Goal: Task Accomplishment & Management: Complete application form

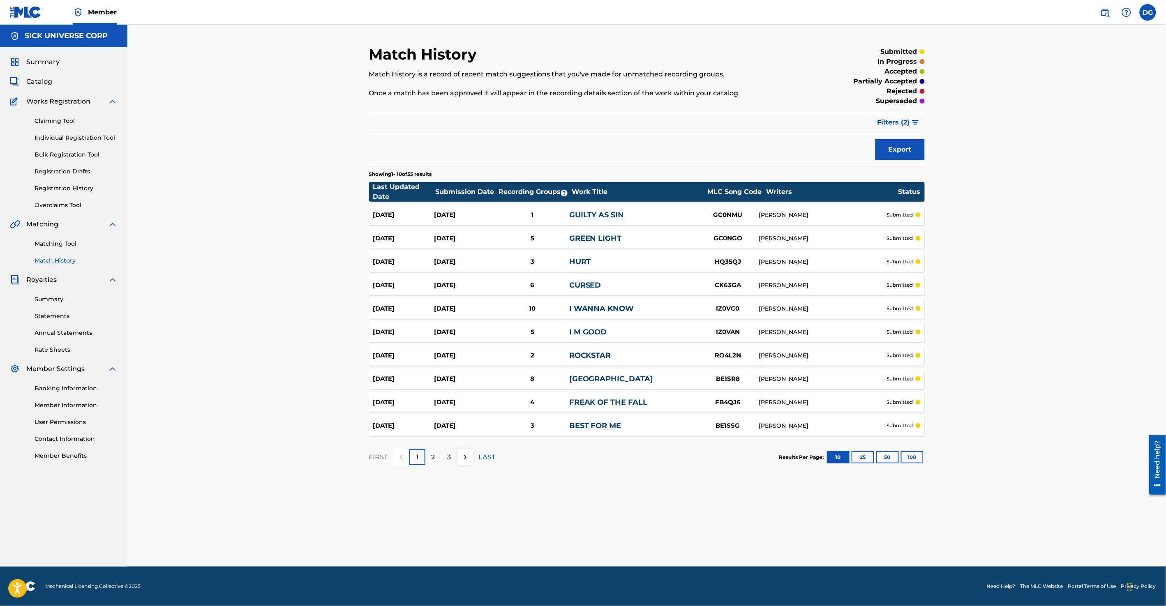
click at [176, 233] on div "Match History Match History is a record of recent match suggestions that you've…" at bounding box center [646, 296] width 1038 height 542
click at [67, 242] on link "Matching Tool" at bounding box center [76, 244] width 83 height 9
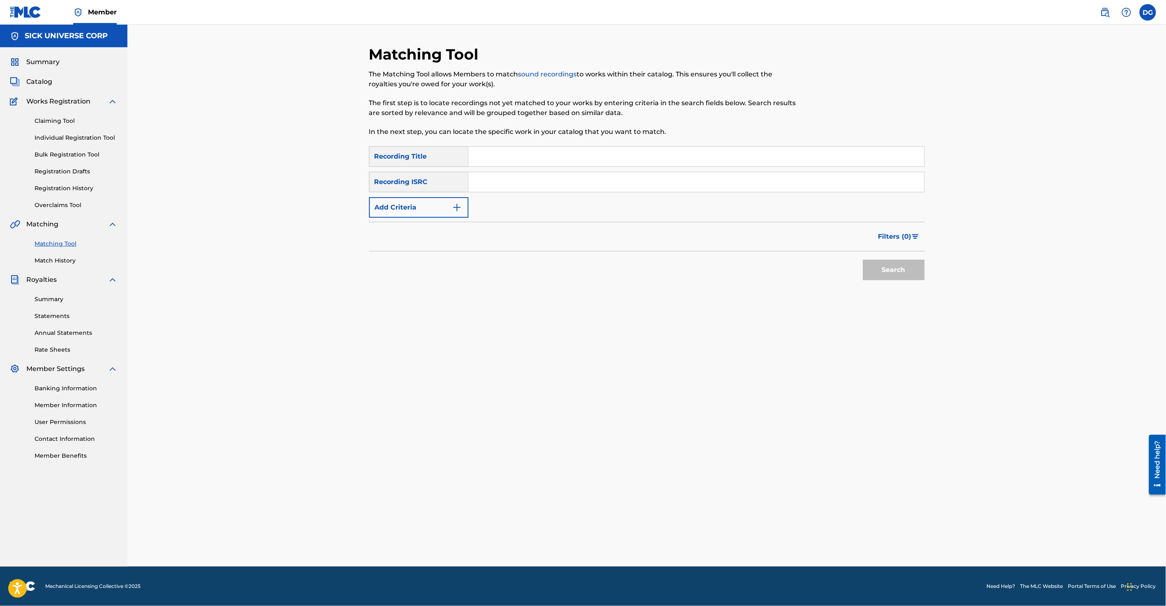
click at [60, 258] on link "Match History" at bounding box center [76, 260] width 83 height 9
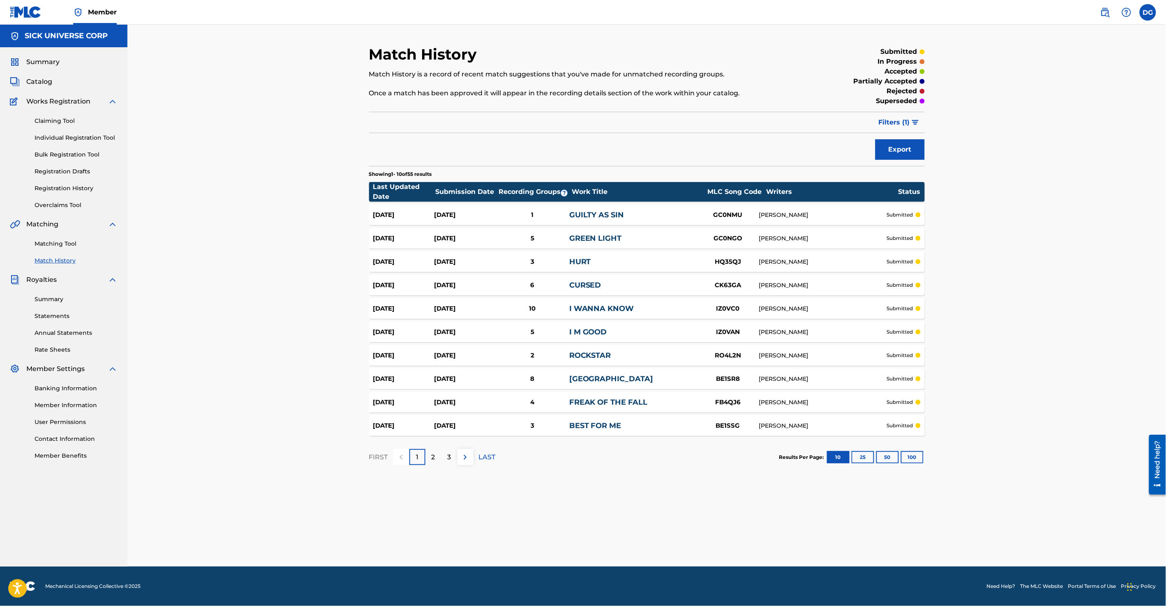
click at [85, 139] on link "Individual Registration Tool" at bounding box center [76, 138] width 83 height 9
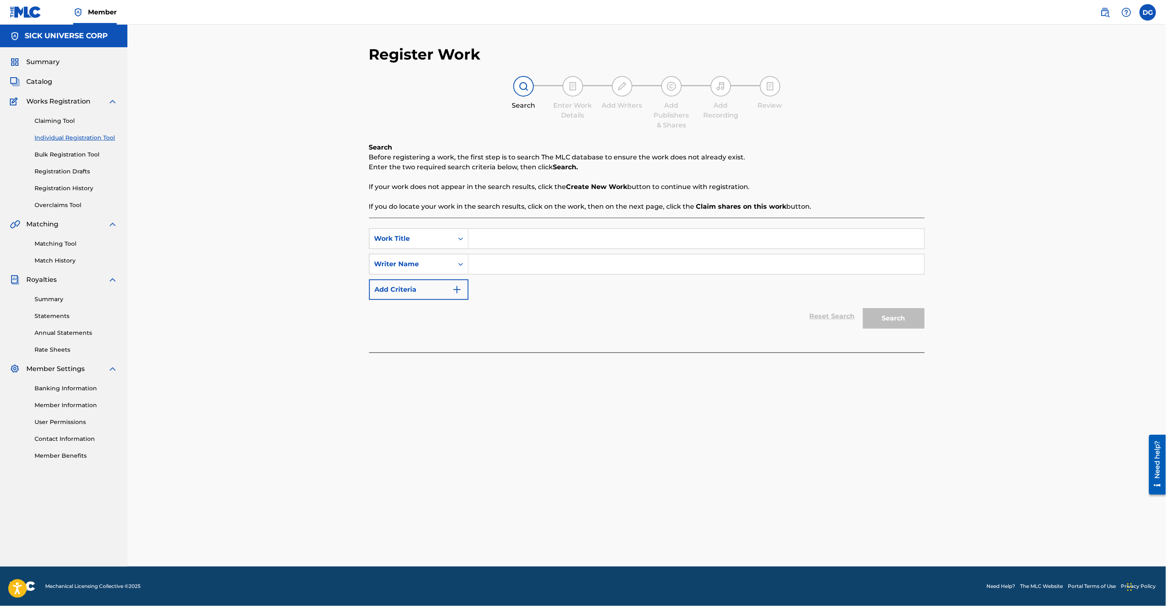
click at [530, 235] on input "Search Form" at bounding box center [696, 239] width 456 height 20
click at [426, 289] on button "Add Criteria" at bounding box center [418, 289] width 99 height 21
click at [433, 316] on button "Add Criteria" at bounding box center [418, 315] width 99 height 21
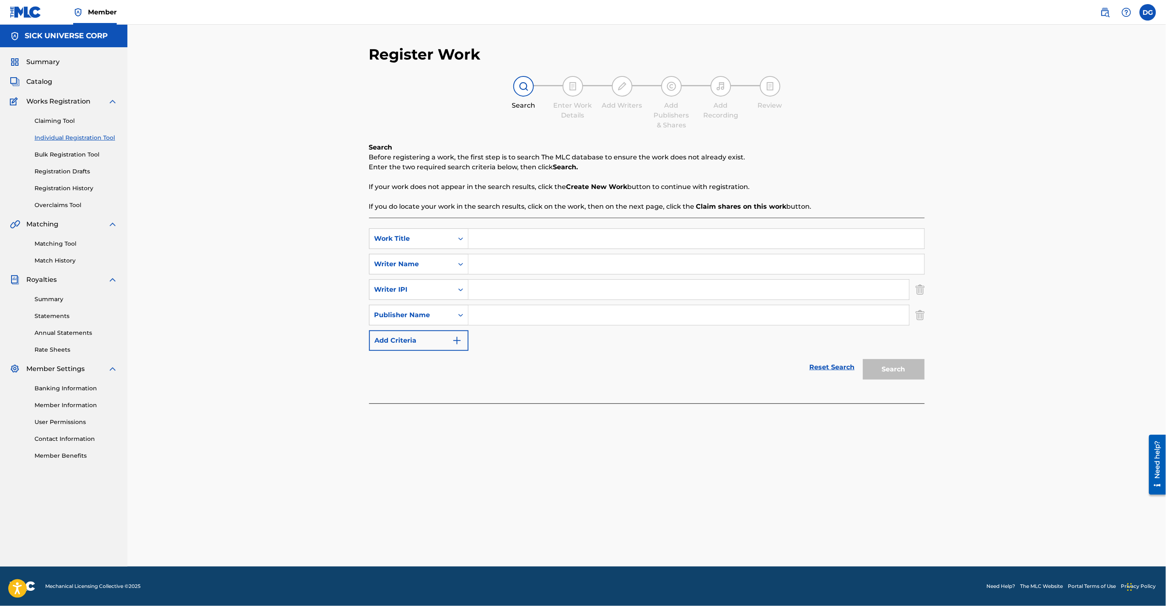
click at [438, 345] on button "Add Criteria" at bounding box center [418, 340] width 99 height 21
click at [923, 344] on img "Search Form" at bounding box center [920, 340] width 9 height 21
click at [518, 237] on input "Search Form" at bounding box center [696, 239] width 456 height 20
type input "Nasty (Dark Side Mix)"
type input "Lomus Babber"
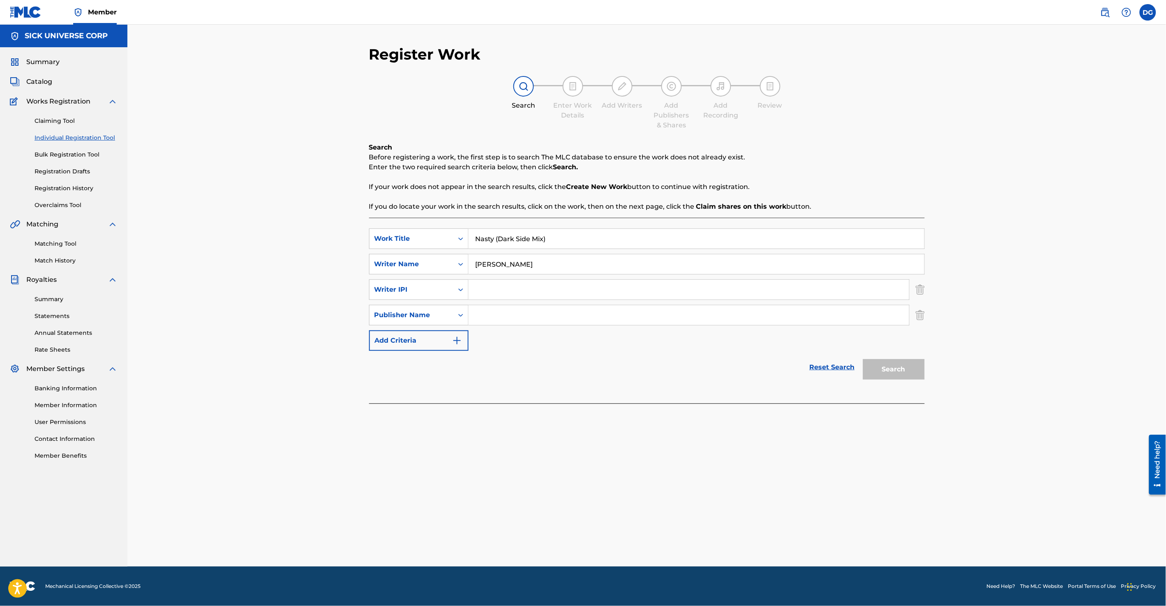
click at [529, 296] on input "Search Form" at bounding box center [688, 290] width 441 height 20
paste input "01073814658"
type input "01073814658"
click at [520, 315] on input "Search Form" at bounding box center [688, 315] width 441 height 20
paste input "01073814658"
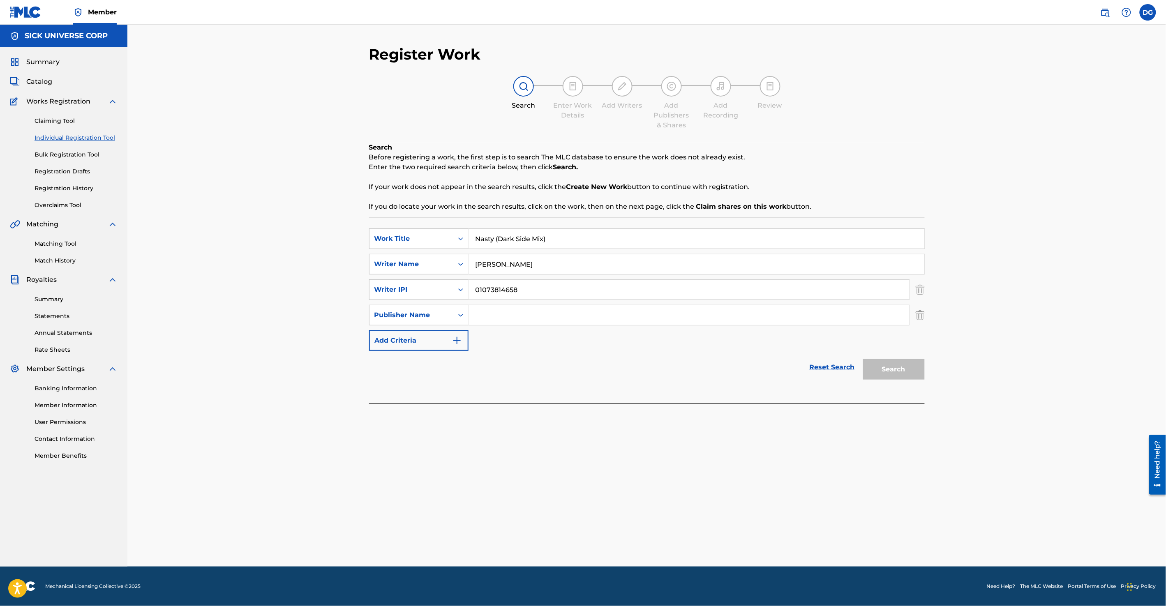
type input "01073814658"
click at [505, 312] on input "01073814658" at bounding box center [688, 315] width 441 height 20
paste input "Sick Universe Corp"
type input "Sick Universe Corp"
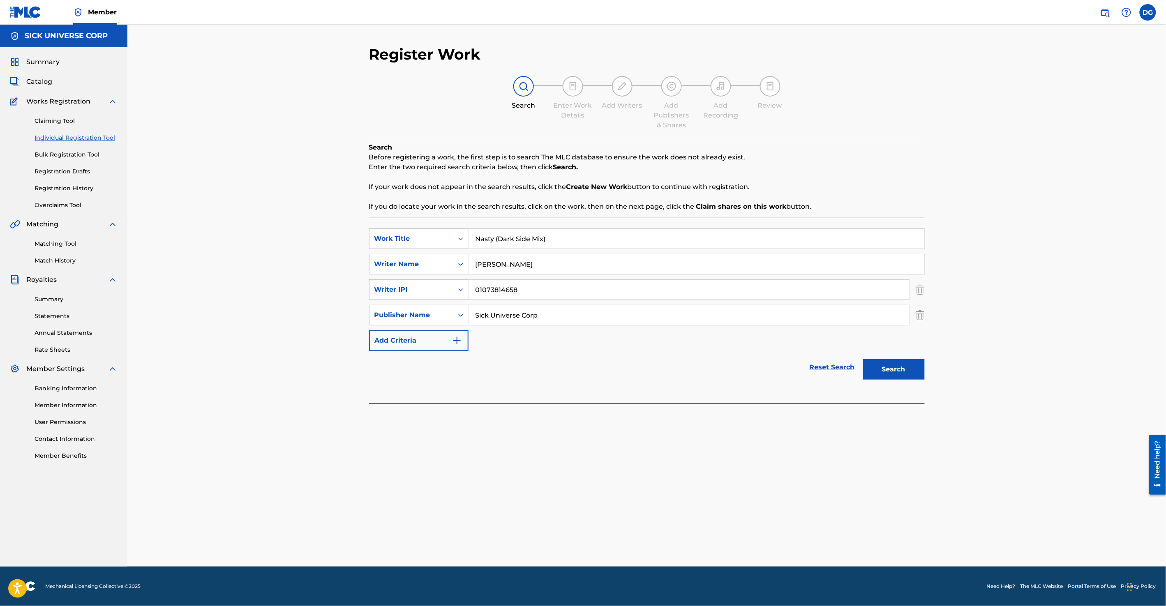
click at [891, 366] on button "Search" at bounding box center [894, 369] width 62 height 21
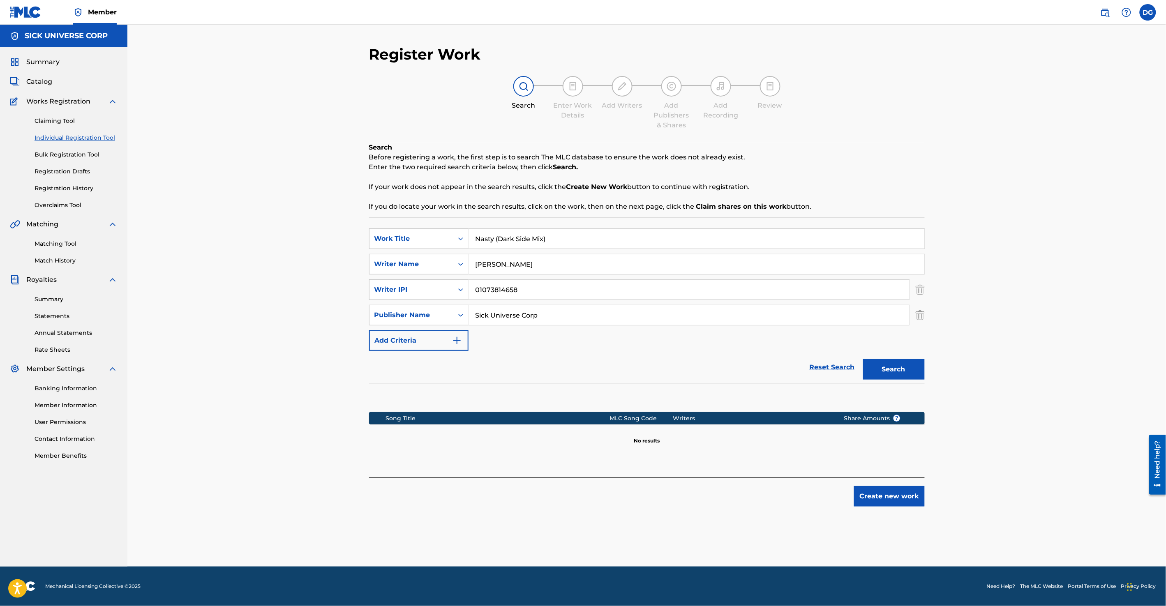
click at [680, 364] on div "Reset Search Search" at bounding box center [647, 367] width 556 height 33
click at [898, 370] on button "Search" at bounding box center [894, 369] width 62 height 21
click at [900, 500] on button "Create new work" at bounding box center [889, 496] width 71 height 21
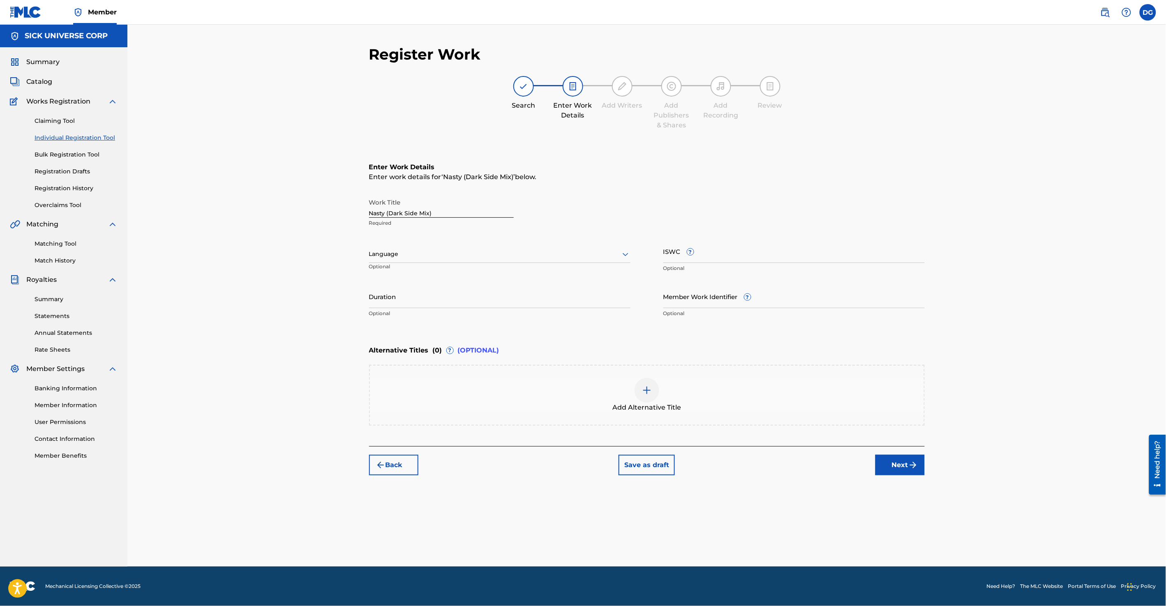
click at [479, 306] on input "Duration" at bounding box center [499, 296] width 261 height 23
click at [897, 463] on button "Next" at bounding box center [899, 465] width 49 height 21
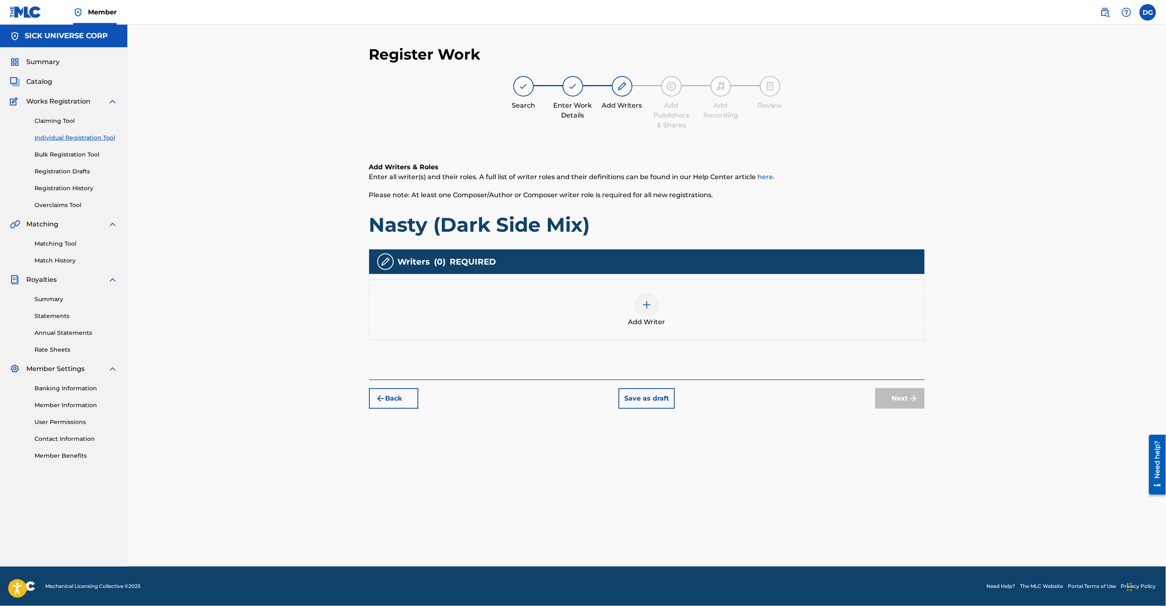
click at [646, 306] on img at bounding box center [647, 305] width 10 height 10
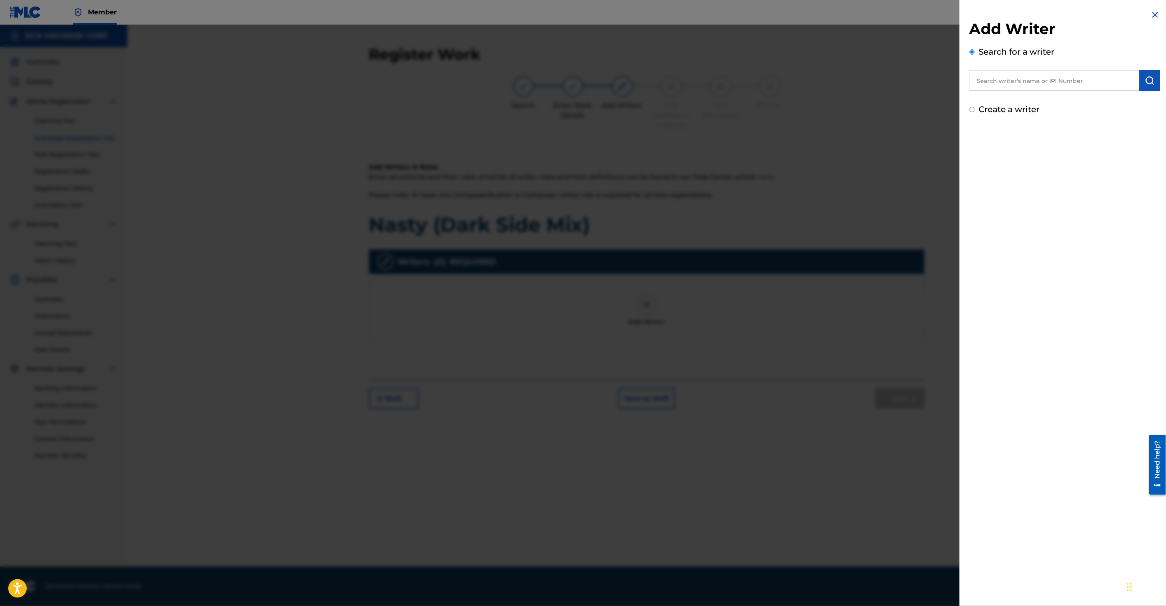
click at [1150, 15] on img at bounding box center [1155, 15] width 10 height 10
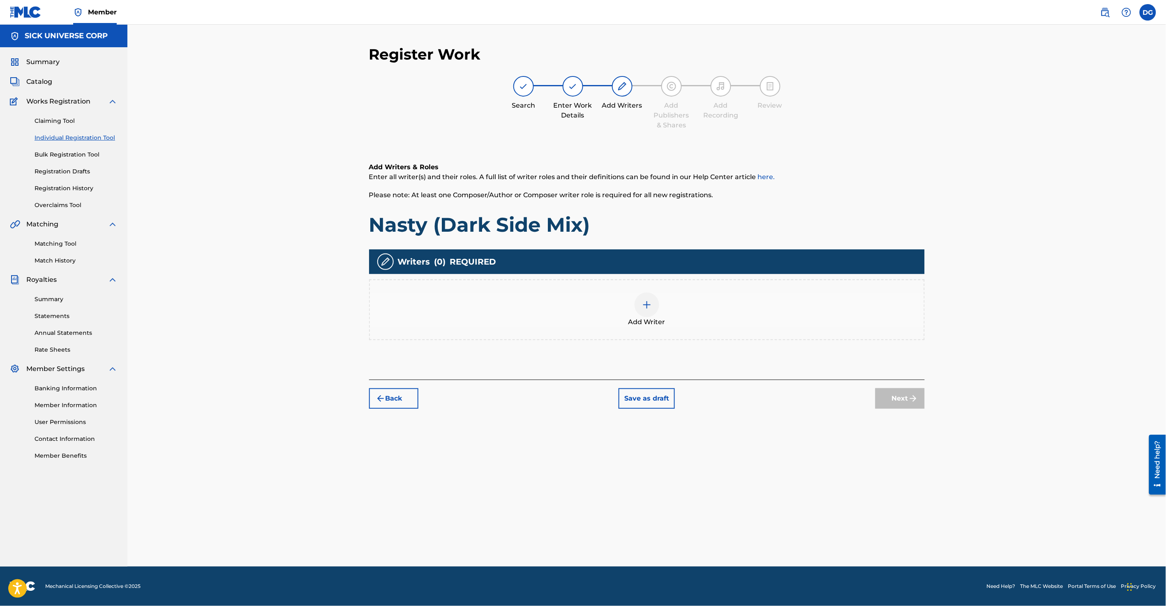
click at [616, 419] on div "Register Work Search Enter Work Details Add Writers Add Publishers & Shares Add…" at bounding box center [646, 305] width 575 height 521
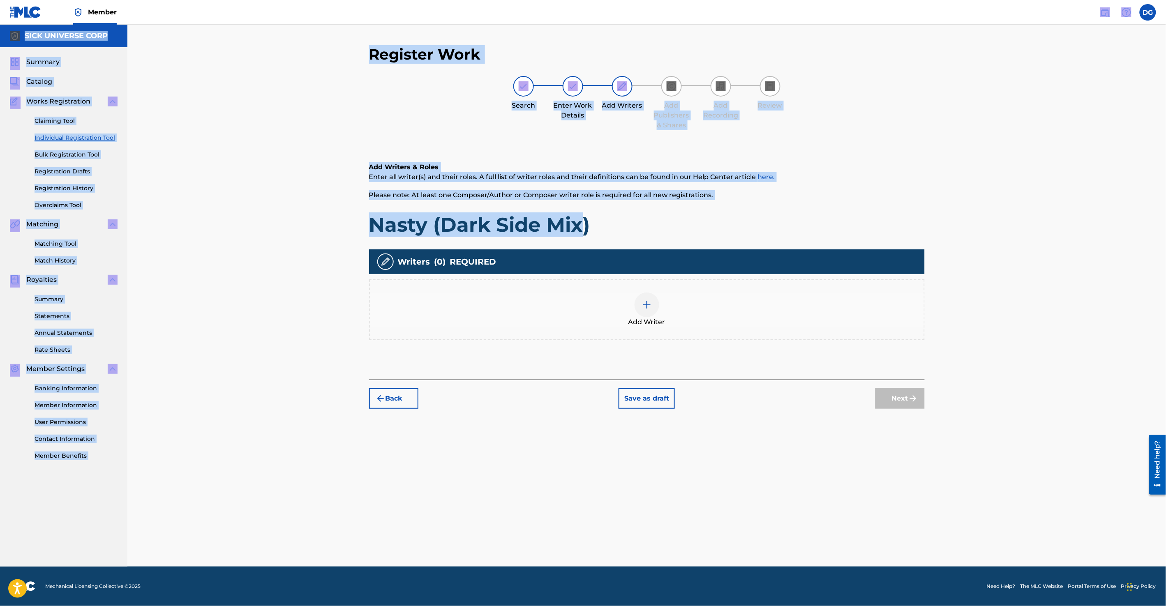
drag, startPoint x: 323, startPoint y: 22, endPoint x: 546, endPoint y: 230, distance: 304.4
click at [546, 230] on div "Member DG DG Dan G business@sickickmusic.com Notification Preferences Profile L…" at bounding box center [583, 303] width 1166 height 606
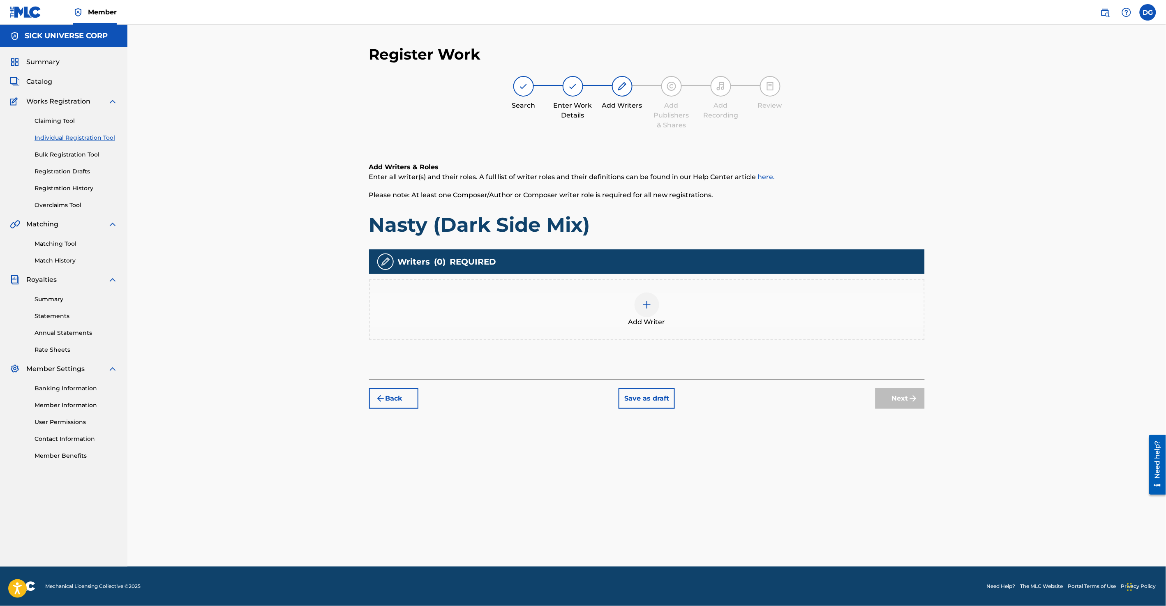
click at [496, 372] on div "Add Writers & Roles Enter all writer(s) and their roles. A full list of writer …" at bounding box center [647, 261] width 556 height 237
click at [399, 401] on button "Back" at bounding box center [393, 398] width 49 height 21
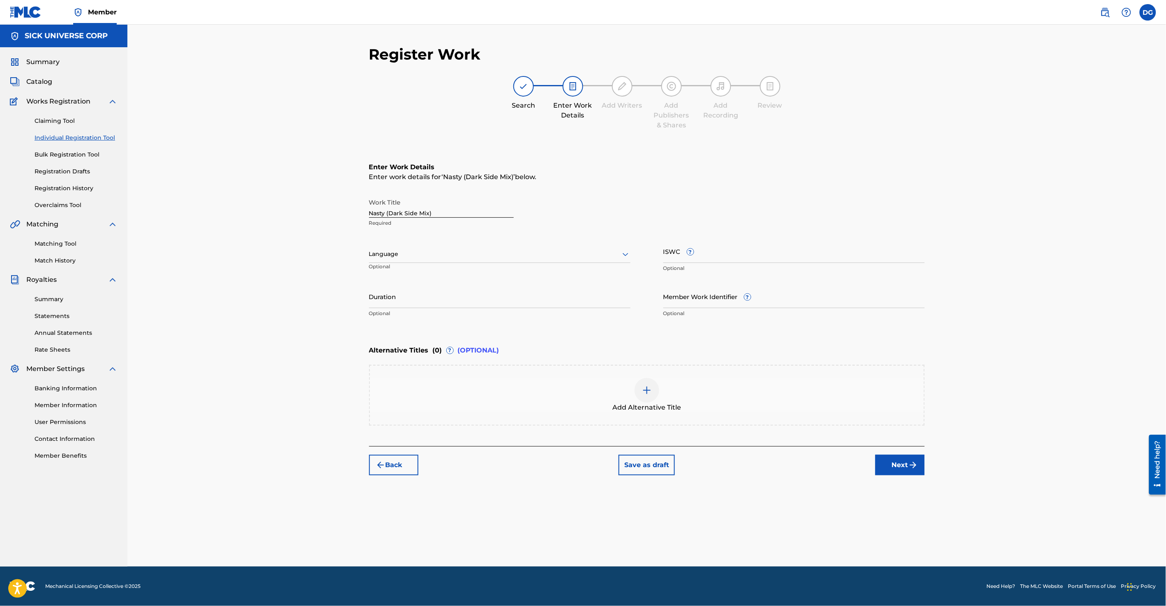
click at [395, 457] on button "Back" at bounding box center [393, 465] width 49 height 21
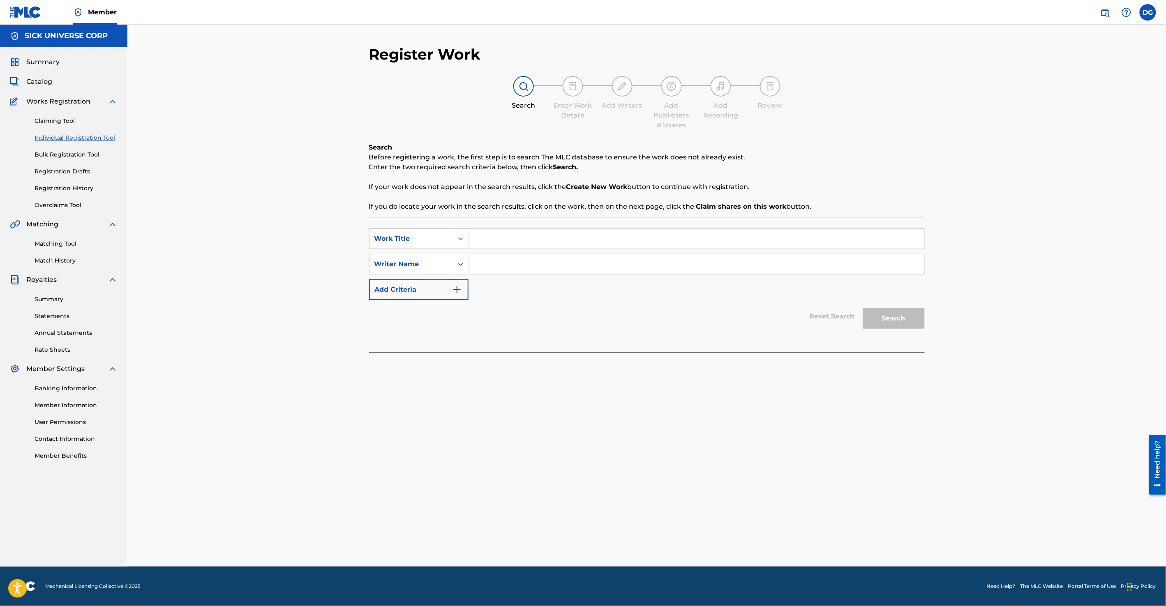
click at [492, 237] on input "Search Form" at bounding box center [696, 239] width 456 height 20
click at [445, 294] on button "Add Criteria" at bounding box center [418, 289] width 99 height 21
click at [428, 316] on button "Add Criteria" at bounding box center [418, 315] width 99 height 21
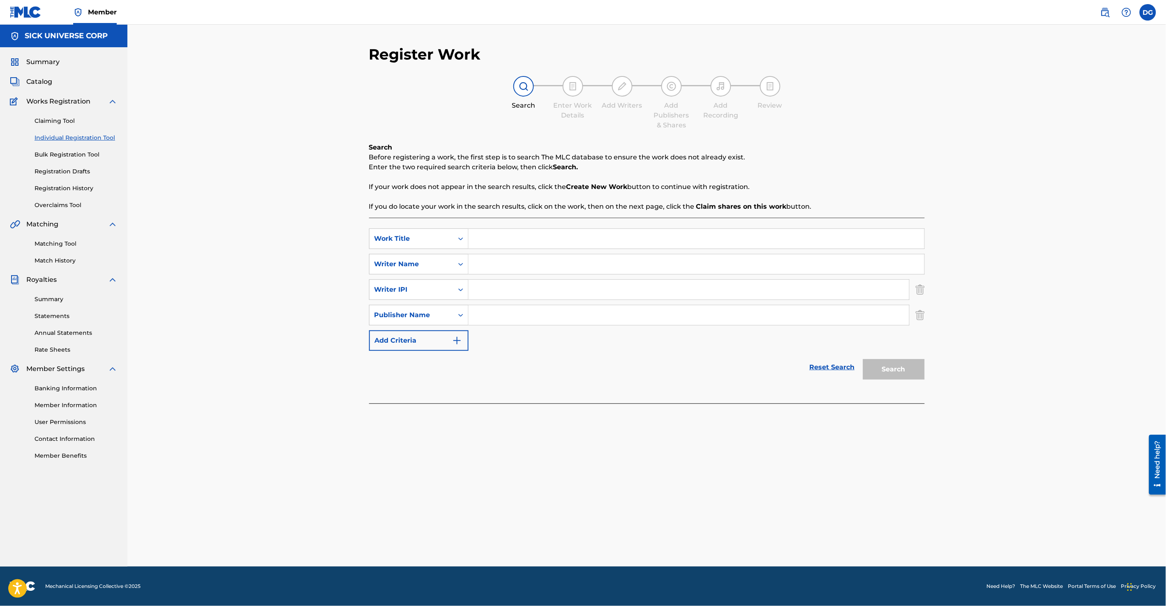
click at [486, 292] on input "Search Form" at bounding box center [688, 290] width 441 height 20
paste input "Sick Universe Corp"
type input "Sick Universe Corp"
click at [512, 284] on input "Sick Universe Corp" at bounding box center [688, 290] width 441 height 20
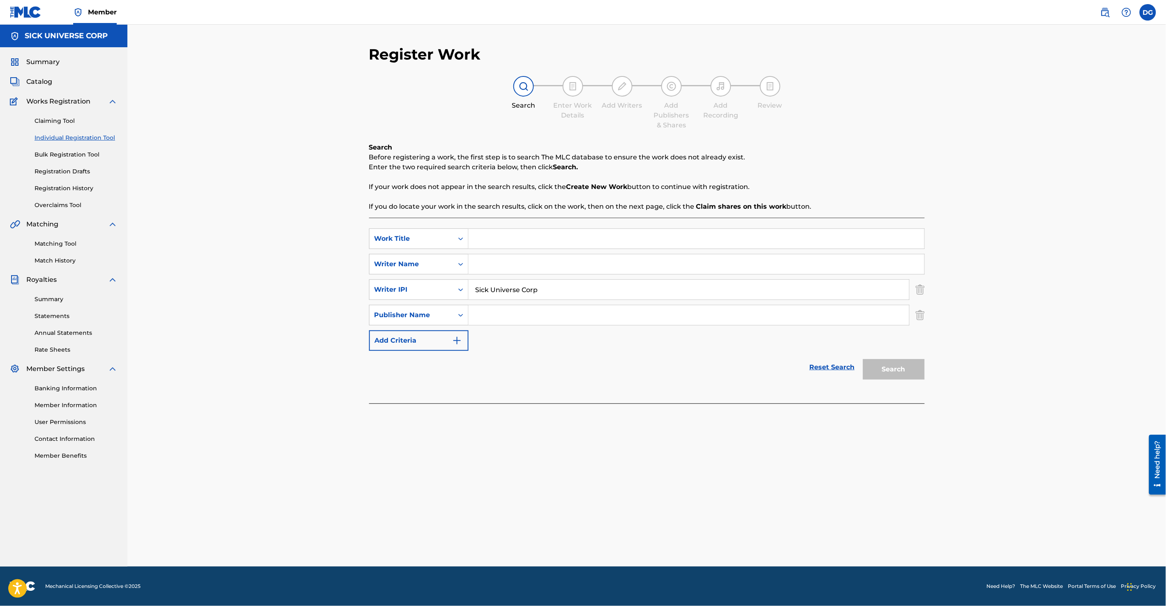
click at [512, 284] on input "Sick Universe Corp" at bounding box center [688, 290] width 441 height 20
click at [518, 316] on input "Search Form" at bounding box center [688, 315] width 441 height 20
paste input "Sick Universe Corp"
type input "Sick Universe Corp"
click at [508, 291] on input "Search Form" at bounding box center [688, 290] width 441 height 20
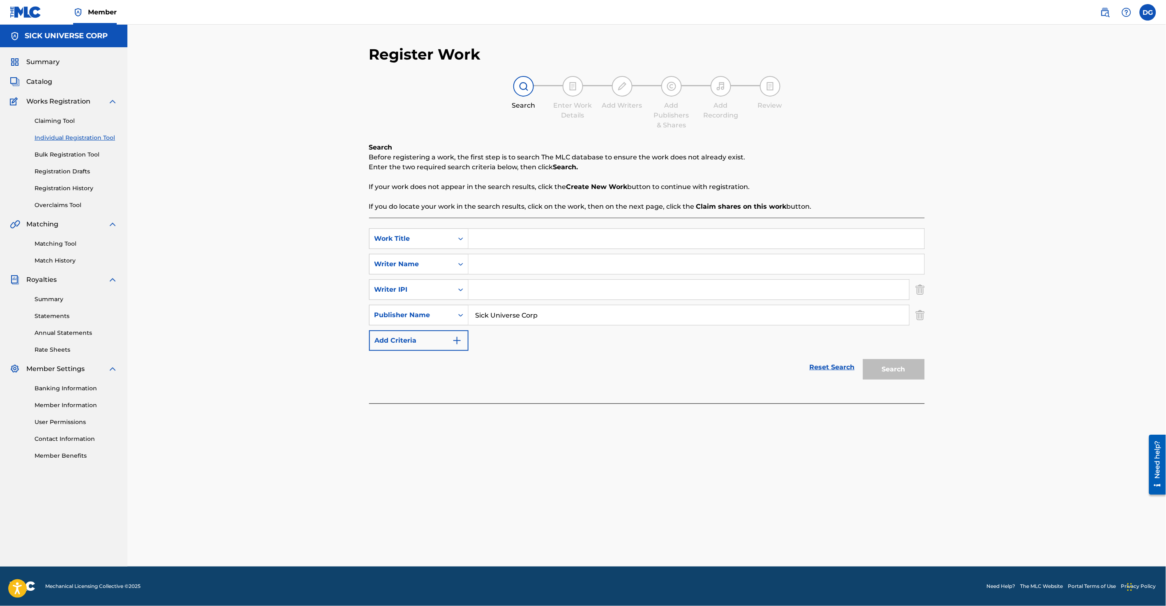
paste input "01073814658"
type input "01073814658"
click at [480, 263] on input "Search Form" at bounding box center [696, 264] width 456 height 20
type input "L"
click at [501, 287] on input "01073814658" at bounding box center [688, 290] width 441 height 20
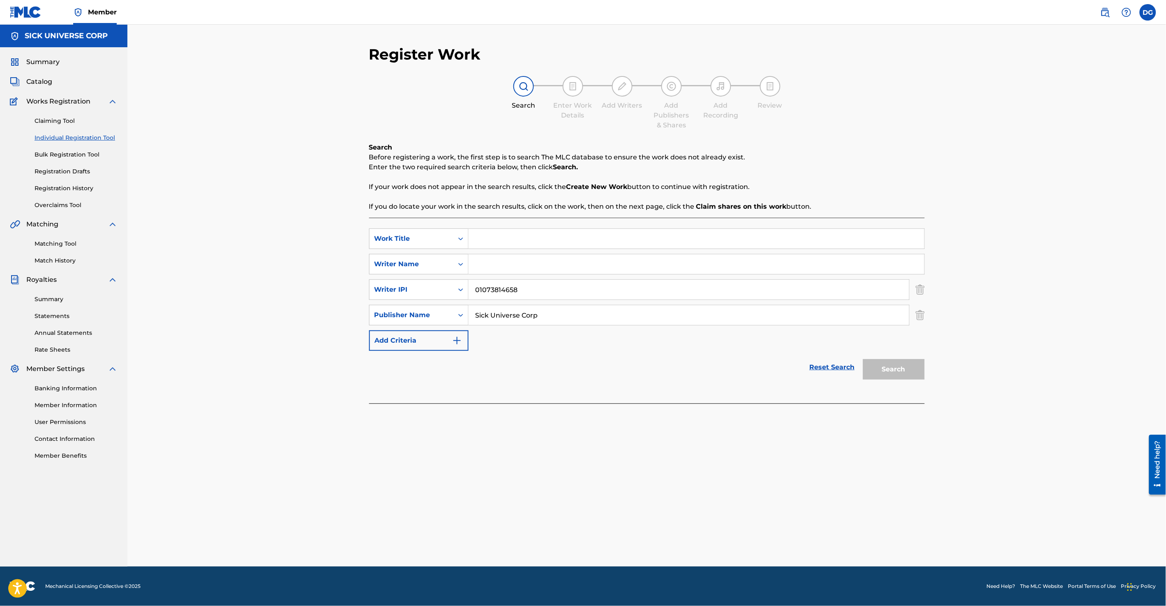
click at [501, 287] on input "01073814658" at bounding box center [688, 290] width 441 height 20
click at [536, 316] on input "Sick Universe Corp" at bounding box center [688, 315] width 441 height 20
click at [536, 315] on input "Sick Universe Corp" at bounding box center [688, 315] width 441 height 20
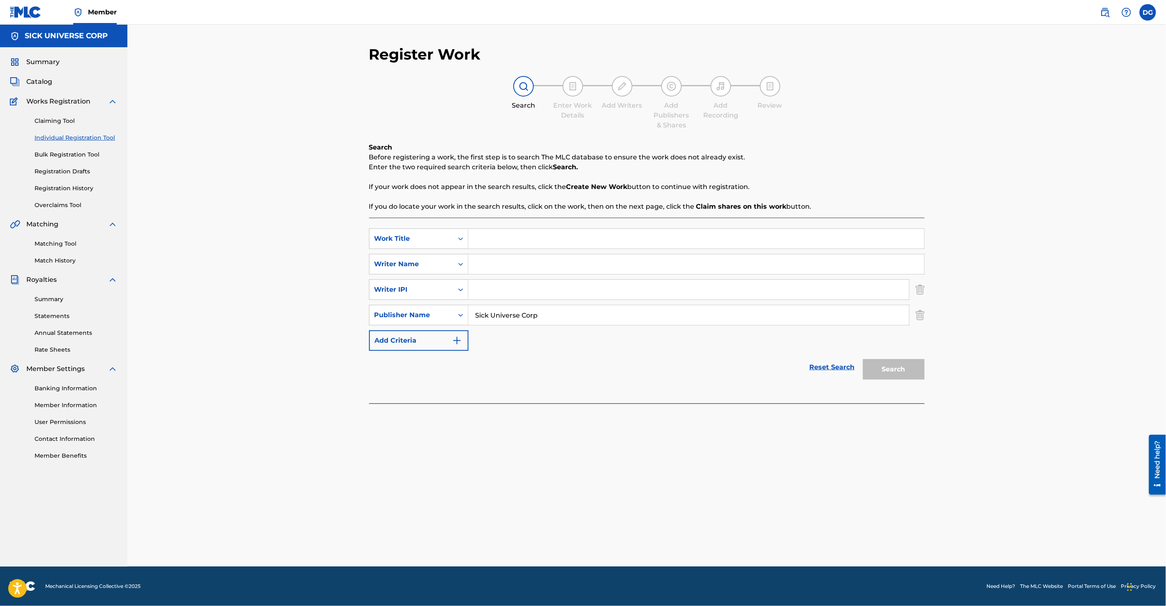
click at [536, 315] on input "Sick Universe Corp" at bounding box center [688, 315] width 441 height 20
click at [487, 240] on input "Search Form" at bounding box center [696, 239] width 456 height 20
type input "W"
type input "Nasty (Dark Side Mix)"
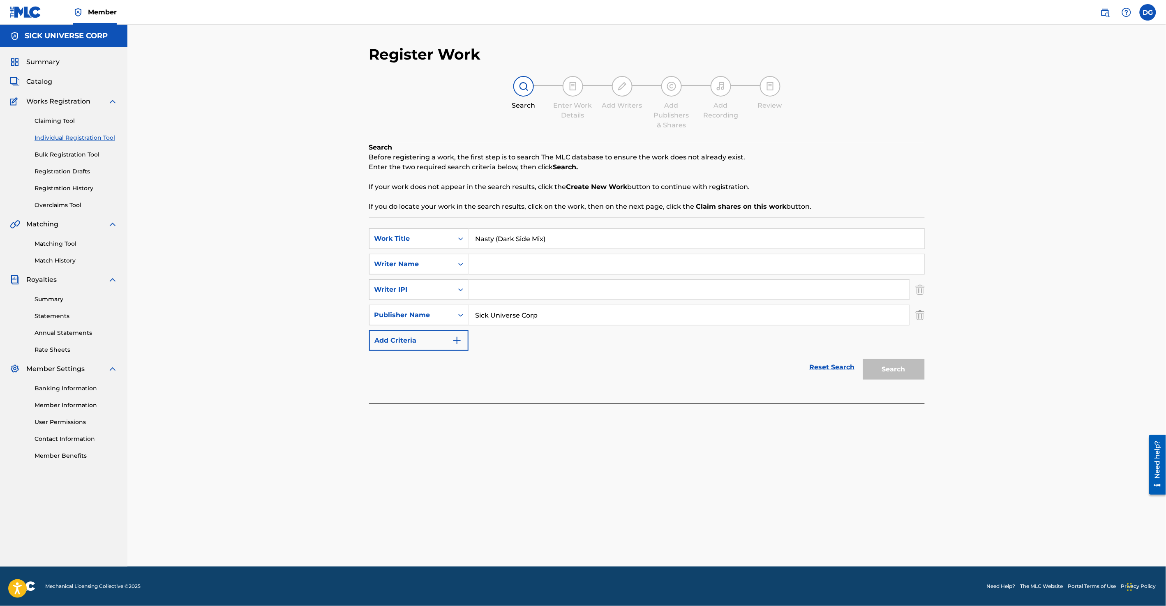
click at [528, 265] on input "Search Form" at bounding box center [696, 264] width 456 height 20
type input "Lomus Babber"
click at [519, 289] on input "Search Form" at bounding box center [688, 290] width 441 height 20
click at [301, 252] on div "Register Work Search Enter Work Details Add Writers Add Publishers & Shares Add…" at bounding box center [646, 296] width 1038 height 542
click at [624, 364] on div "Reset Search Search" at bounding box center [647, 367] width 556 height 33
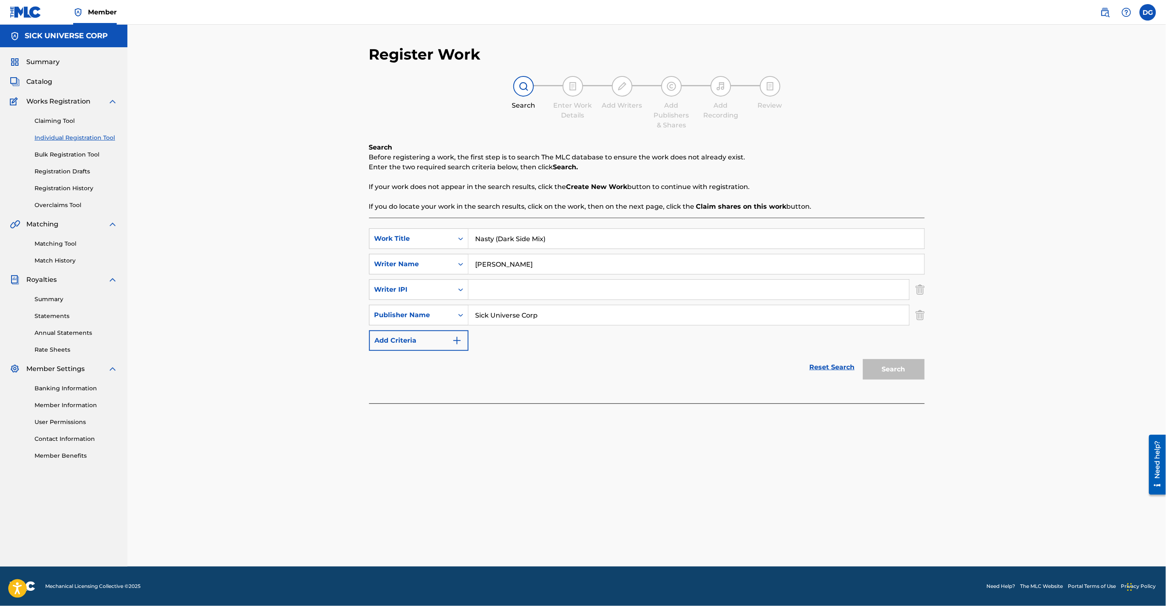
click at [528, 299] on input "Search Form" at bounding box center [688, 290] width 441 height 20
type input "01073814658"
click at [898, 372] on button "Search" at bounding box center [894, 369] width 62 height 21
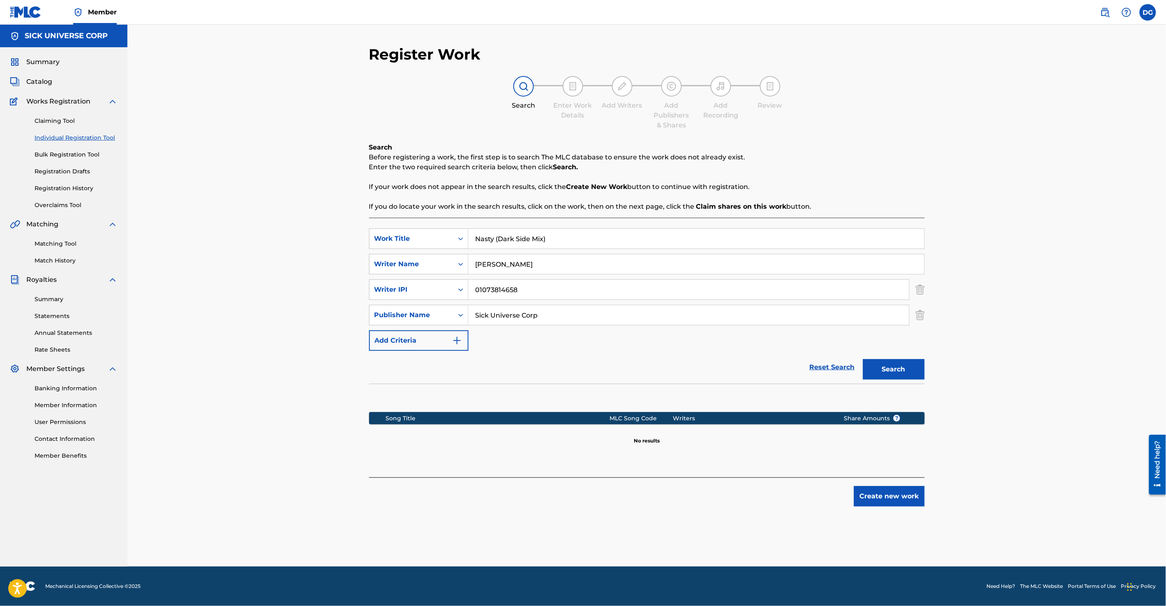
click at [904, 496] on button "Create new work" at bounding box center [889, 496] width 71 height 21
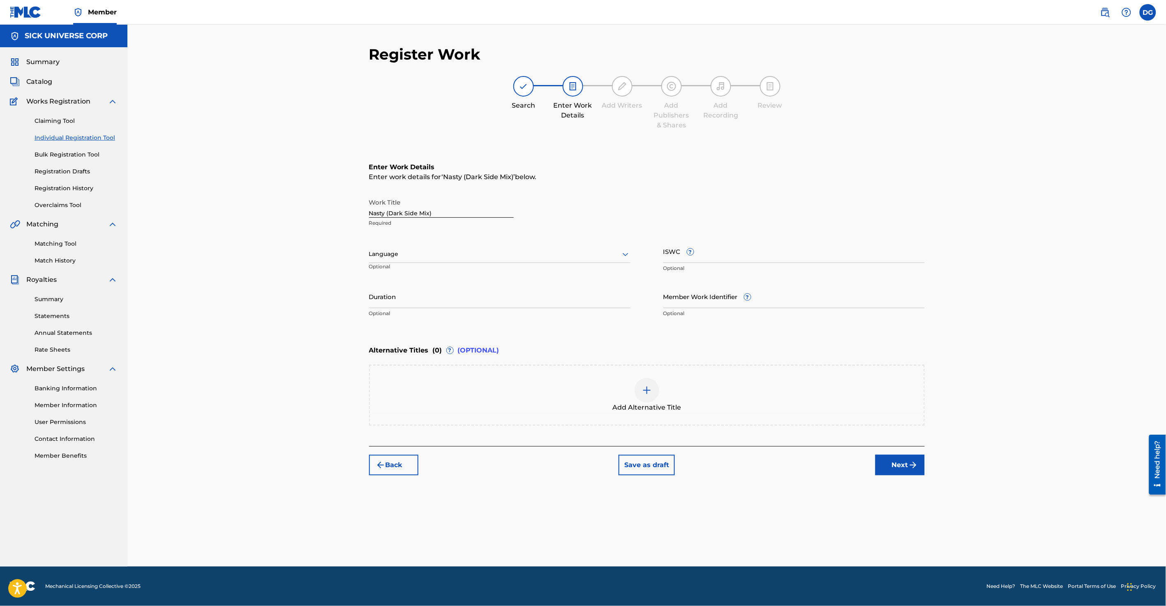
click at [890, 461] on button "Next" at bounding box center [899, 465] width 49 height 21
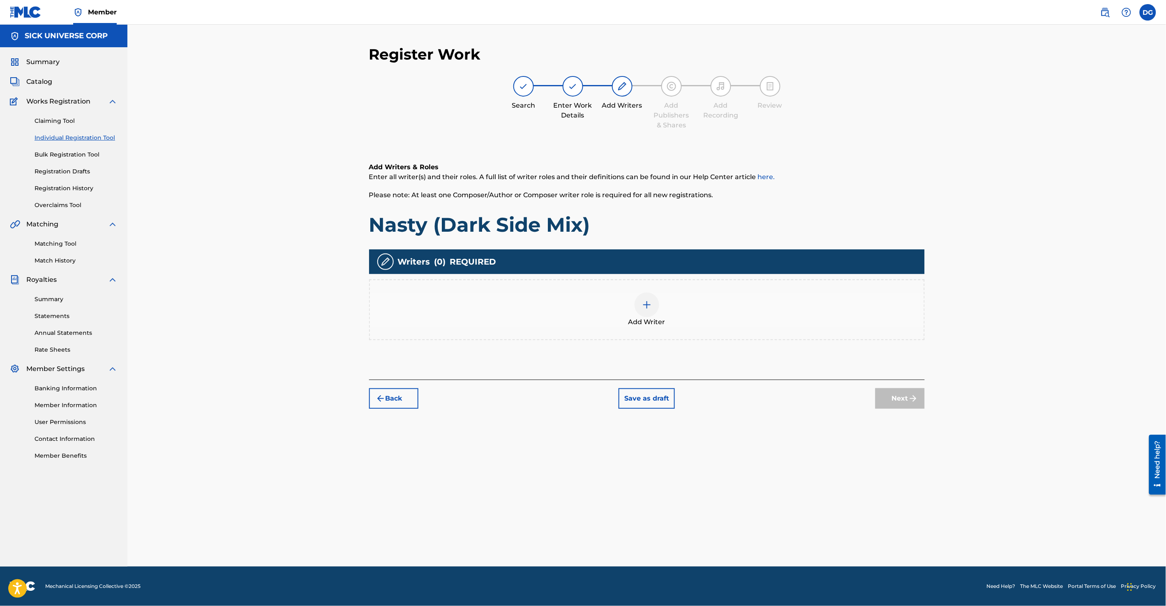
click at [765, 205] on div "Add Writers & Roles Enter all writer(s) and their roles. A full list of writer …" at bounding box center [647, 199] width 556 height 75
click at [700, 220] on h1 "Nasty (Dark Side Mix)" at bounding box center [647, 224] width 556 height 25
click at [1049, 338] on div "Register Work Search Enter Work Details Add Writers Add Publishers & Shares Add…" at bounding box center [646, 296] width 1038 height 542
click at [653, 303] on div at bounding box center [646, 305] width 25 height 25
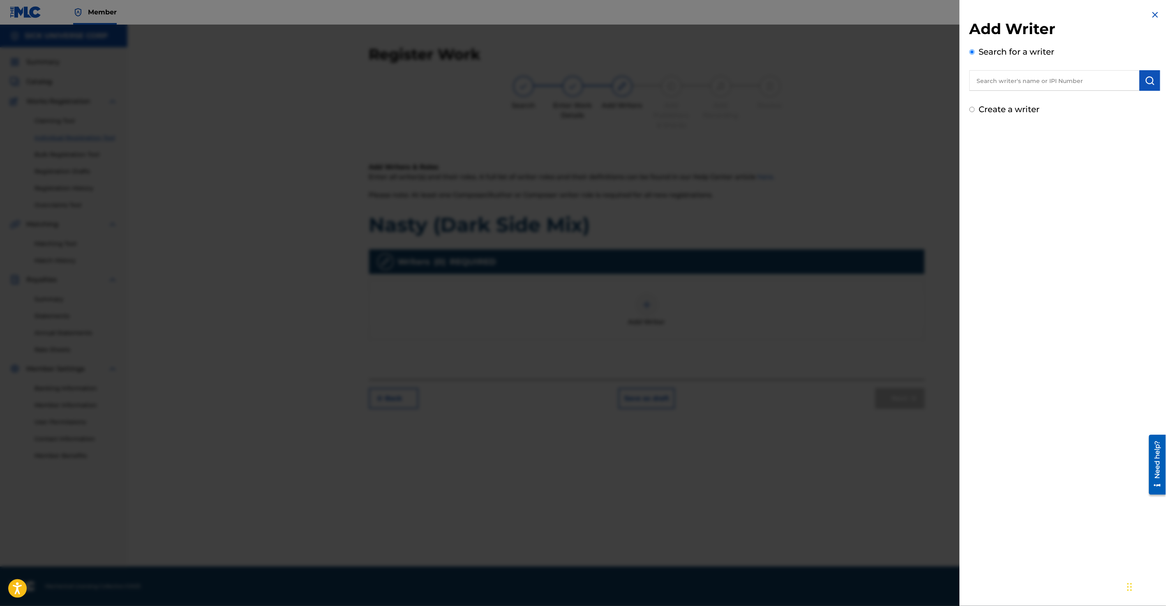
click at [1058, 87] on input "text" at bounding box center [1054, 80] width 170 height 21
click at [1024, 110] on strong "babber" at bounding box center [1035, 114] width 59 height 8
click at [1030, 86] on input "lomus rai babber" at bounding box center [1054, 80] width 170 height 21
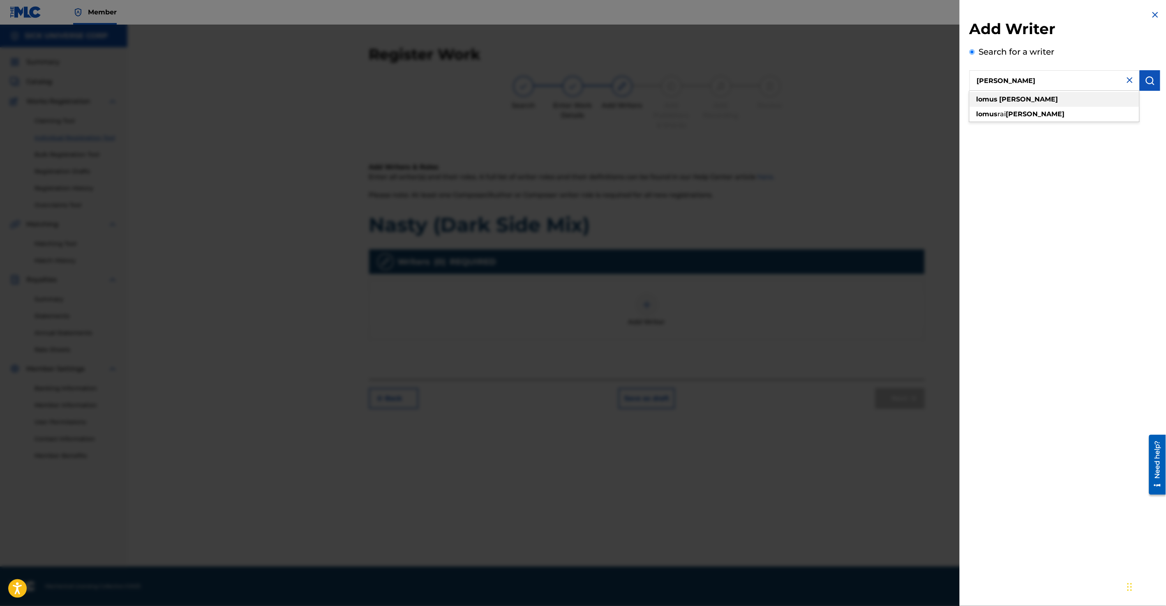
click at [1042, 99] on div "lomus babber" at bounding box center [1054, 99] width 170 height 15
type input "lomus babber"
click at [1155, 78] on button "submit" at bounding box center [1149, 80] width 21 height 21
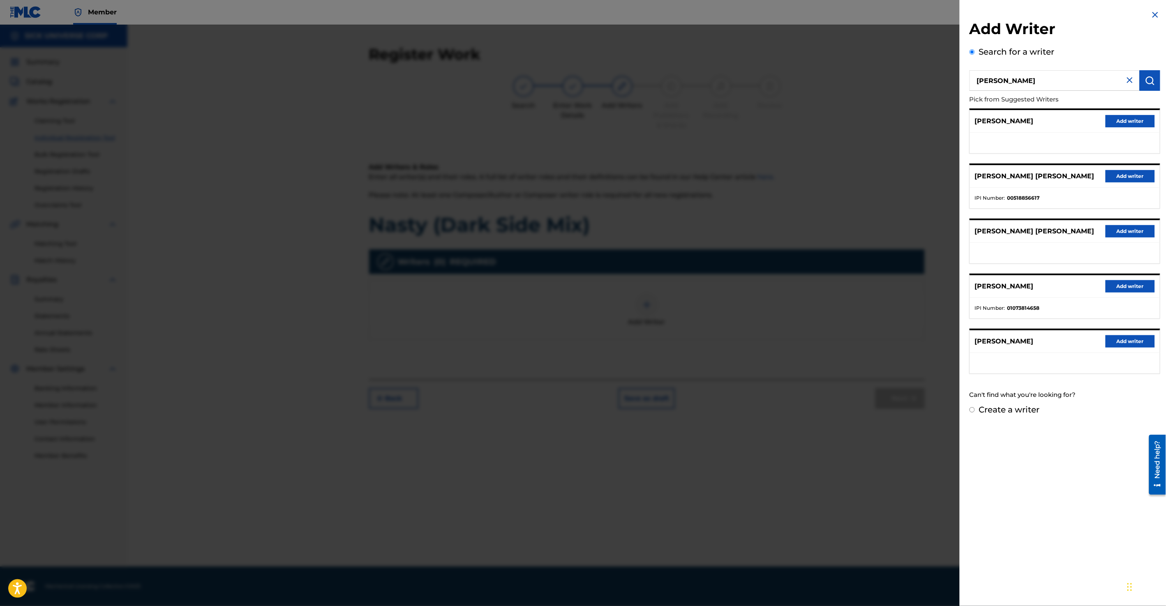
click at [1028, 74] on input "lomus babber" at bounding box center [1054, 80] width 170 height 21
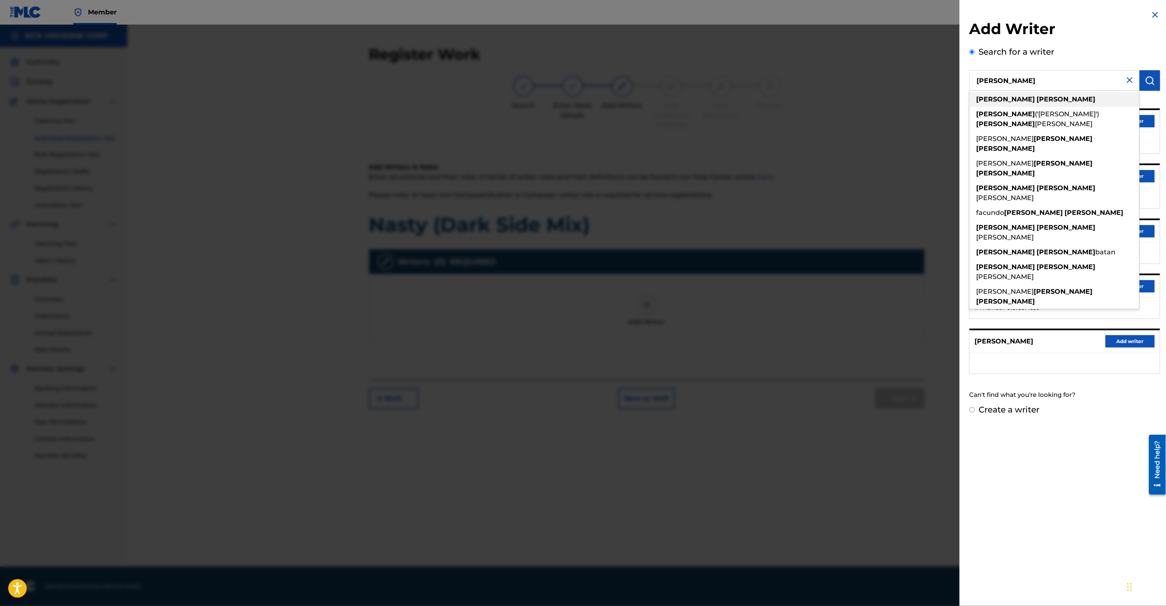
click at [1044, 98] on div "daniel gonzalez" at bounding box center [1054, 99] width 170 height 15
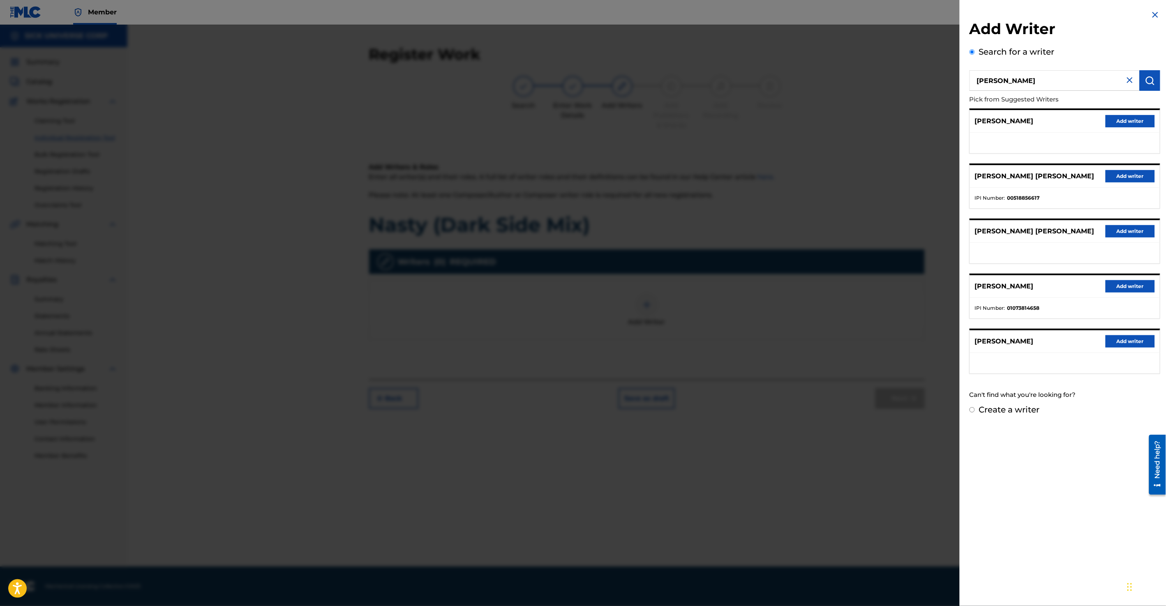
click at [1145, 76] on img "submit" at bounding box center [1150, 81] width 10 height 10
click at [1040, 88] on input "daniel gonzalez" at bounding box center [1054, 80] width 170 height 21
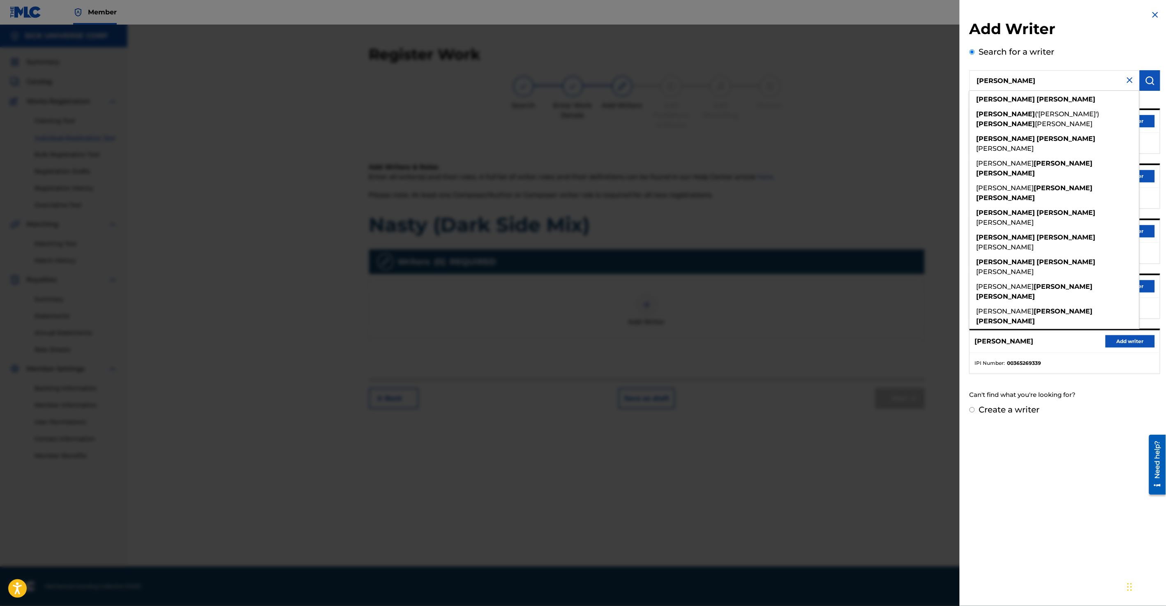
click at [1040, 88] on input "daniel gonzalez" at bounding box center [1054, 80] width 170 height 21
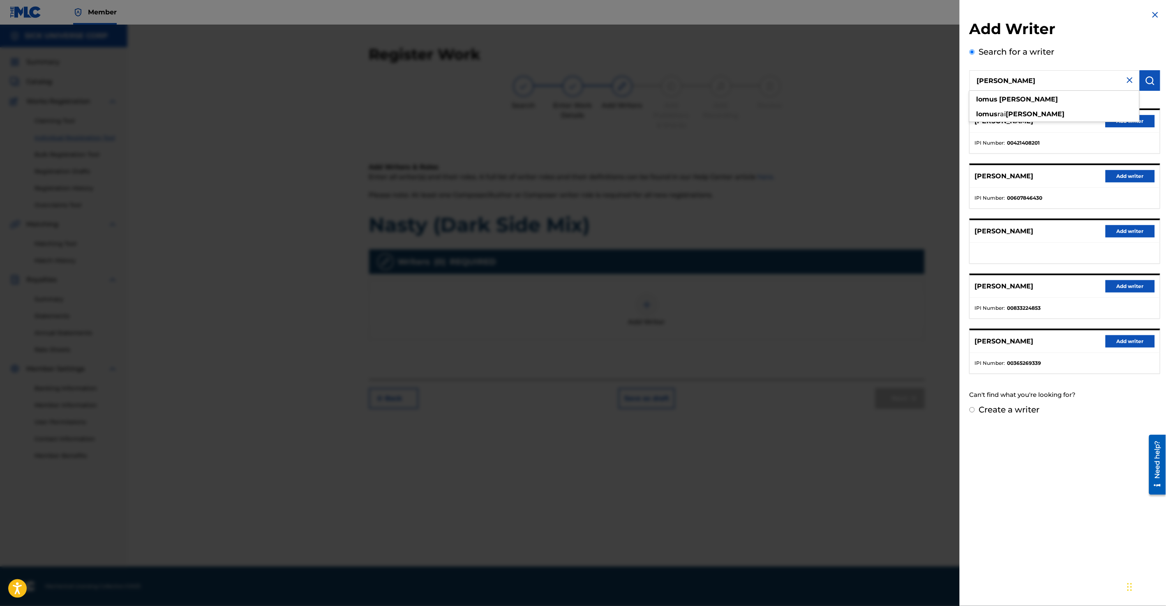
type input "lomus babber"
click at [1128, 285] on button "Add writer" at bounding box center [1129, 286] width 49 height 12
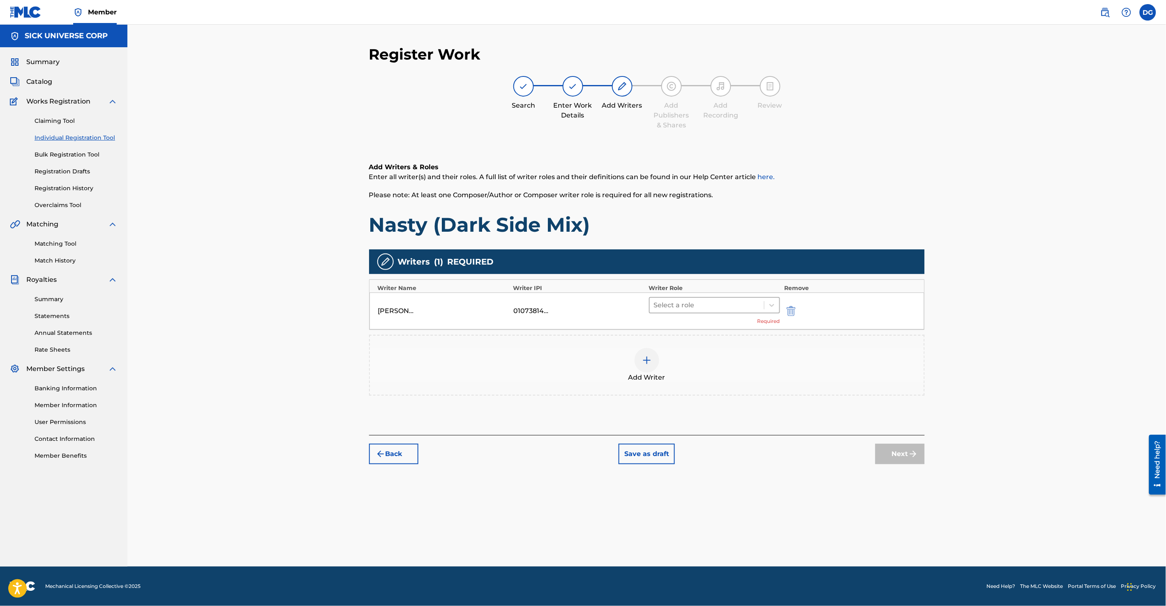
click at [724, 307] on div at bounding box center [707, 306] width 106 height 12
click at [773, 304] on icon at bounding box center [772, 305] width 8 height 8
click at [771, 306] on icon at bounding box center [772, 305] width 8 height 8
click at [773, 304] on icon at bounding box center [772, 305] width 8 height 8
click at [739, 323] on div "Composer/Author" at bounding box center [714, 326] width 131 height 16
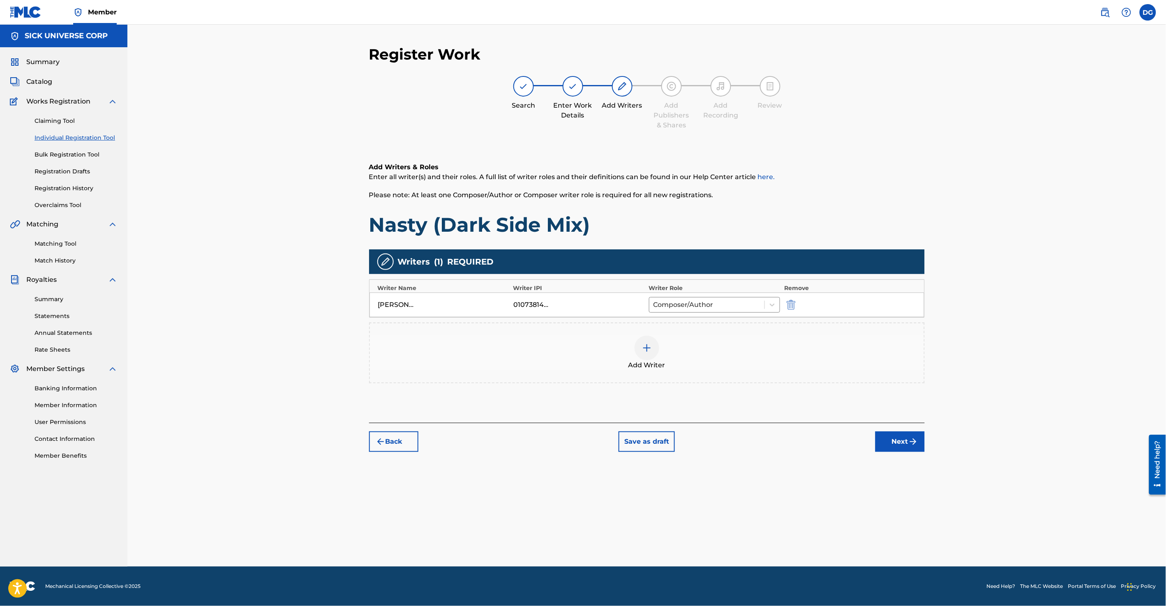
click at [650, 349] on img at bounding box center [647, 348] width 10 height 10
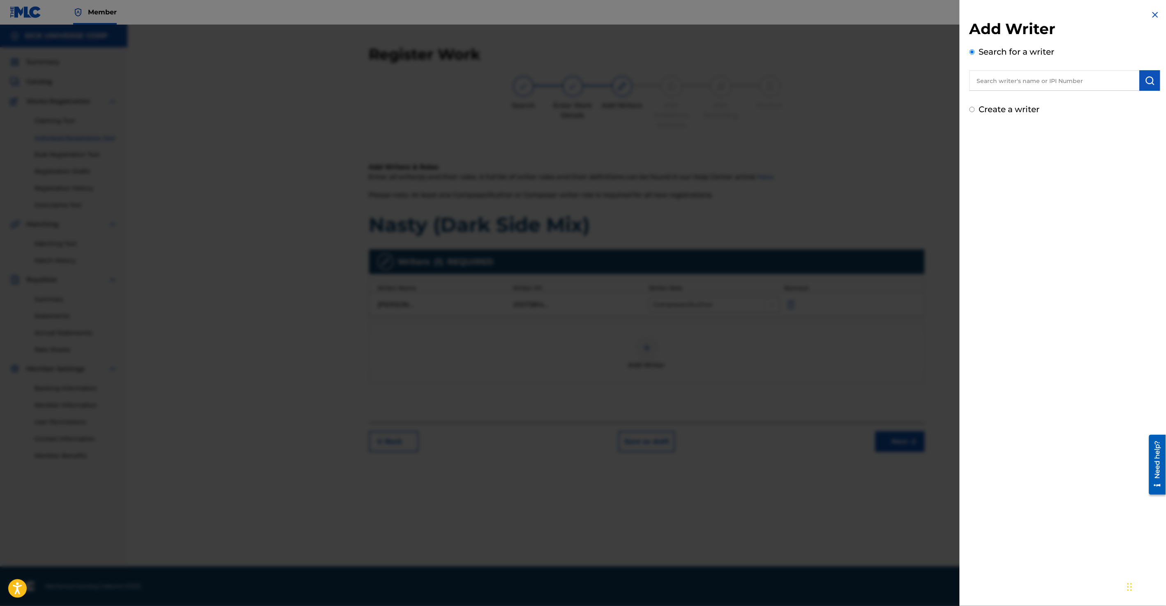
click at [985, 113] on label "Create a writer" at bounding box center [1009, 109] width 61 height 10
radio input "true"
click at [975, 112] on input "Create a writer" at bounding box center [971, 109] width 5 height 5
radio input "false"
radio input "true"
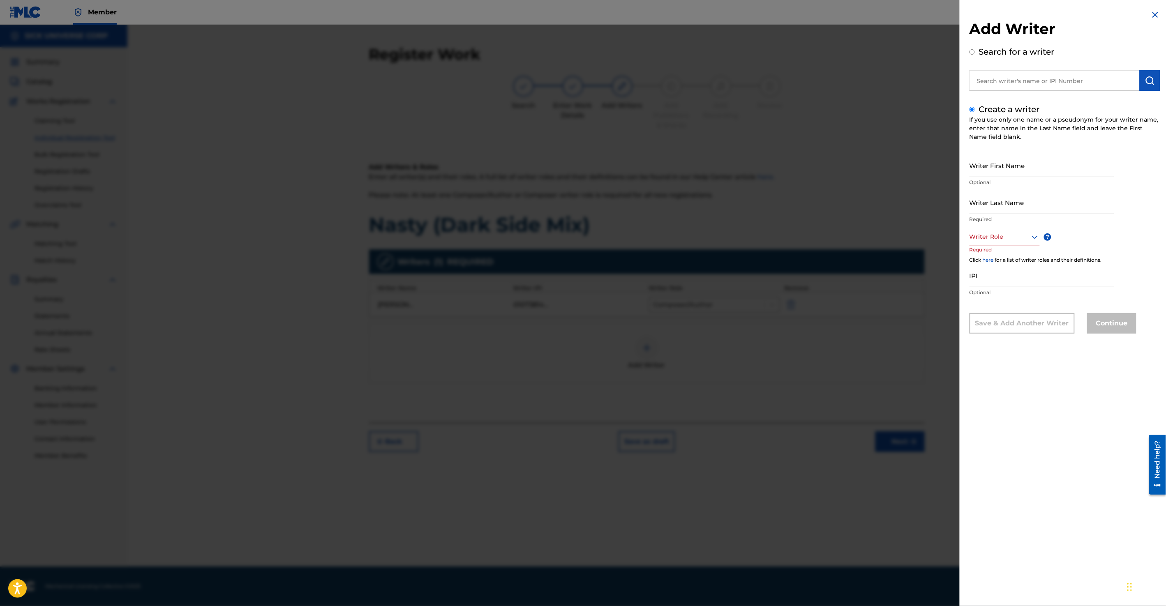
click at [970, 53] on input "Search for a writer" at bounding box center [971, 51] width 5 height 5
radio input "true"
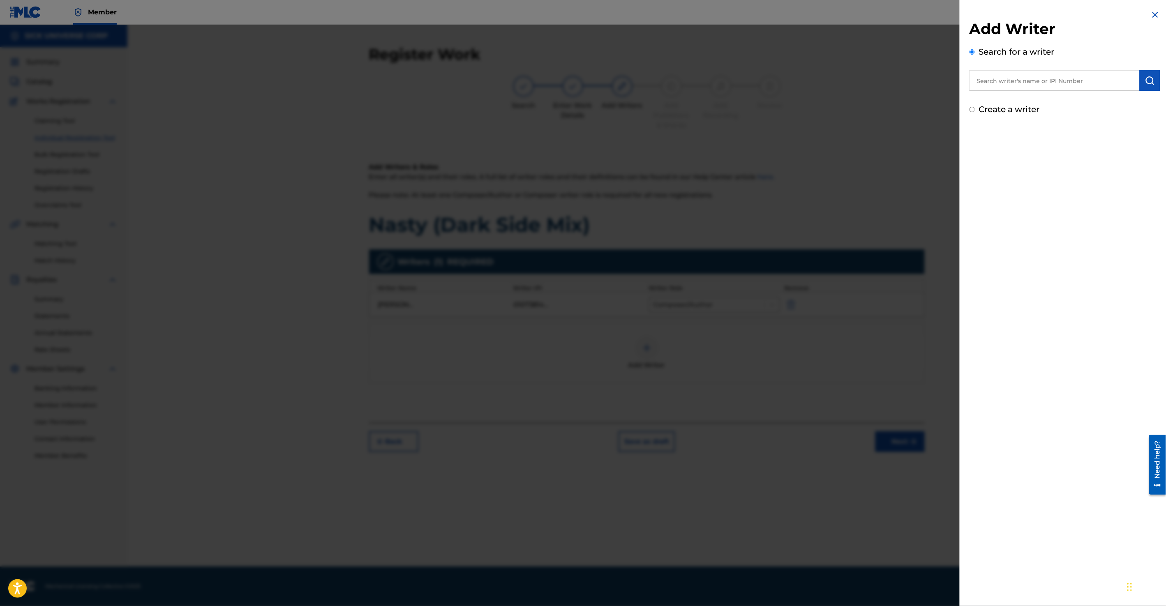
click at [995, 71] on input "text" at bounding box center [1054, 80] width 170 height 21
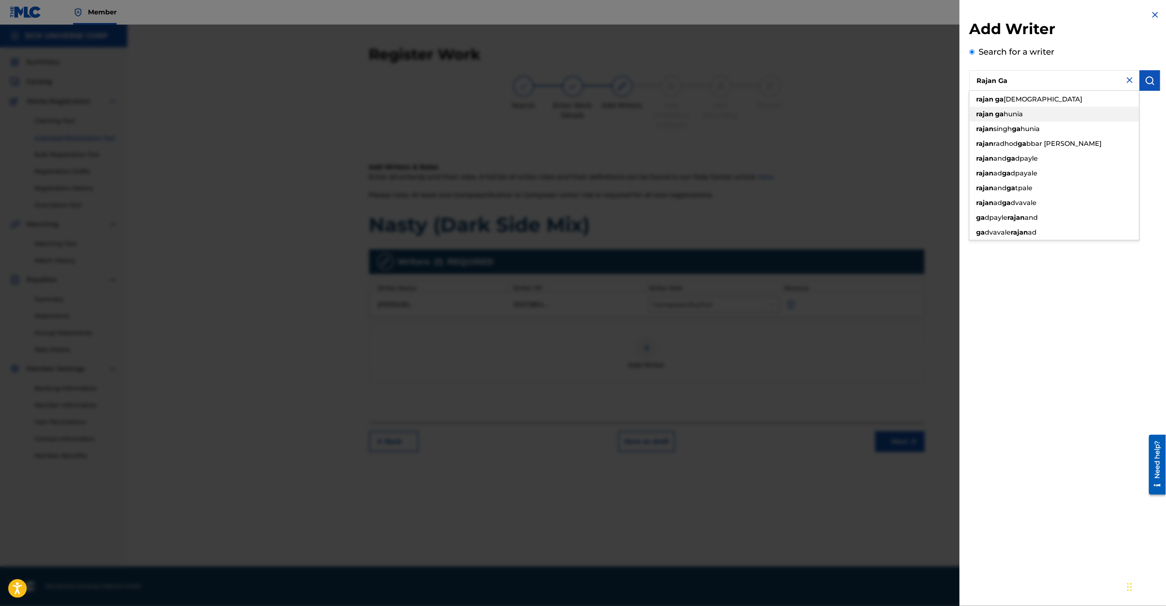
click at [1012, 114] on span "hunia" at bounding box center [1013, 114] width 19 height 8
type input "rajan gahunia"
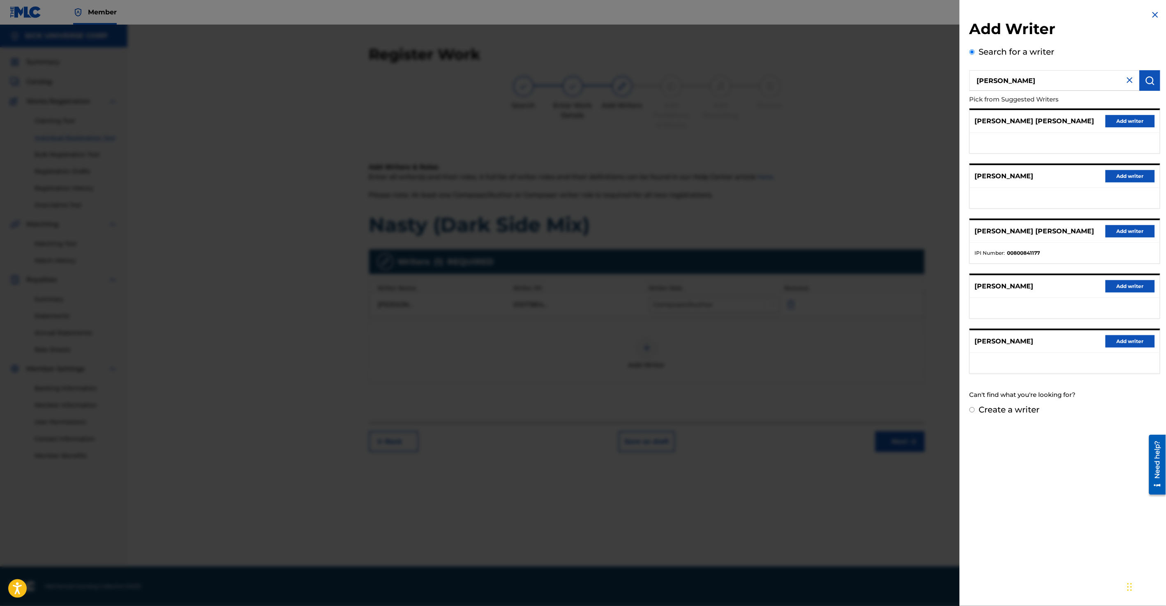
click at [1131, 228] on button "Add writer" at bounding box center [1129, 231] width 49 height 12
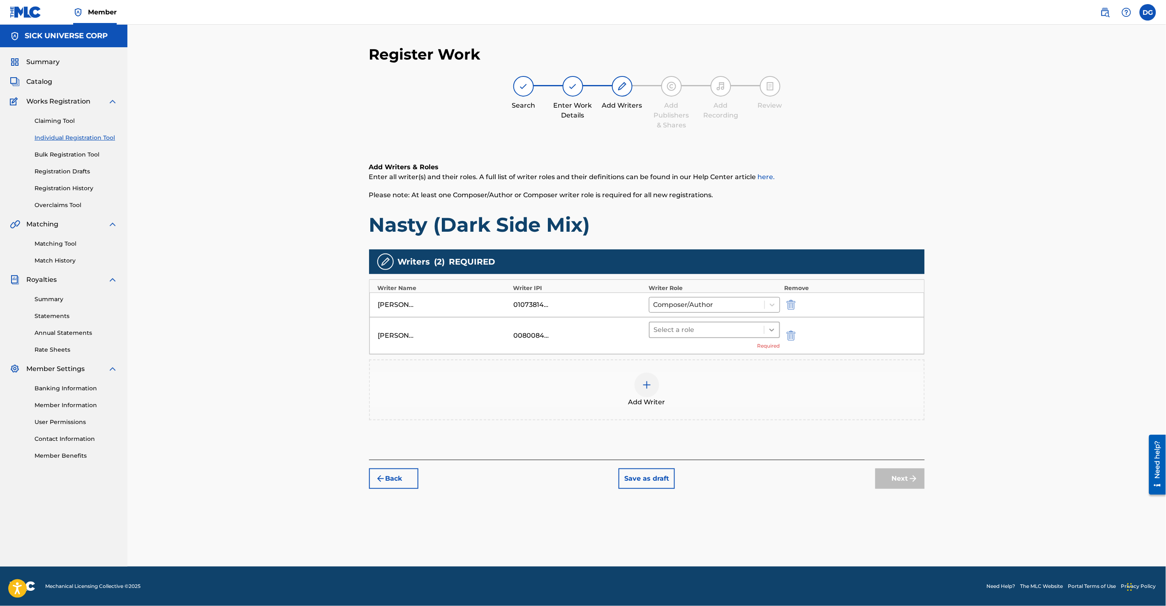
click at [768, 332] on icon at bounding box center [772, 330] width 8 height 8
click at [708, 421] on div "Composer" at bounding box center [714, 416] width 131 height 16
click at [898, 462] on button "Next" at bounding box center [899, 466] width 49 height 21
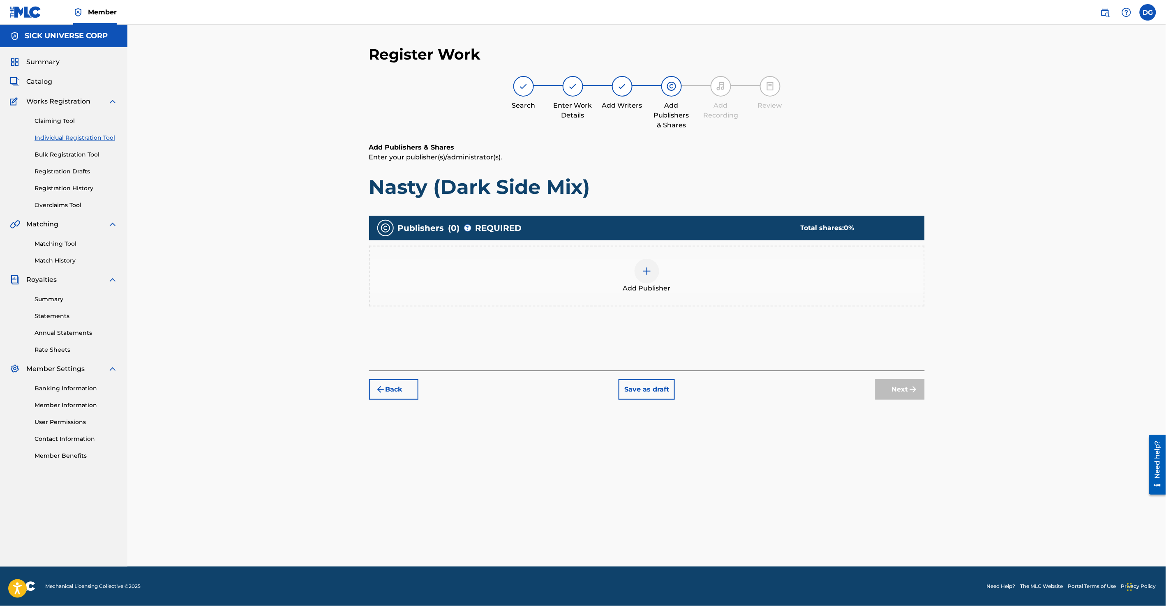
click at [649, 272] on img at bounding box center [647, 271] width 10 height 10
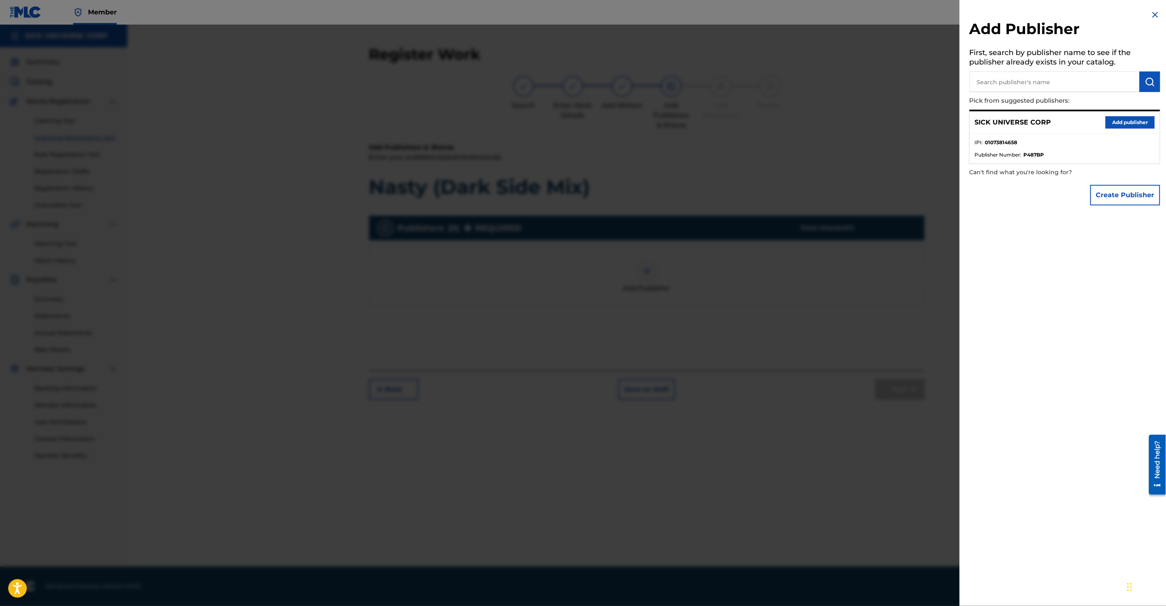
drag, startPoint x: 1132, startPoint y: 122, endPoint x: 1010, endPoint y: 212, distance: 151.5
click at [1010, 212] on div "Add Publisher First, search by publisher name to see if the publisher already e…" at bounding box center [1064, 109] width 210 height 219
drag, startPoint x: 1135, startPoint y: 121, endPoint x: 1014, endPoint y: 153, distance: 125.1
click at [1014, 153] on div "SICK UNIVERSE CORP Add publisher IPI : 01073814658 Publisher Number : P487BP" at bounding box center [1064, 137] width 191 height 54
click at [1027, 81] on input "text" at bounding box center [1054, 82] width 170 height 21
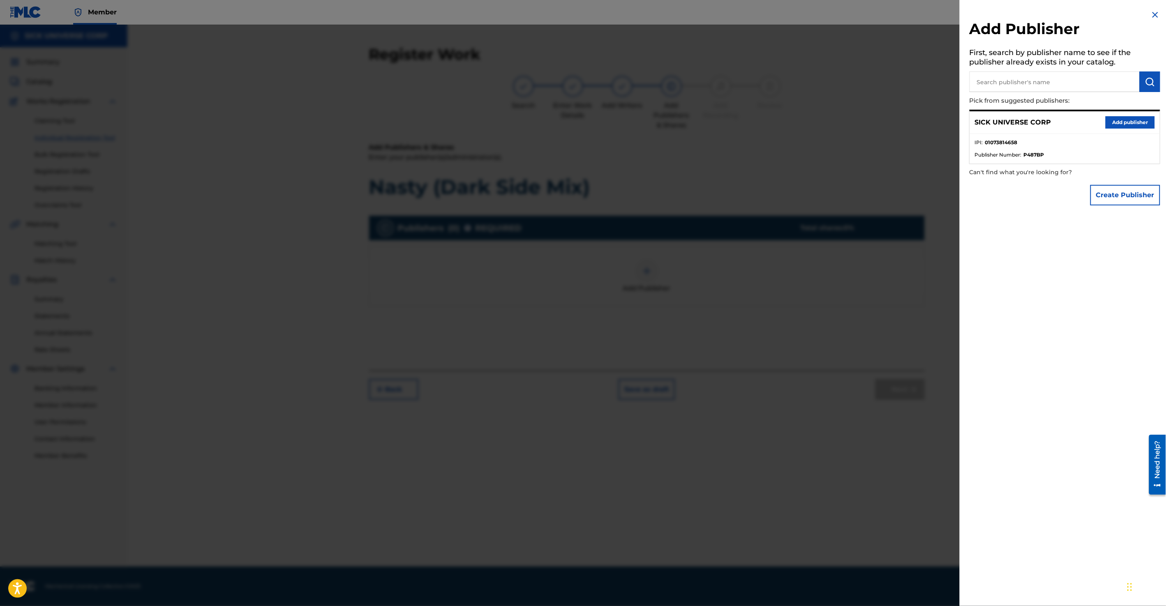
click at [1124, 198] on button "Create Publisher" at bounding box center [1125, 195] width 70 height 21
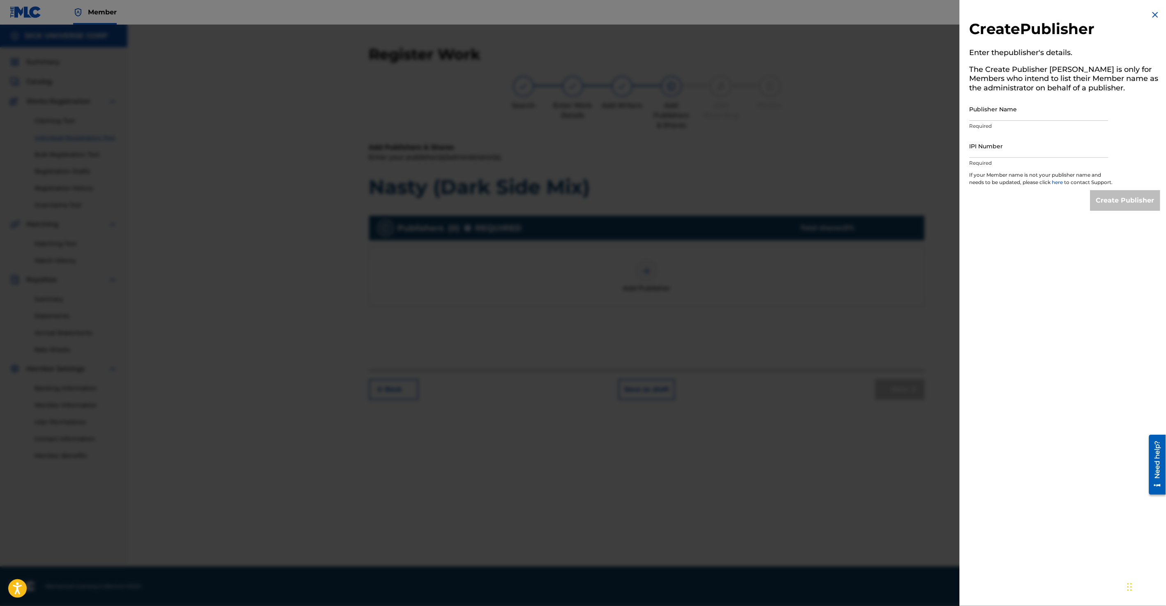
click at [1153, 16] on img at bounding box center [1155, 15] width 10 height 10
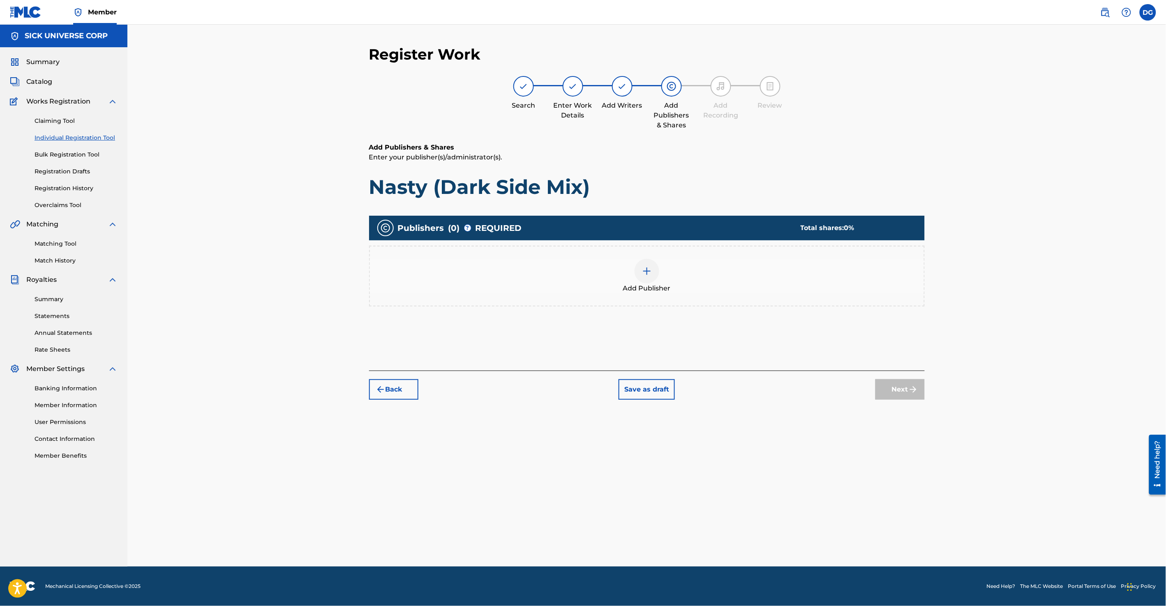
click at [644, 270] on img at bounding box center [647, 271] width 10 height 10
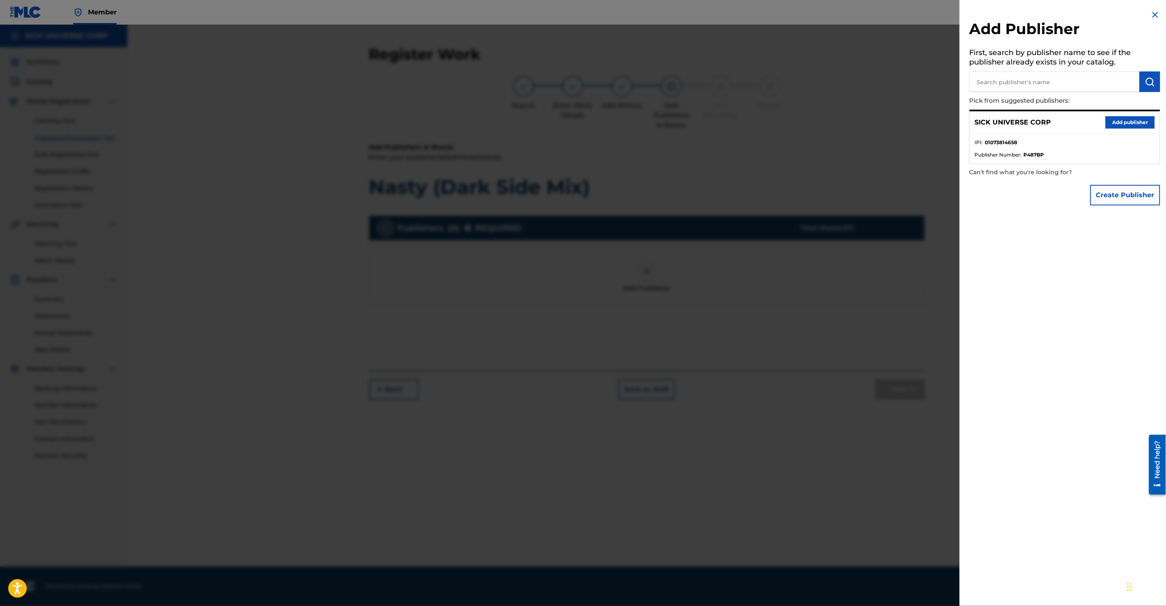
drag, startPoint x: 1130, startPoint y: 122, endPoint x: 1015, endPoint y: 182, distance: 129.9
click at [1015, 182] on div "Add Publisher First, search by publisher name to see if the publisher already e…" at bounding box center [1064, 109] width 210 height 219
click at [1134, 119] on button "Add publisher" at bounding box center [1129, 122] width 49 height 12
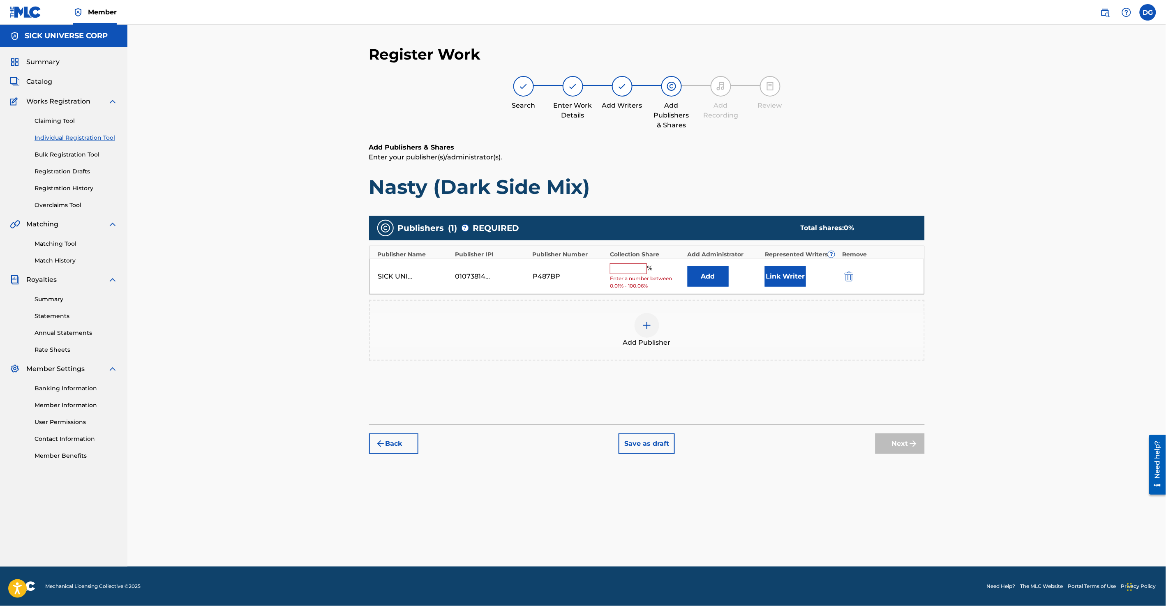
click at [634, 270] on input "text" at bounding box center [628, 268] width 37 height 11
click at [776, 349] on div "Add Publisher" at bounding box center [647, 330] width 556 height 61
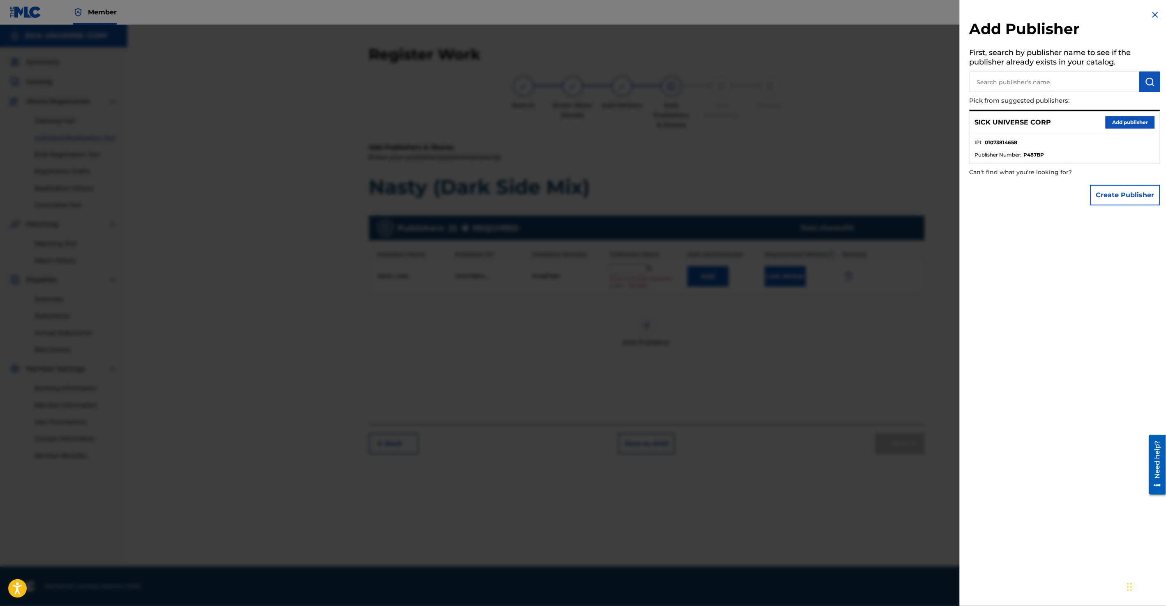
click at [1152, 10] on img at bounding box center [1155, 15] width 10 height 10
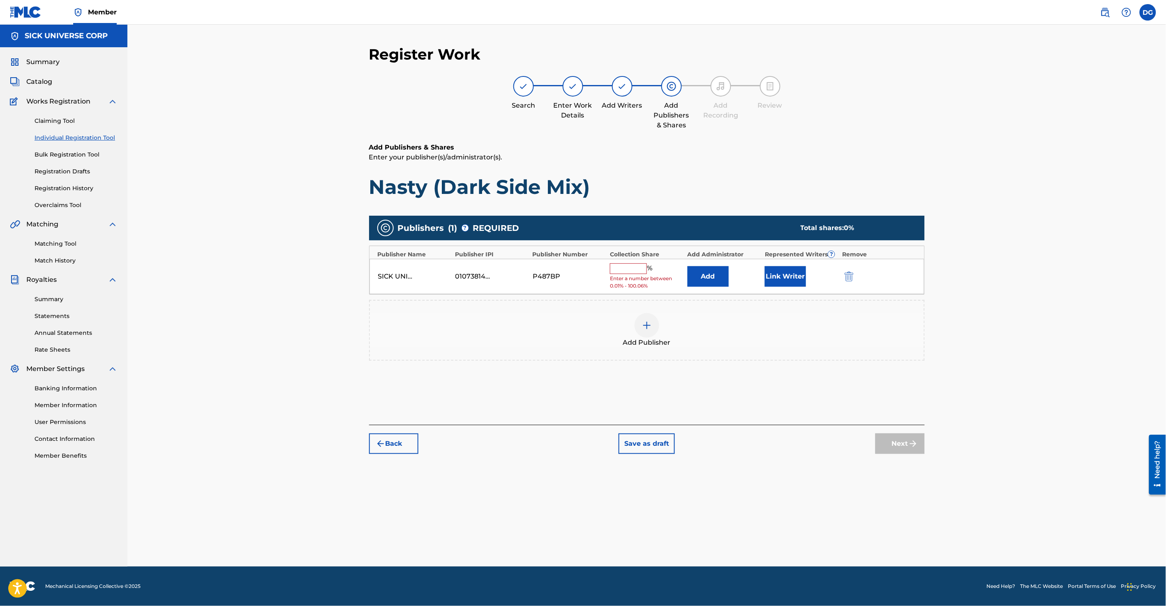
click at [782, 277] on button "Link Writer" at bounding box center [785, 276] width 41 height 21
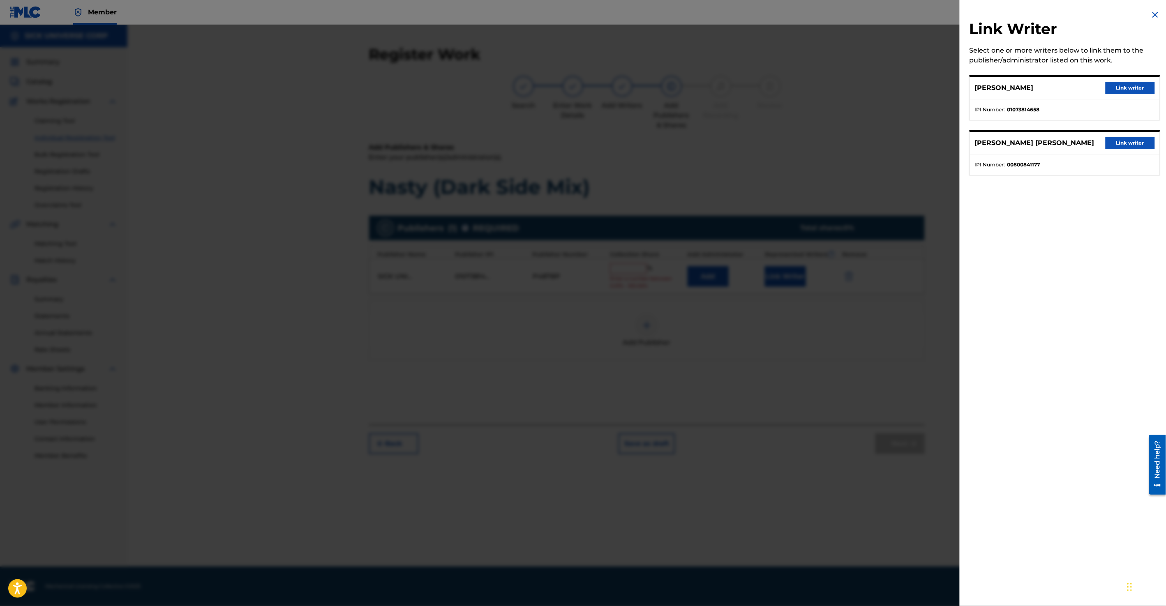
click at [1126, 86] on button "Link writer" at bounding box center [1129, 88] width 49 height 12
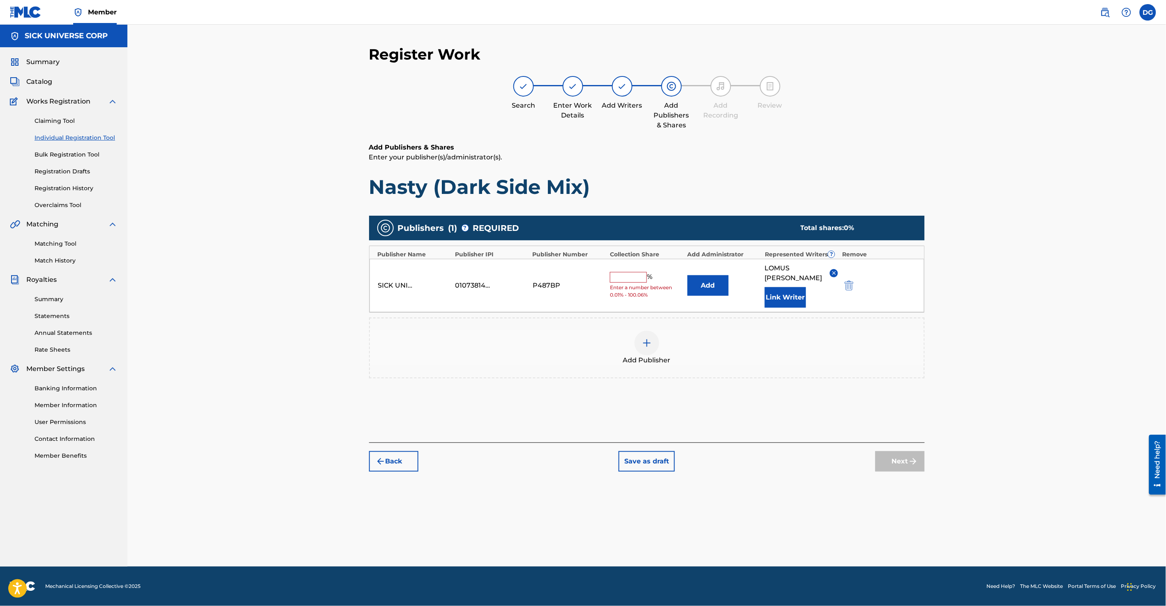
click at [628, 273] on input "text" at bounding box center [628, 277] width 37 height 11
type input "100"
click at [796, 372] on div "Publishers ( 1 ) ? REQUIRED Total shares: 100 % Publisher Name Publisher IPI Pu…" at bounding box center [647, 301] width 556 height 171
click at [901, 451] on button "Next" at bounding box center [899, 461] width 49 height 21
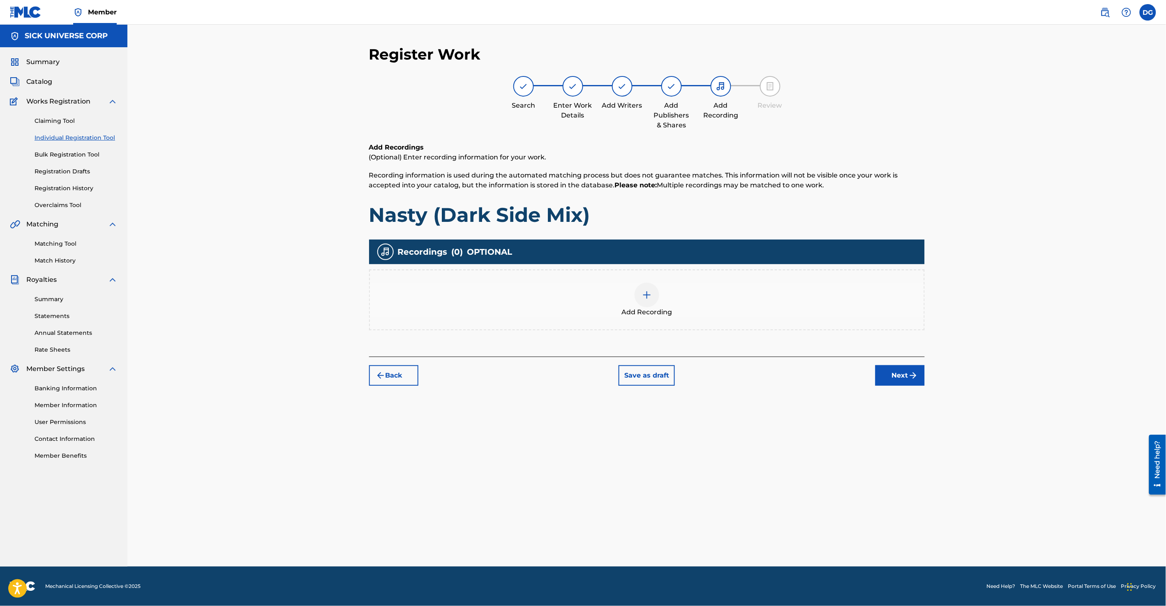
click at [638, 298] on div at bounding box center [646, 295] width 25 height 25
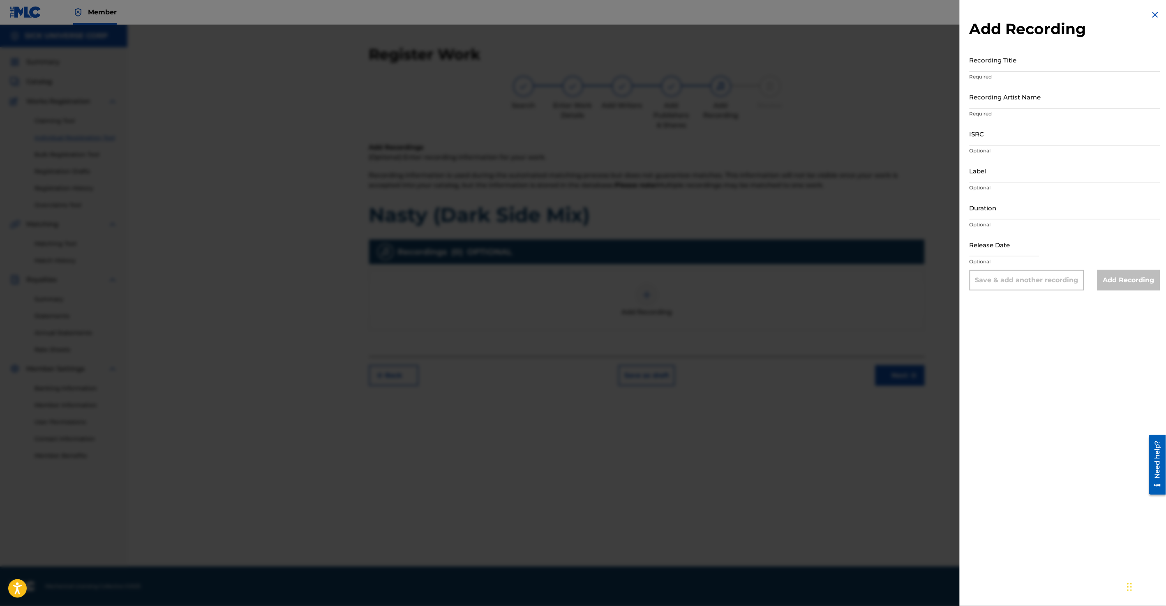
click at [1155, 12] on img at bounding box center [1155, 15] width 10 height 10
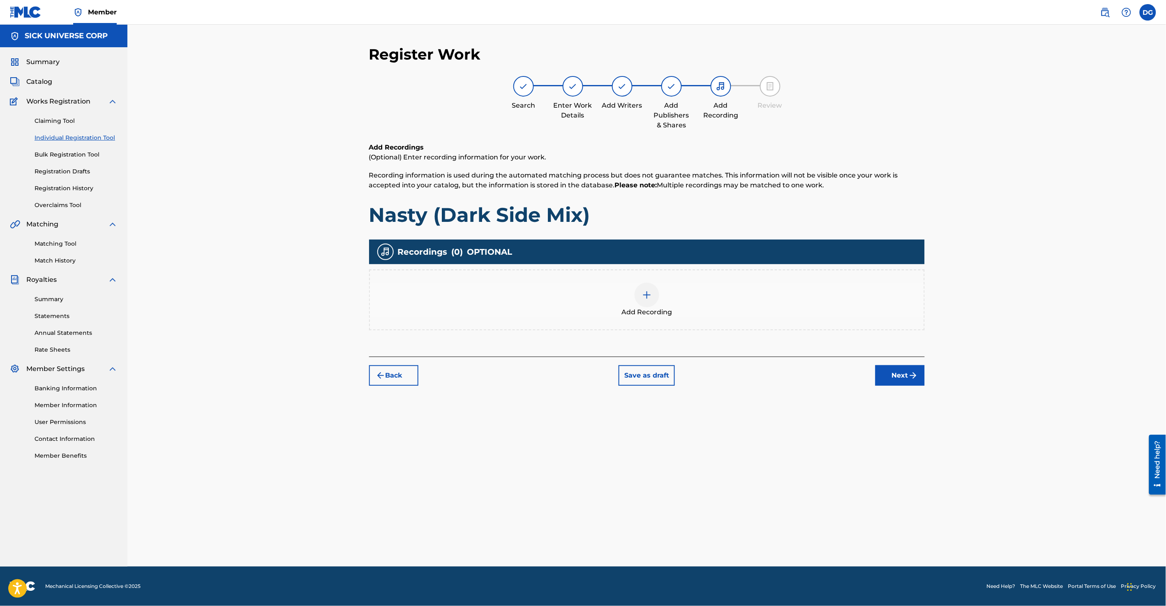
click at [903, 379] on button "Next" at bounding box center [899, 375] width 49 height 21
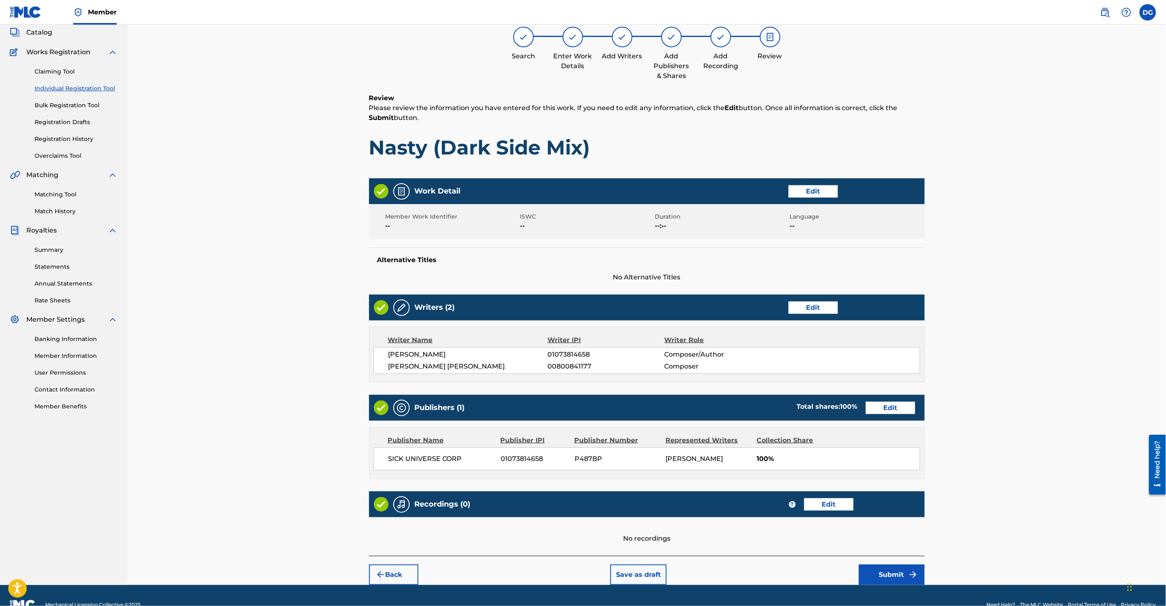
scroll to position [68, 0]
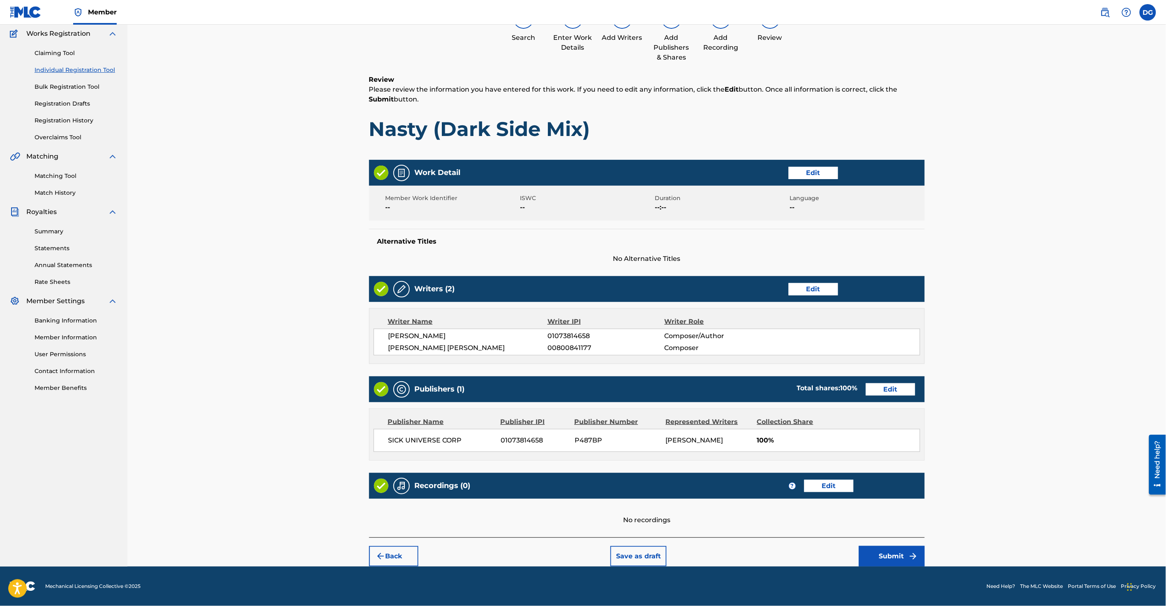
click at [895, 556] on button "Submit" at bounding box center [892, 556] width 66 height 21
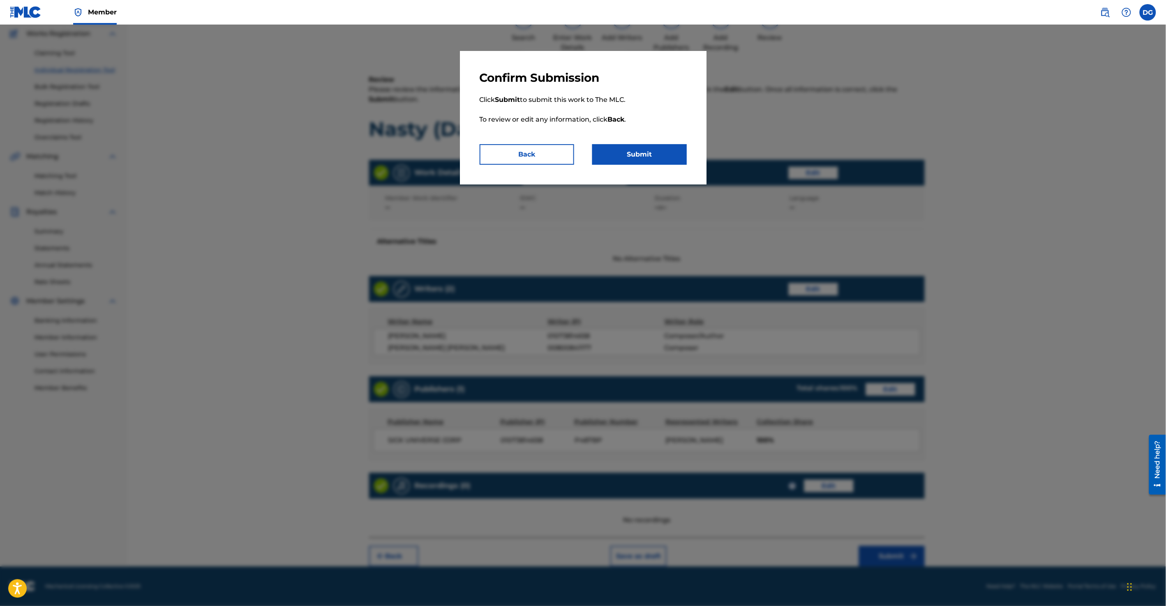
click at [650, 154] on button "Submit" at bounding box center [639, 154] width 95 height 21
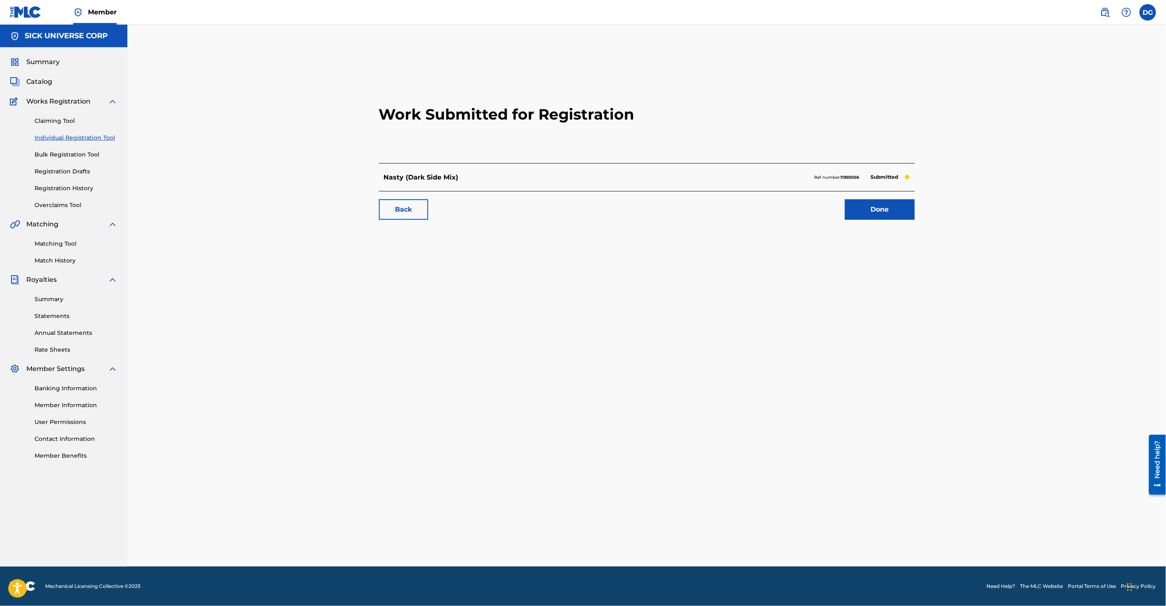
click at [880, 208] on link "Done" at bounding box center [880, 209] width 70 height 21
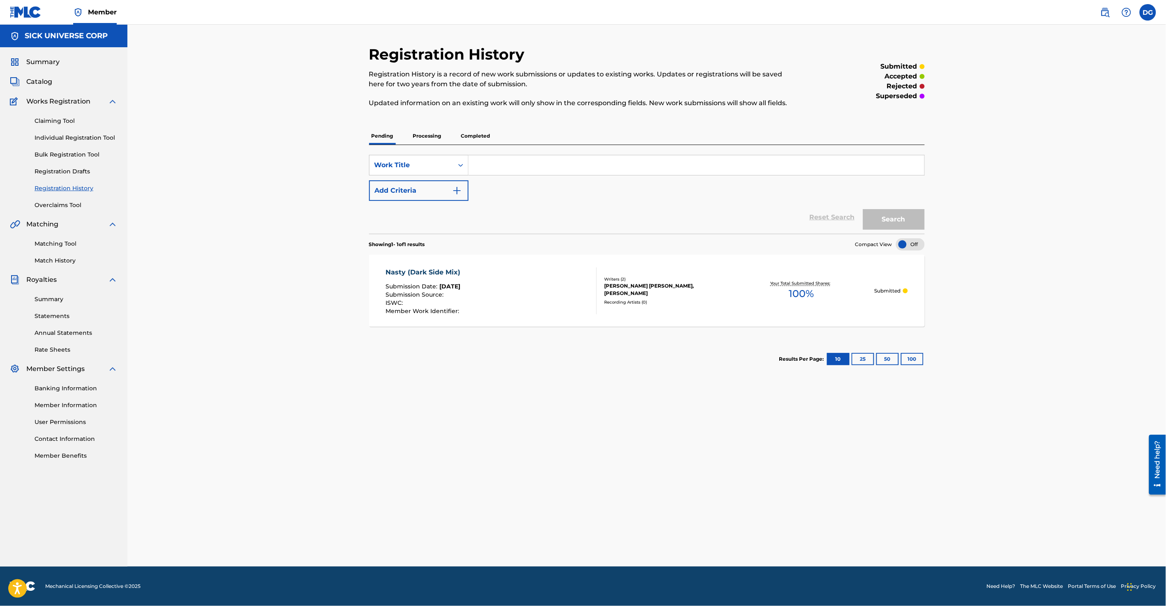
click at [427, 138] on p "Processing" at bounding box center [427, 135] width 33 height 17
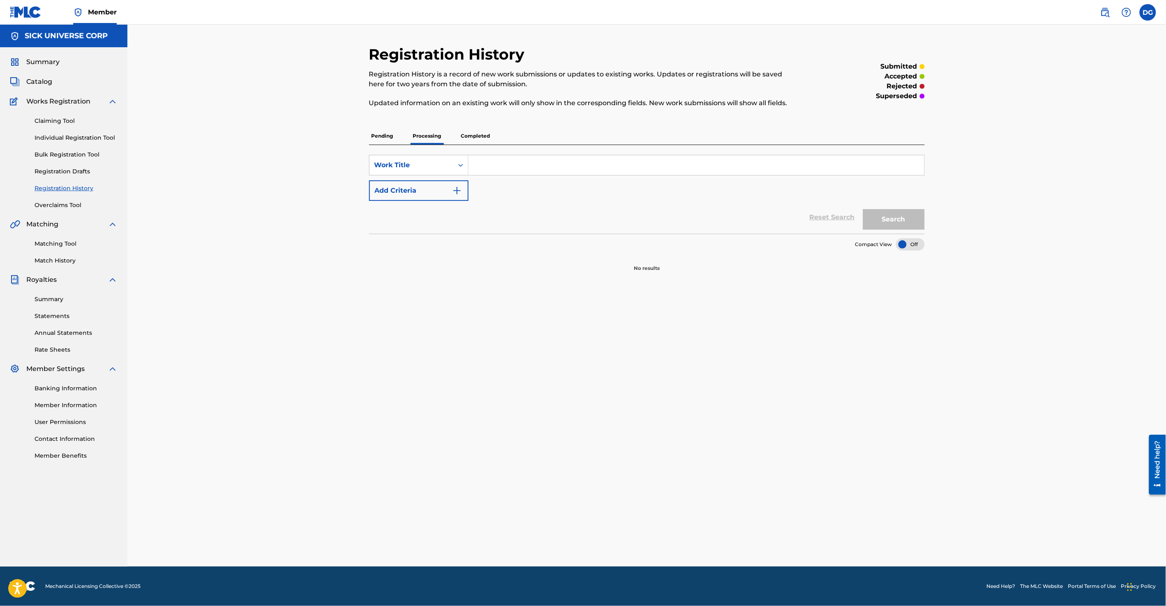
click at [386, 135] on p "Pending" at bounding box center [382, 135] width 27 height 17
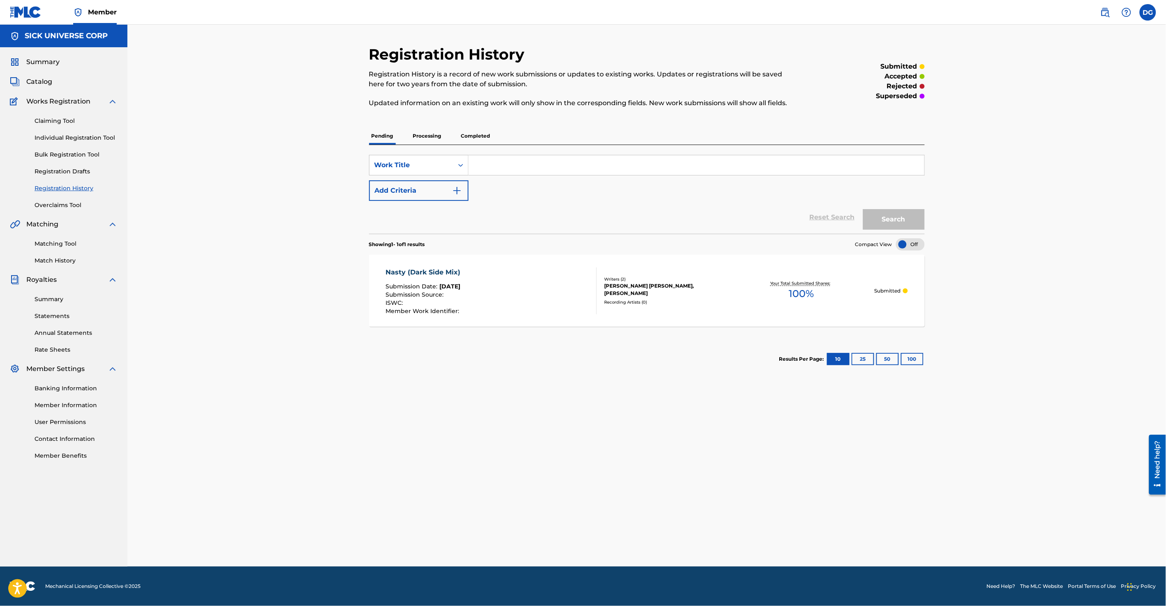
click at [477, 131] on p "Completed" at bounding box center [476, 135] width 34 height 17
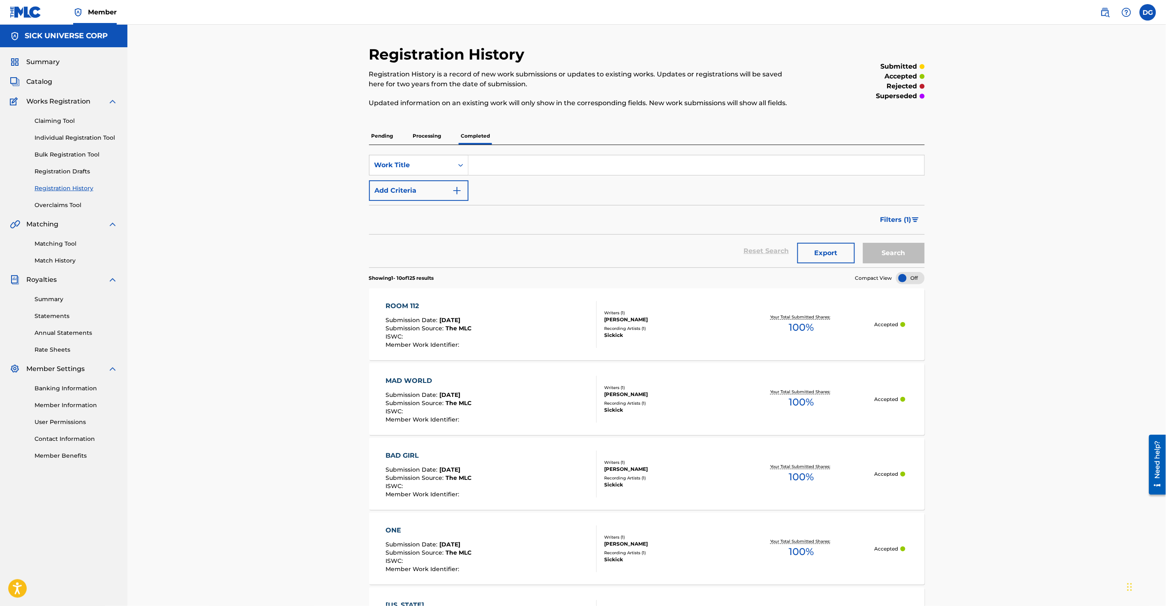
click at [74, 153] on link "Bulk Registration Tool" at bounding box center [76, 154] width 83 height 9
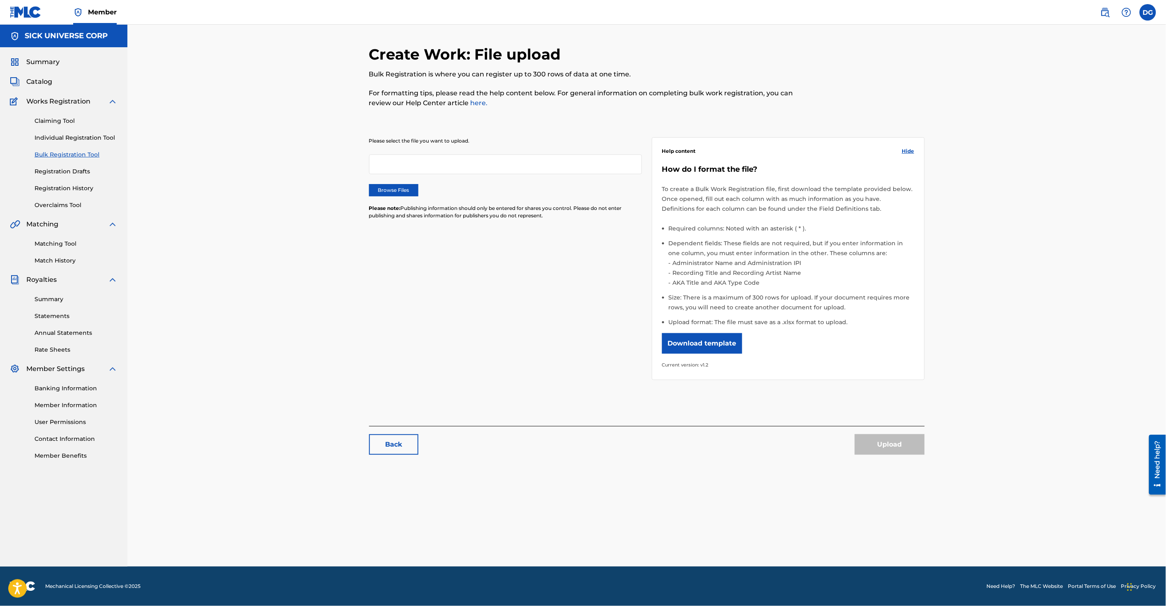
click at [716, 347] on button "Download template" at bounding box center [702, 343] width 80 height 21
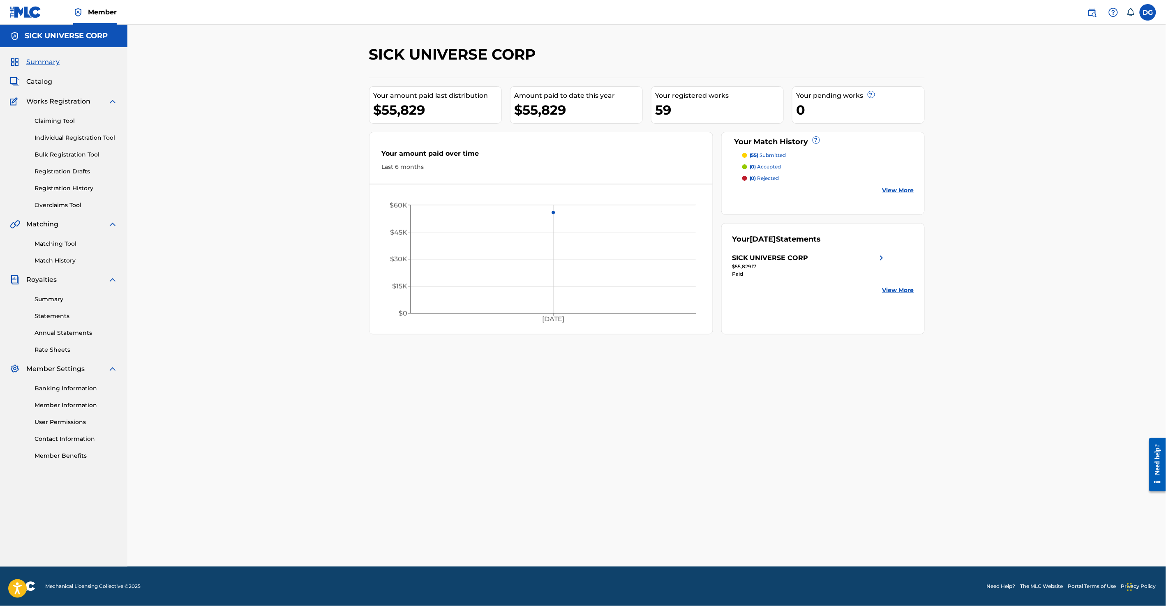
click at [788, 156] on div "(55) submitted" at bounding box center [828, 155] width 172 height 7
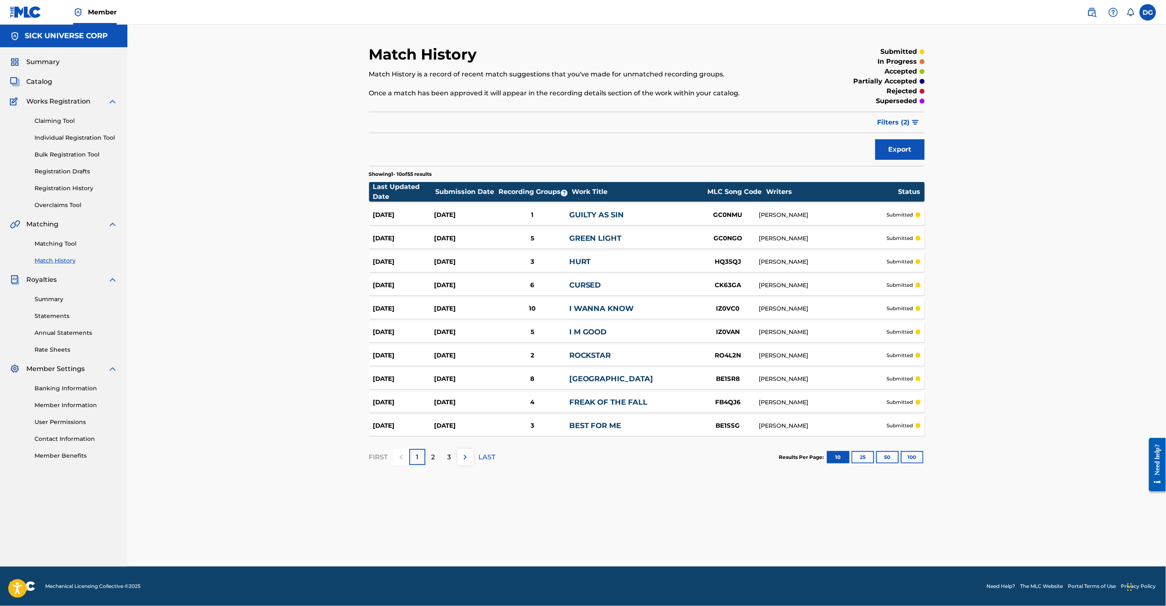
click at [484, 215] on div "[DATE]" at bounding box center [464, 214] width 61 height 9
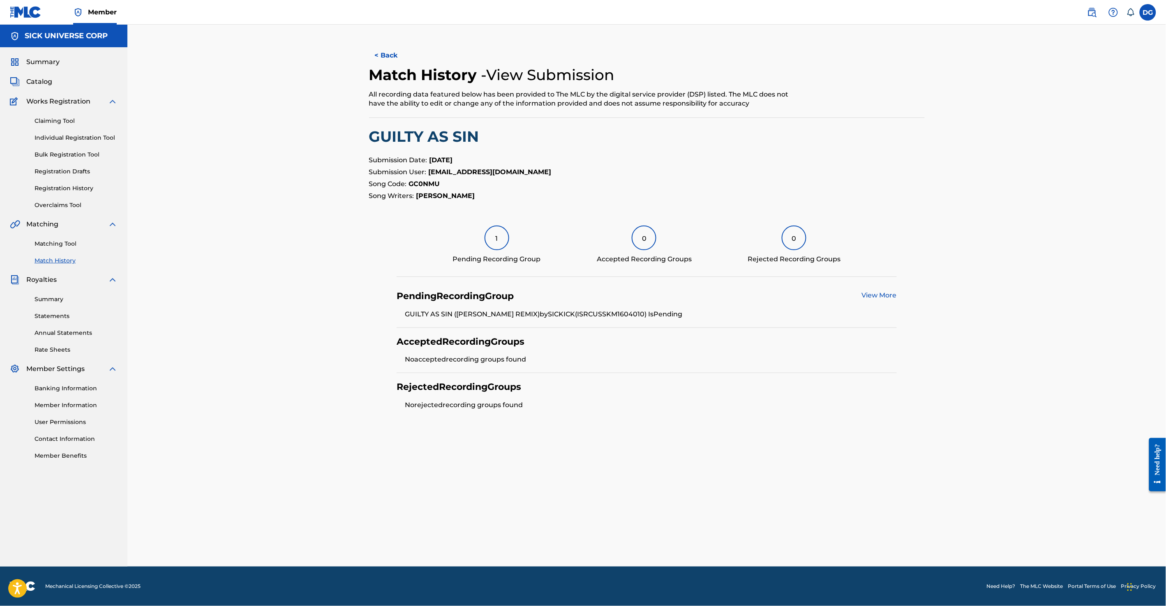
click at [81, 188] on link "Registration History" at bounding box center [76, 188] width 83 height 9
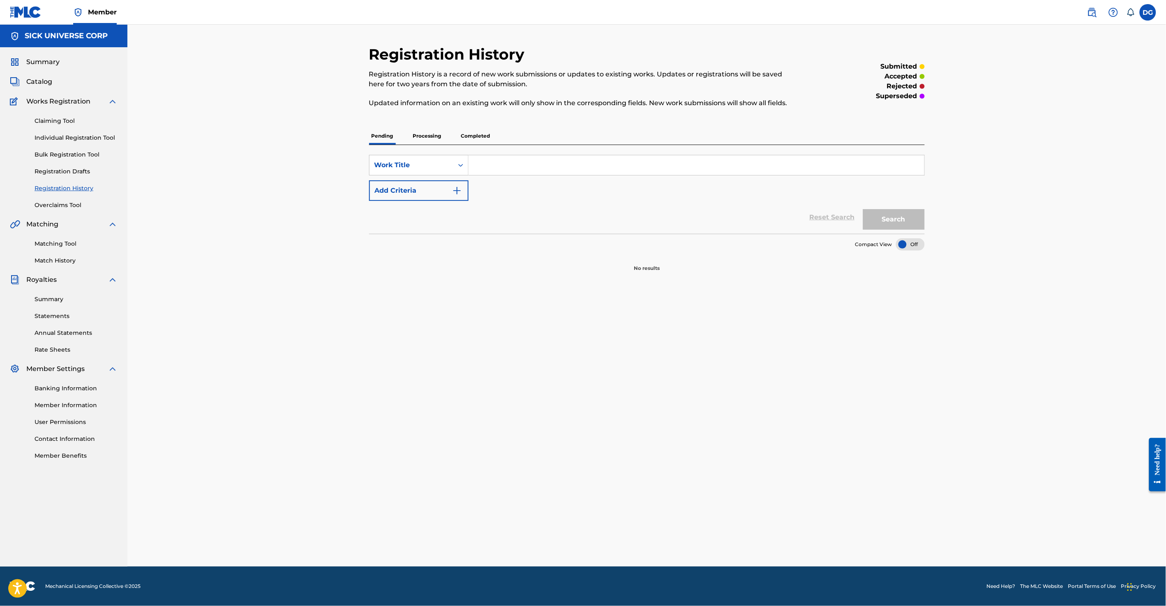
click at [427, 141] on p "Processing" at bounding box center [427, 135] width 33 height 17
click at [461, 138] on p "Completed" at bounding box center [476, 135] width 34 height 17
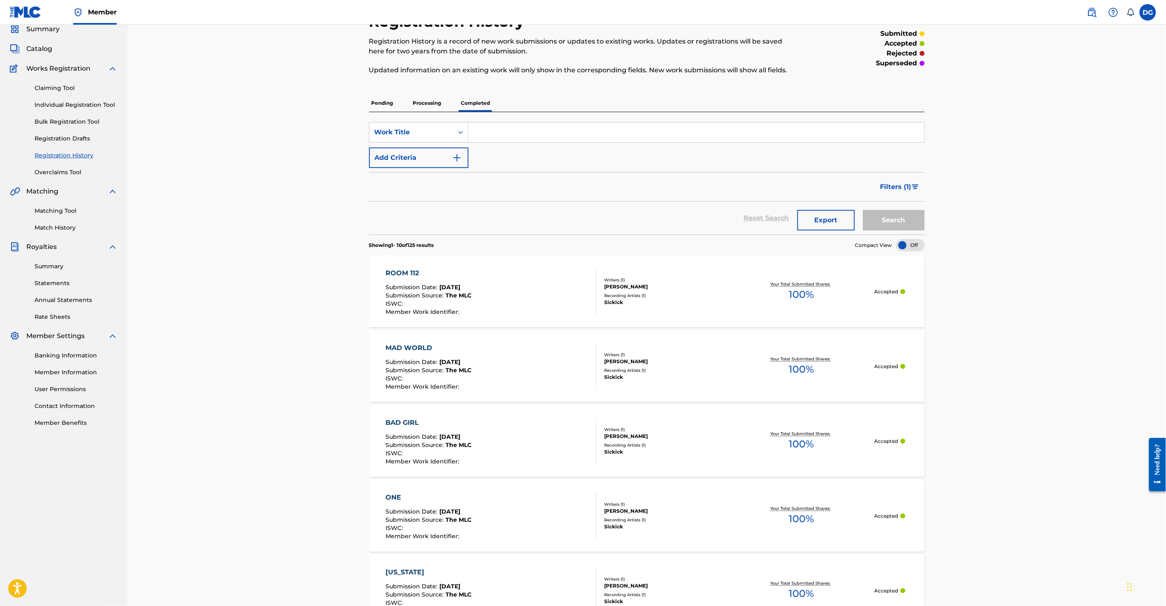
scroll to position [53, 0]
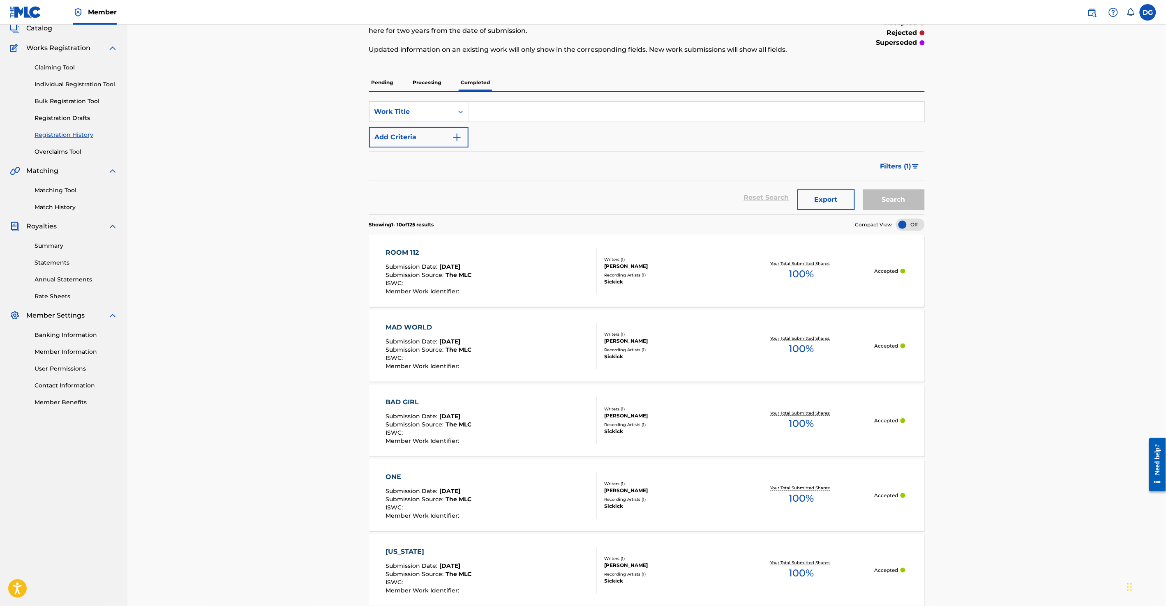
click at [530, 288] on div "ROOM 112 Submission Date : [DATE] Submission Source : The MLC ISWC : Member Wor…" at bounding box center [490, 271] width 211 height 47
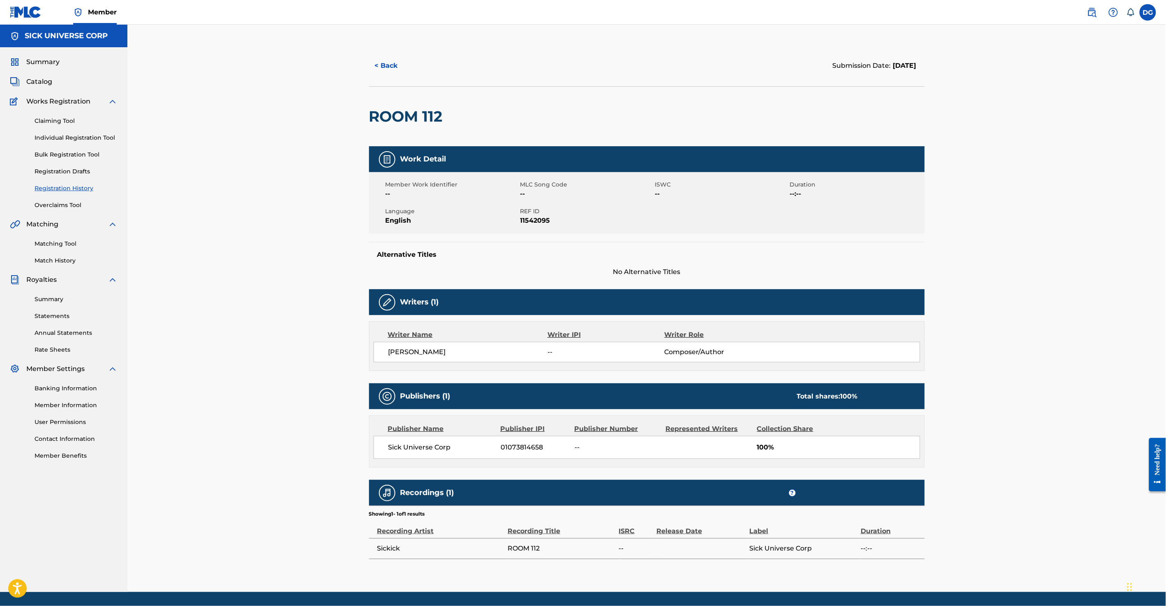
scroll to position [25, 0]
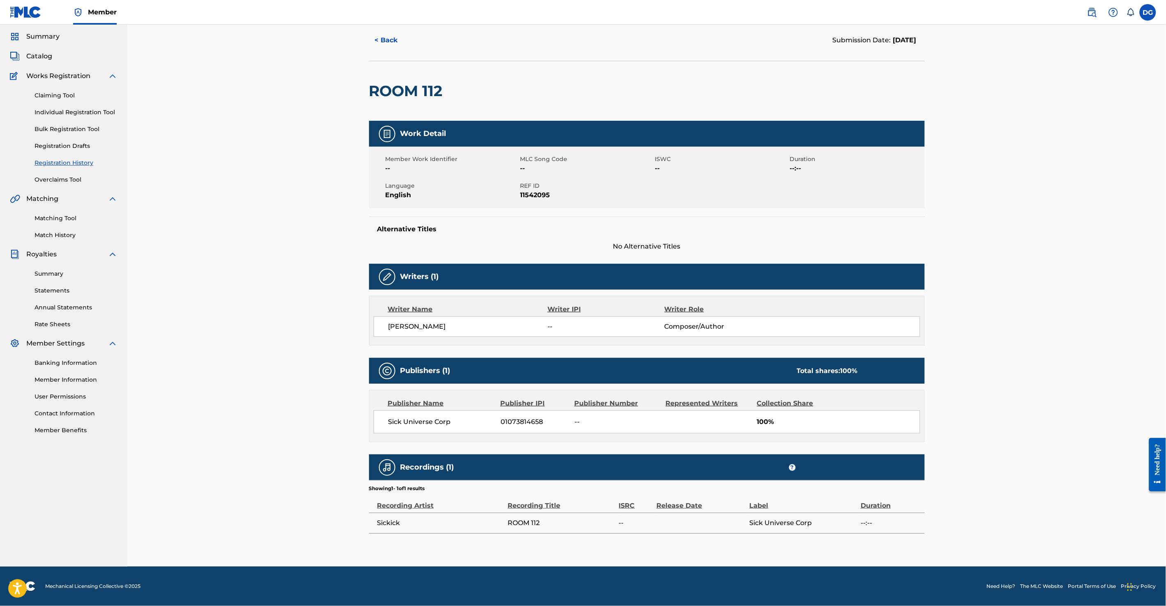
click at [522, 419] on span "01073814658" at bounding box center [535, 422] width 68 height 10
copy span "01073814658"
drag, startPoint x: 460, startPoint y: 424, endPoint x: 383, endPoint y: 420, distance: 76.9
click at [383, 420] on div "Sick Universe Corp 01073814658 -- 100%" at bounding box center [647, 422] width 547 height 23
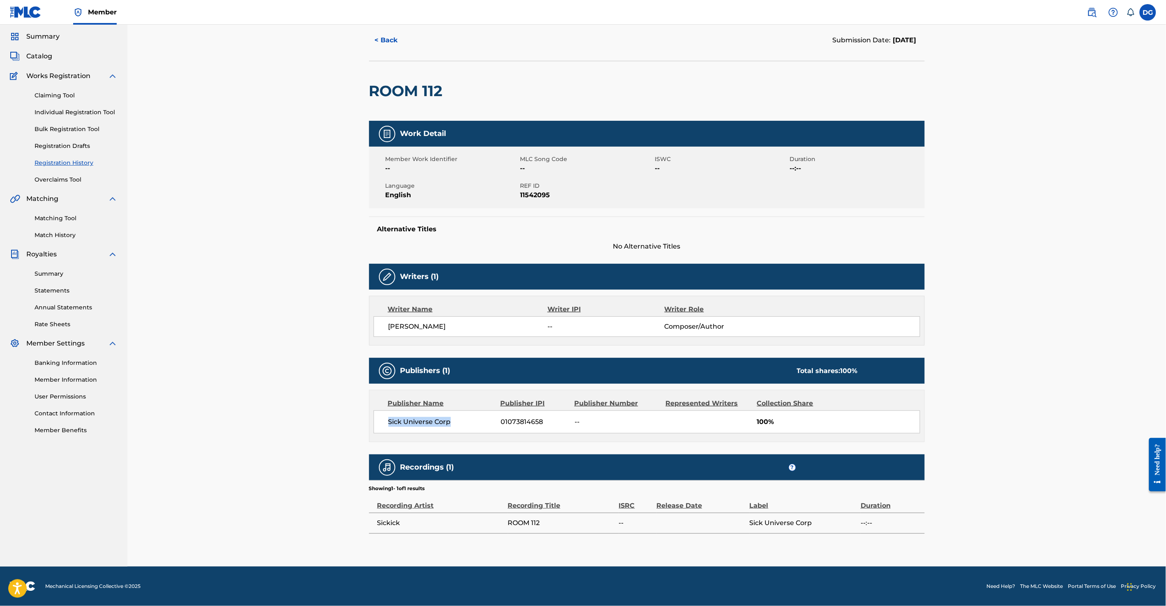
copy span "Sick Universe Corp"
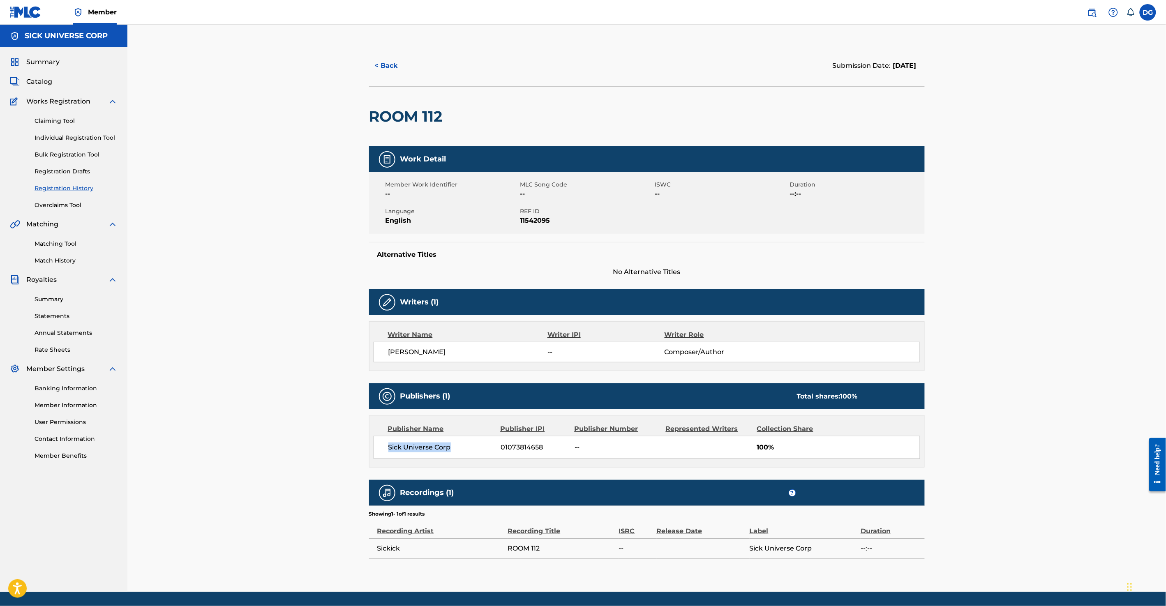
click at [76, 173] on link "Registration Drafts" at bounding box center [76, 171] width 83 height 9
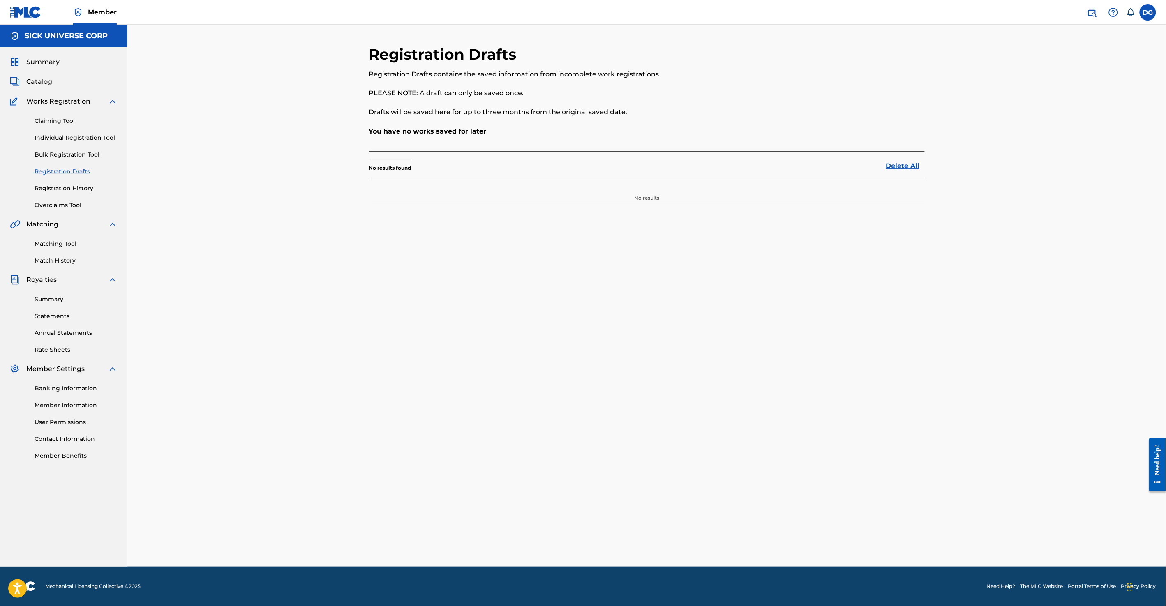
click at [81, 186] on link "Registration History" at bounding box center [76, 188] width 83 height 9
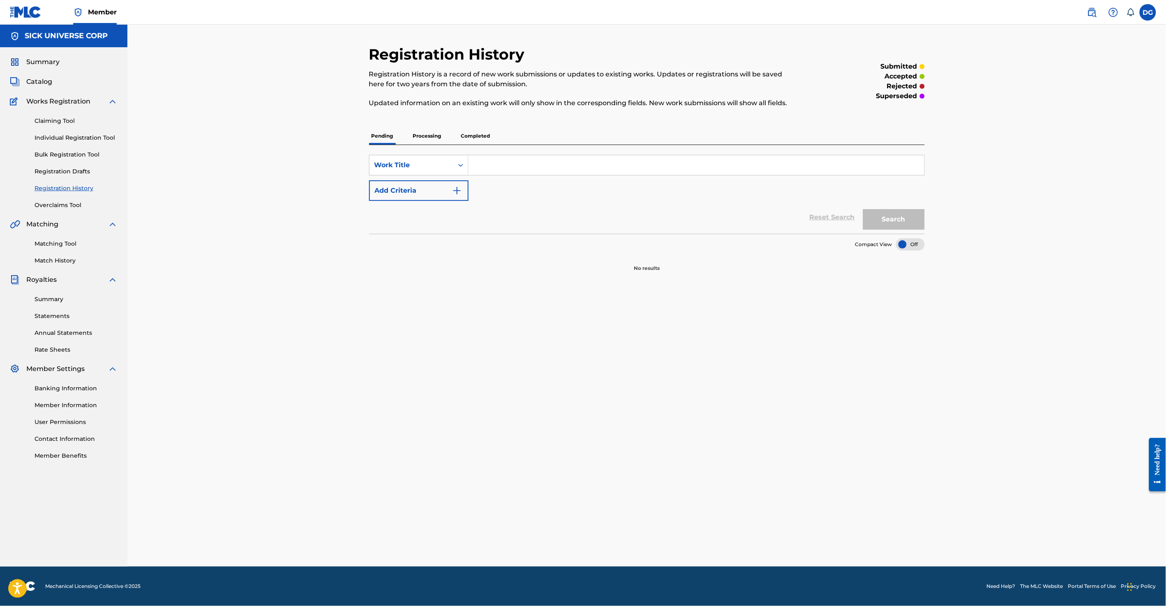
click at [478, 139] on p "Completed" at bounding box center [476, 135] width 34 height 17
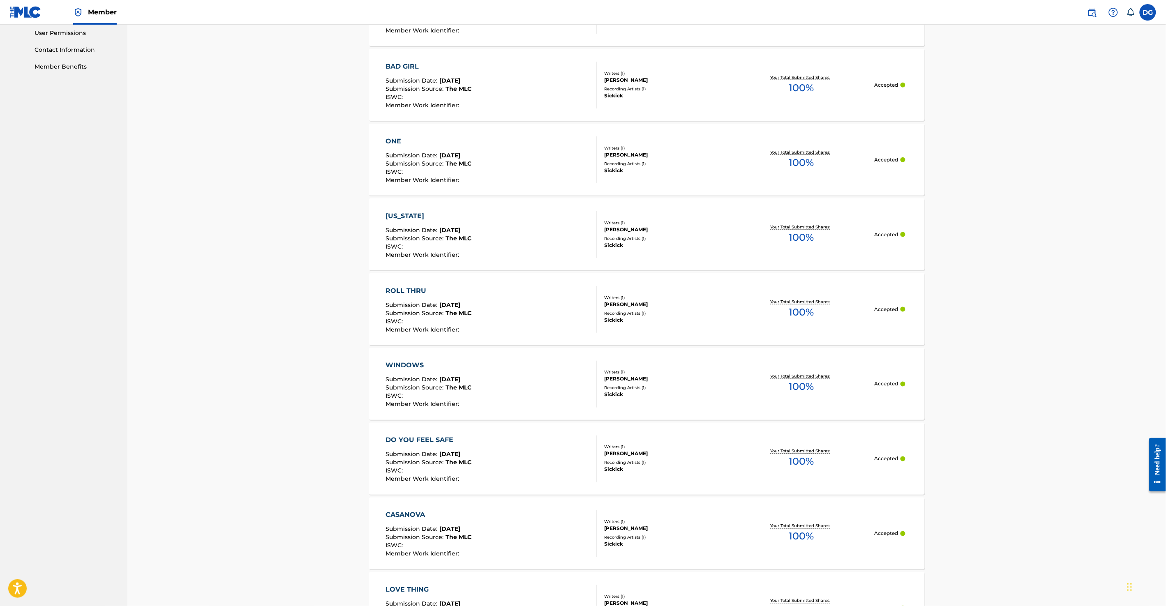
scroll to position [391, 0]
click at [694, 380] on div "[PERSON_NAME]" at bounding box center [666, 377] width 124 height 7
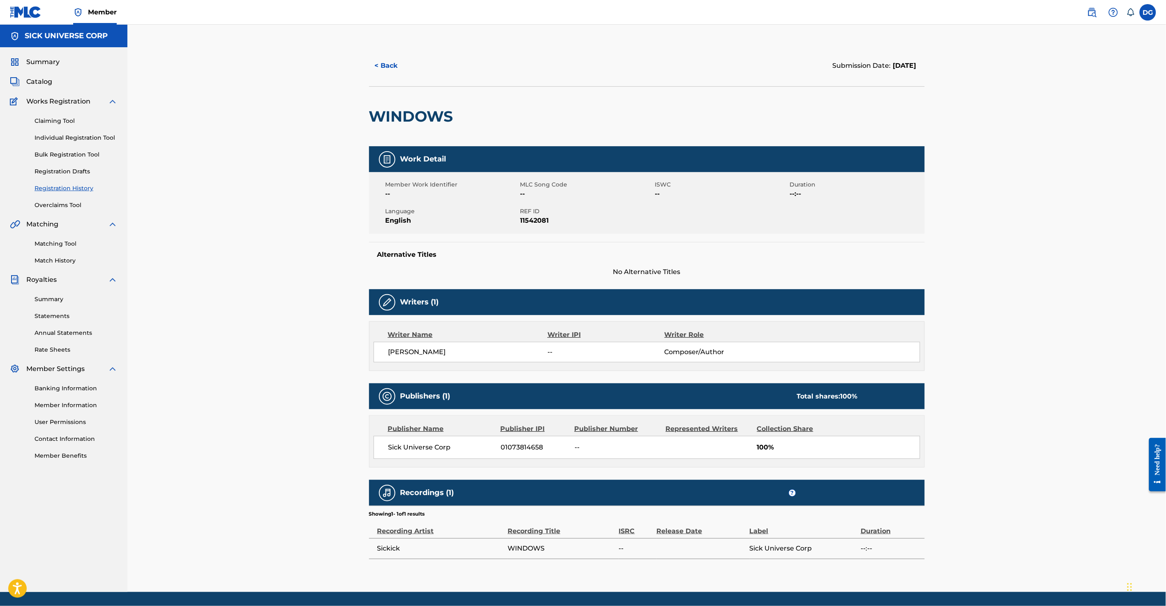
click at [414, 119] on h2 "WINDOWS" at bounding box center [413, 116] width 88 height 18
click at [394, 70] on button "< Back" at bounding box center [393, 65] width 49 height 21
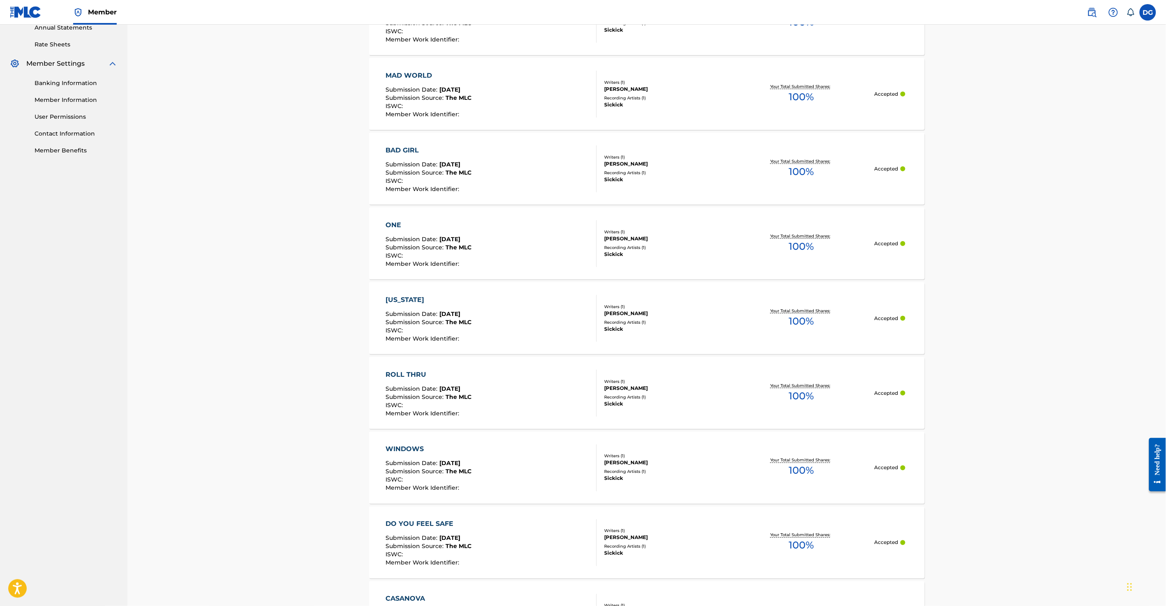
scroll to position [386, 0]
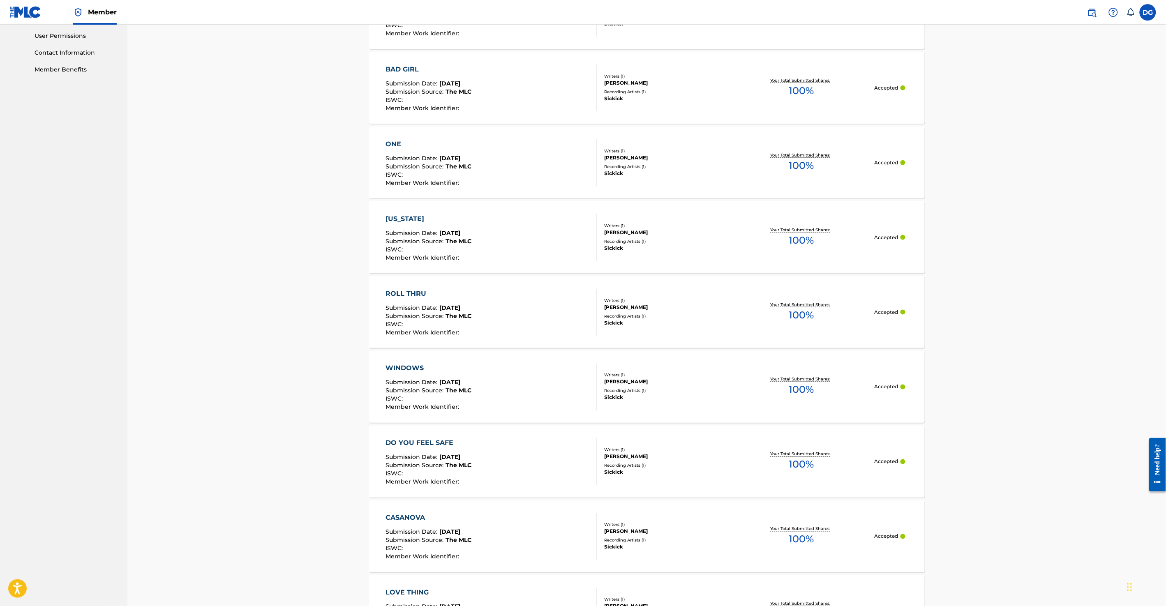
click at [454, 381] on span "[DATE]" at bounding box center [449, 382] width 21 height 7
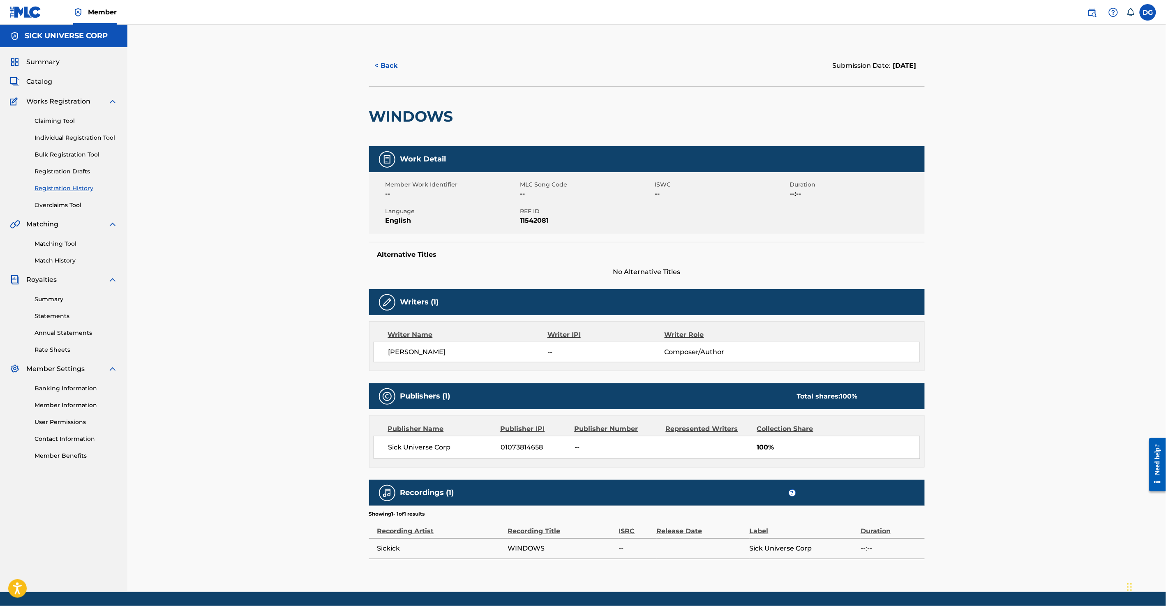
scroll to position [25, 0]
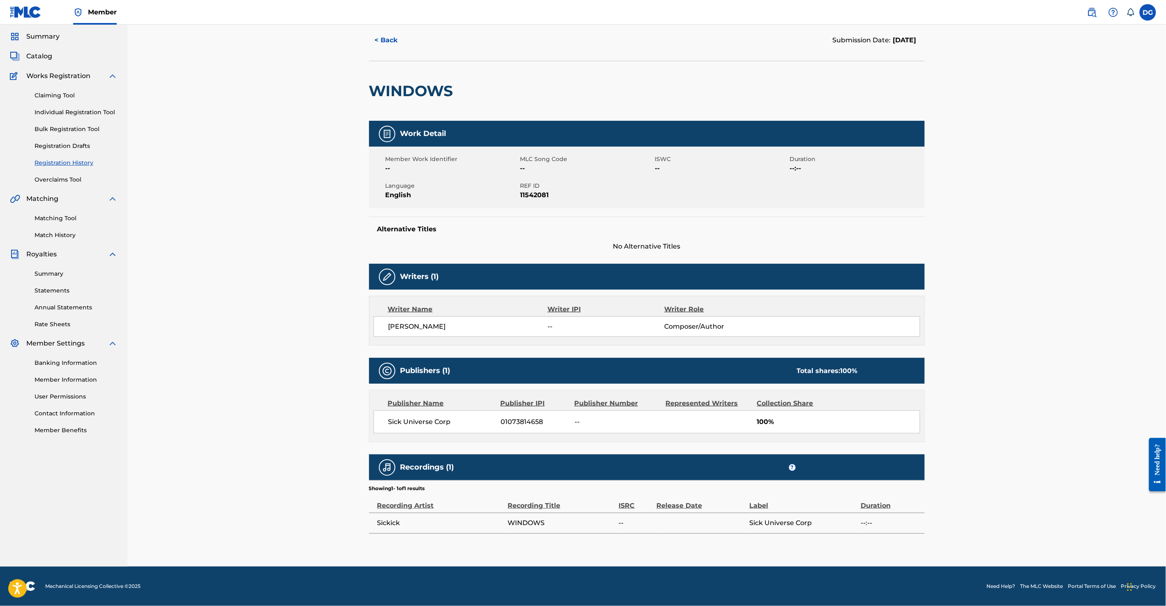
click at [399, 96] on h2 "WINDOWS" at bounding box center [413, 91] width 88 height 18
copy h2 "WINDOWS"
click at [444, 81] on div "WINDOWS" at bounding box center [413, 91] width 88 height 60
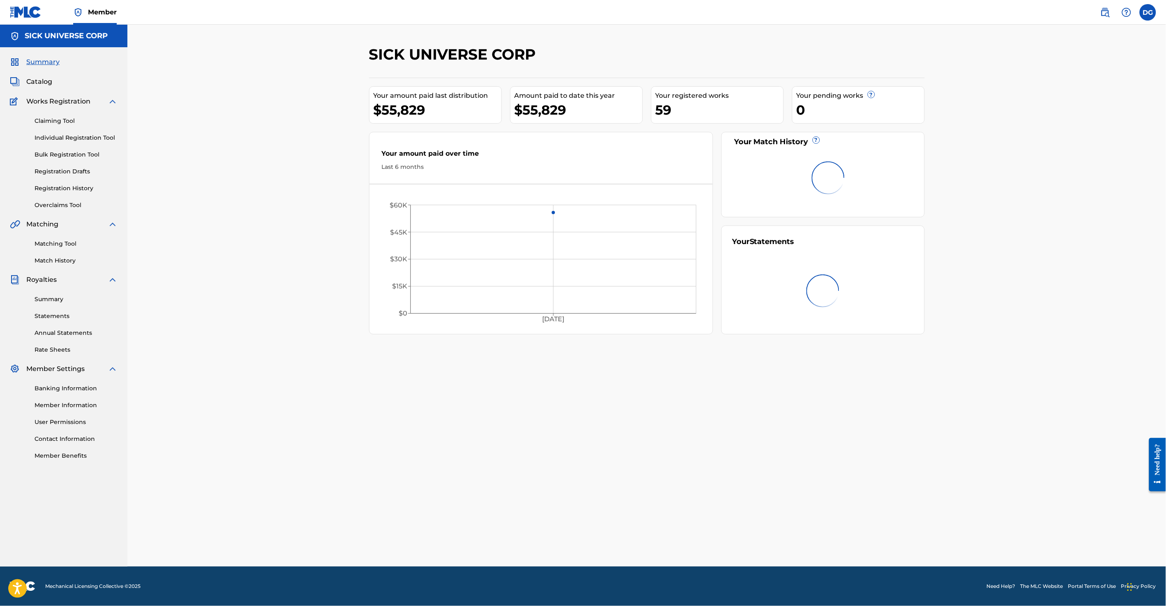
click at [81, 138] on link "Individual Registration Tool" at bounding box center [76, 138] width 83 height 9
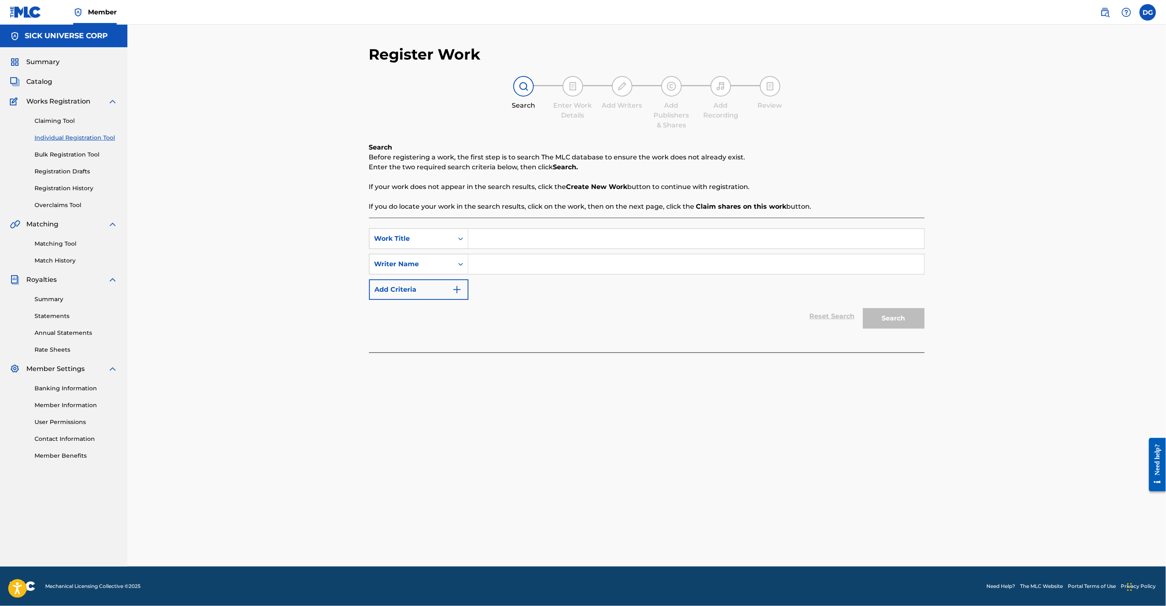
click at [500, 233] on input "Search Form" at bounding box center [696, 239] width 456 height 20
paste input "WINDOWS"
click at [560, 259] on div "windows" at bounding box center [634, 257] width 332 height 15
type input "windowss"
click at [514, 266] on input "Search Form" at bounding box center [696, 264] width 456 height 20
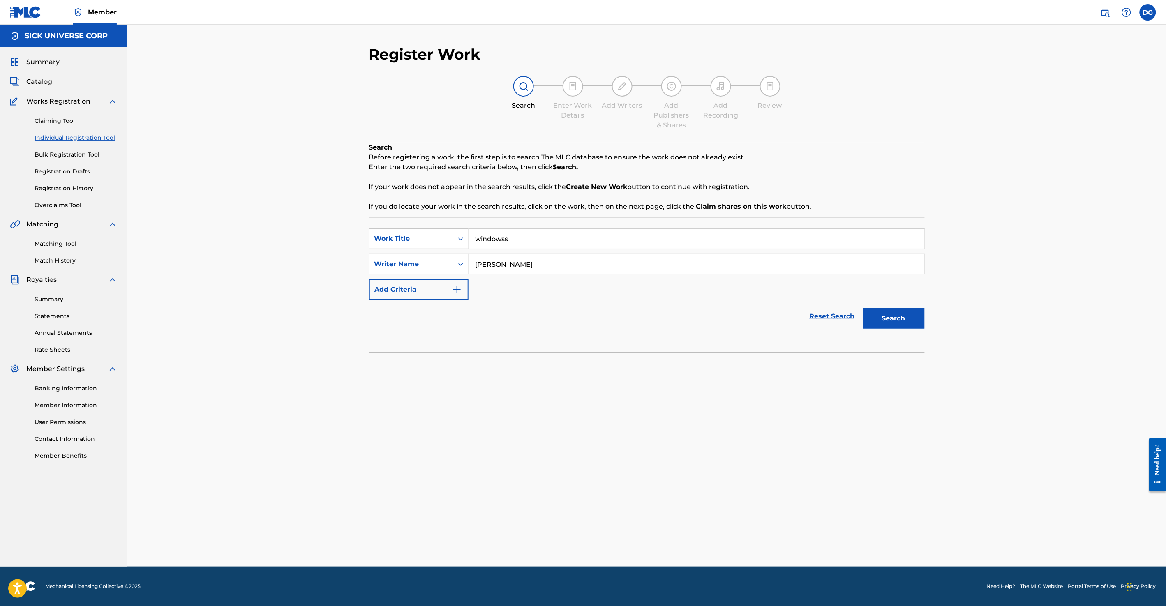
type input "Lomus babber"
click at [893, 318] on button "Search" at bounding box center [894, 318] width 62 height 21
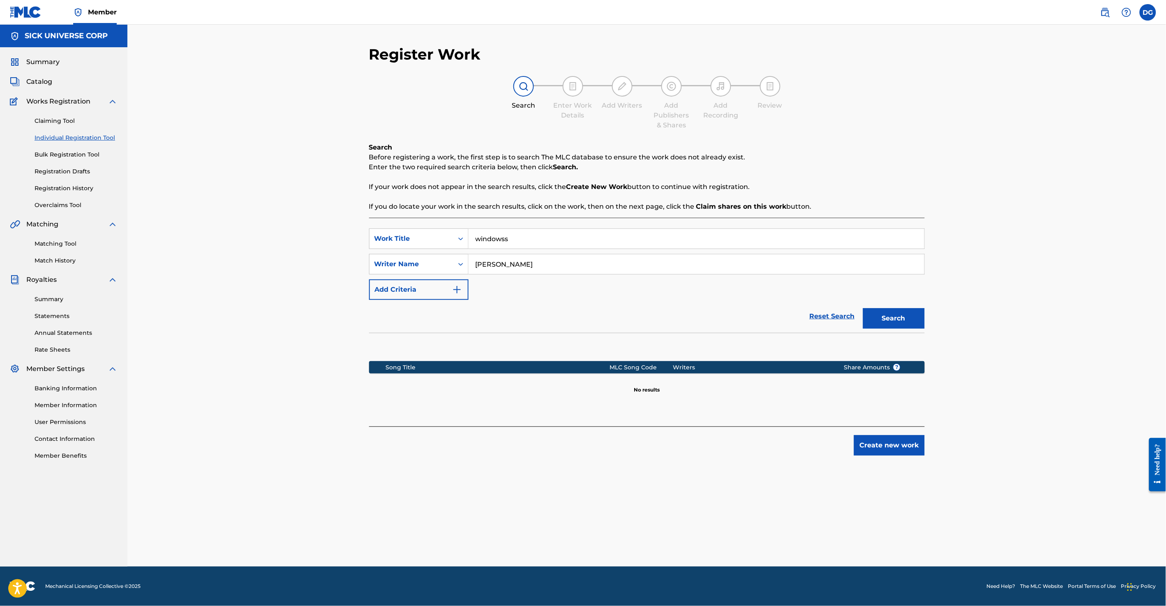
click at [523, 237] on input "windowss" at bounding box center [696, 239] width 456 height 20
type input "windows"
click at [576, 254] on div "windows" at bounding box center [634, 257] width 332 height 15
click at [899, 316] on button "Search" at bounding box center [894, 318] width 62 height 21
click at [544, 266] on input "Lomus babber" at bounding box center [696, 264] width 456 height 20
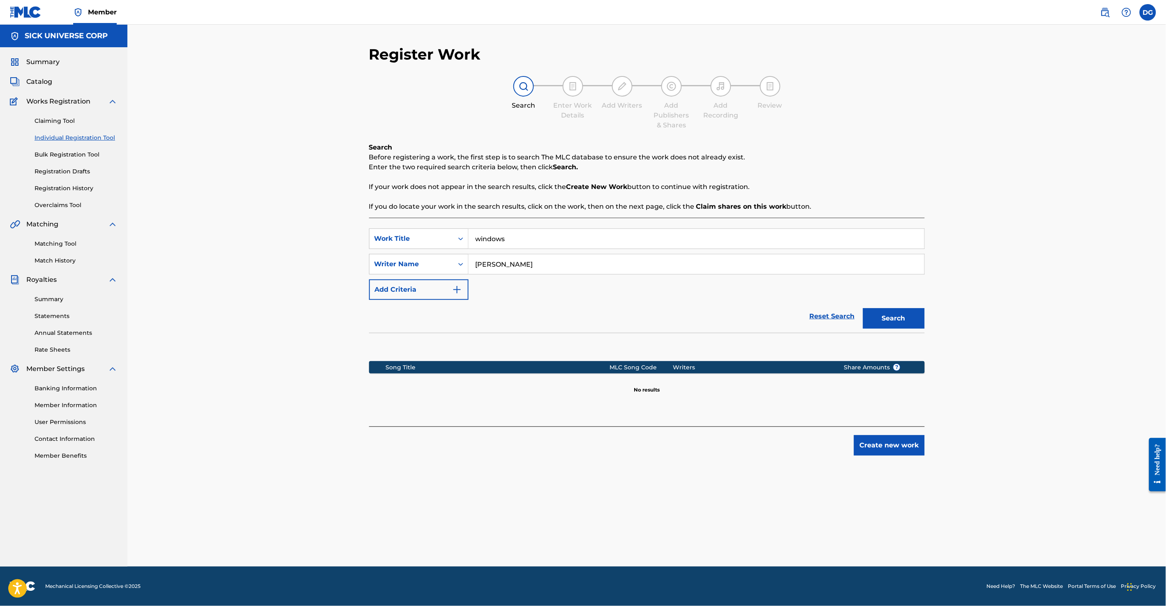
click at [544, 266] on input "Lomus babber" at bounding box center [696, 264] width 456 height 20
click at [443, 294] on button "Add Criteria" at bounding box center [418, 289] width 99 height 21
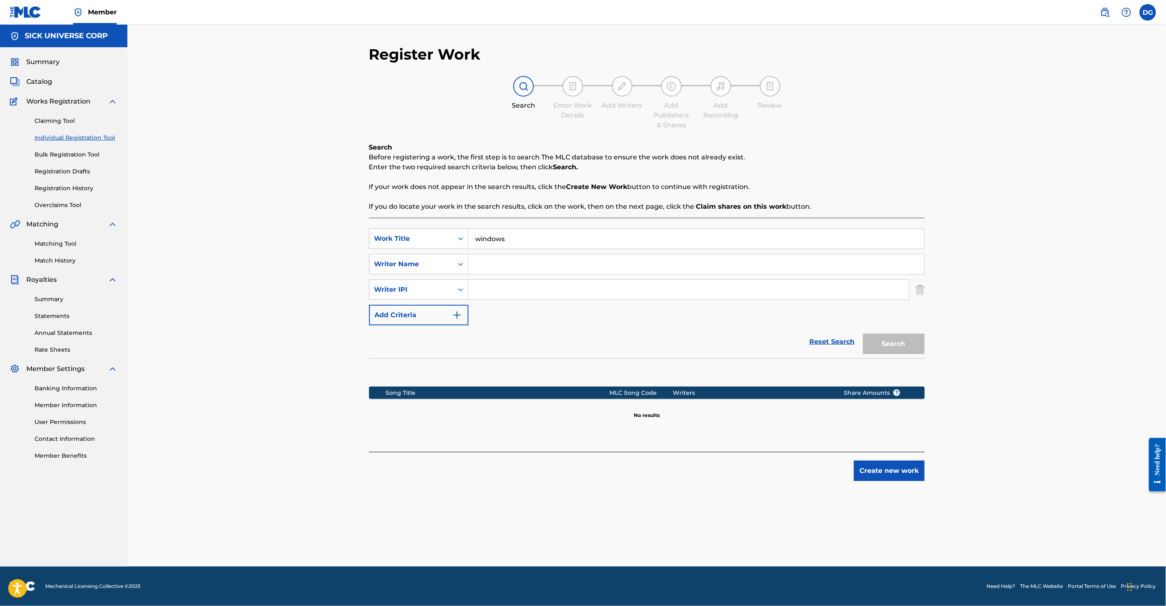
click at [498, 242] on input "windows" at bounding box center [696, 239] width 456 height 20
click at [533, 312] on div "SearchWithCriteria1f223fc5-65a6-404a-ad15-d64f4de3a815 Work Title Windows Searc…" at bounding box center [647, 276] width 556 height 97
click at [493, 246] on input "Windows" at bounding box center [696, 239] width 456 height 20
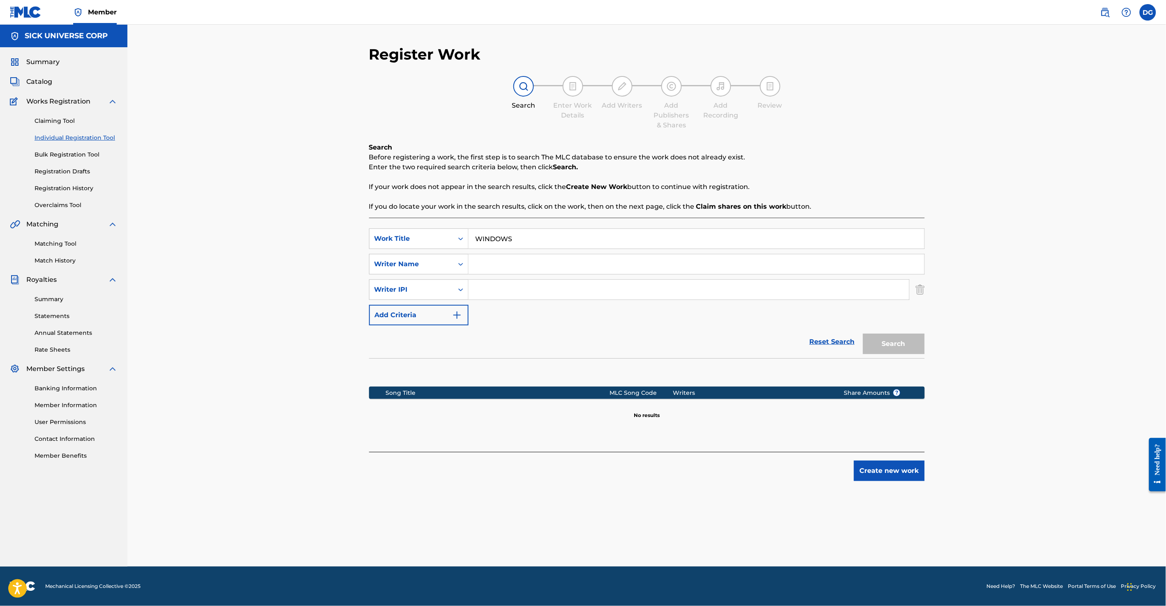
type input "WINDOWS"
click at [558, 324] on div "SearchWithCriteria1f223fc5-65a6-404a-ad15-d64f4de3a815 Work Title WINDOWS Searc…" at bounding box center [647, 276] width 556 height 97
click at [480, 293] on input "Search Form" at bounding box center [688, 290] width 441 height 20
click at [484, 262] on input "Search Form" at bounding box center [696, 264] width 456 height 20
type input "Lomus Babber"
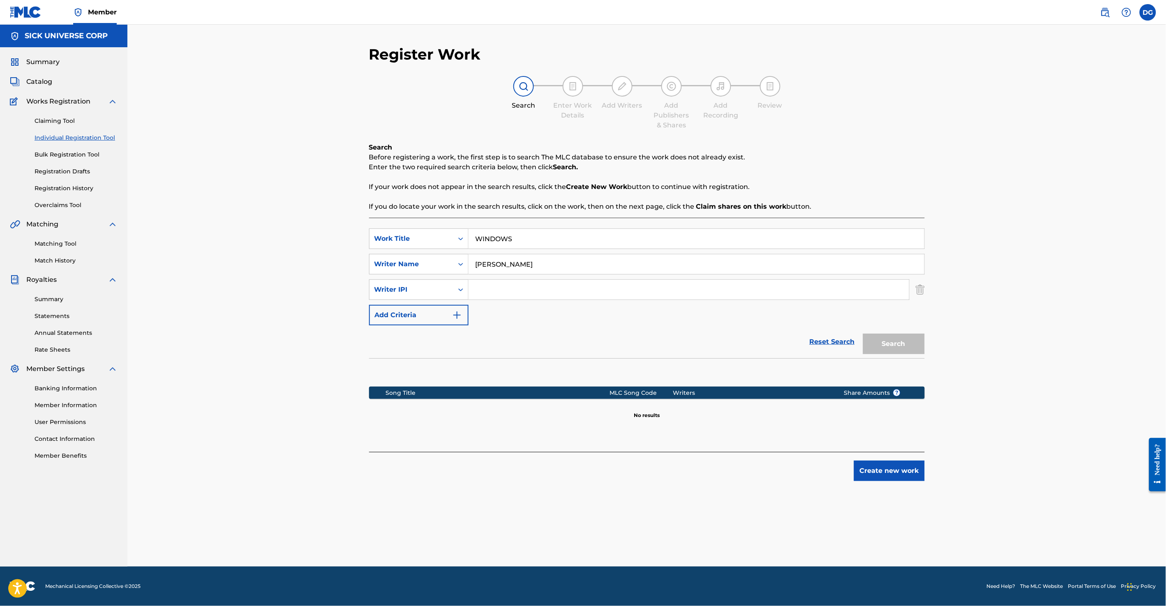
click at [845, 343] on link "Reset Search" at bounding box center [831, 342] width 53 height 18
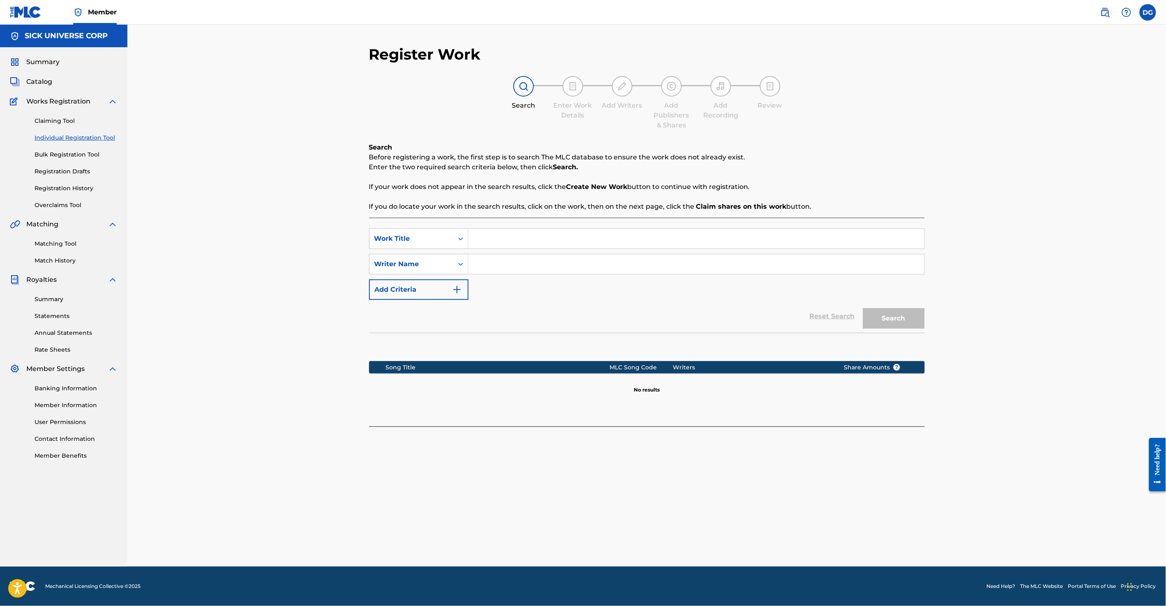
click at [500, 238] on input "Search Form" at bounding box center [696, 239] width 456 height 20
click at [507, 261] on div "windows" at bounding box center [634, 257] width 332 height 15
click at [500, 235] on input "windows" at bounding box center [696, 239] width 456 height 20
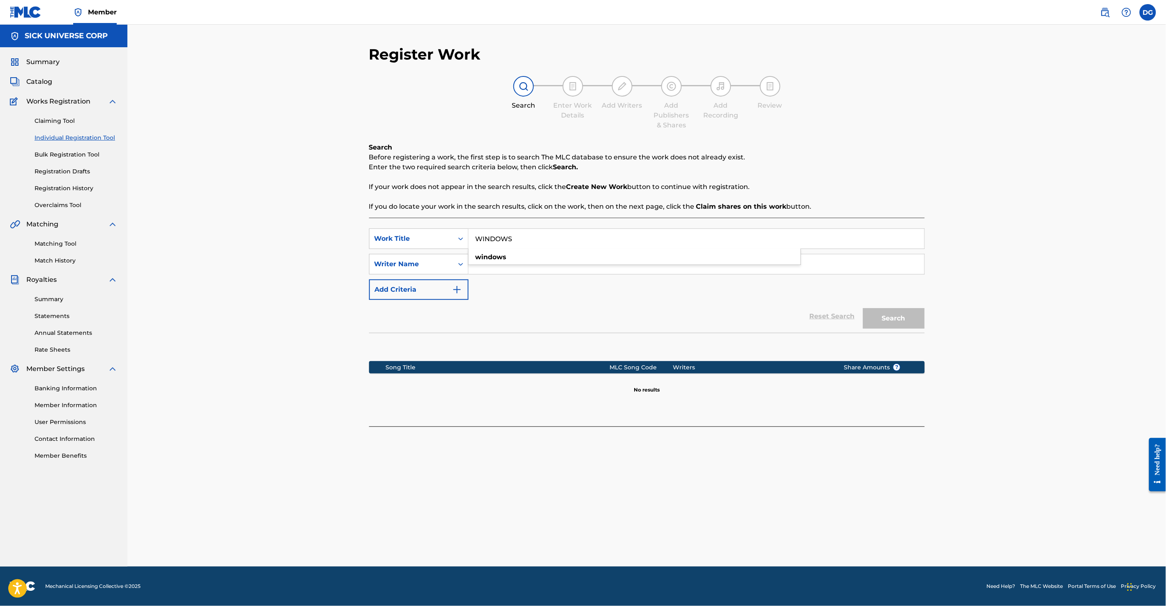
type input "WINDOWS"
type input "Lomus Babber"
click at [883, 315] on button "Search" at bounding box center [894, 318] width 62 height 21
click at [445, 287] on button "Add Criteria" at bounding box center [418, 289] width 99 height 21
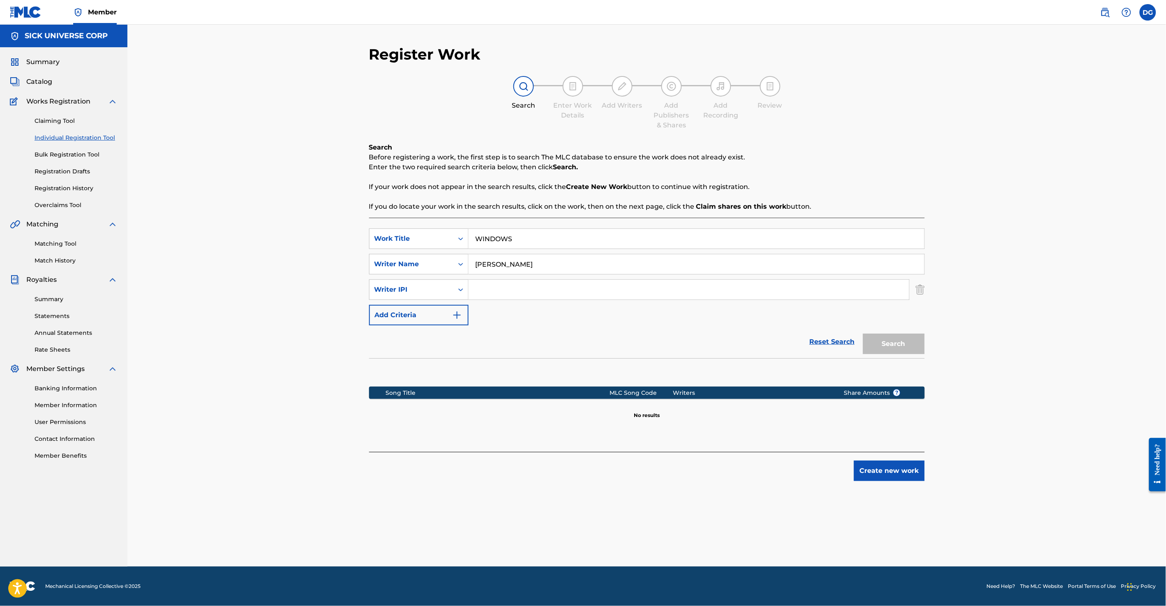
click at [502, 290] on input "Search Form" at bounding box center [688, 290] width 441 height 20
click at [506, 258] on input "Lomus Babber" at bounding box center [696, 264] width 456 height 20
click at [494, 238] on input "WINDOWS" at bounding box center [696, 239] width 456 height 20
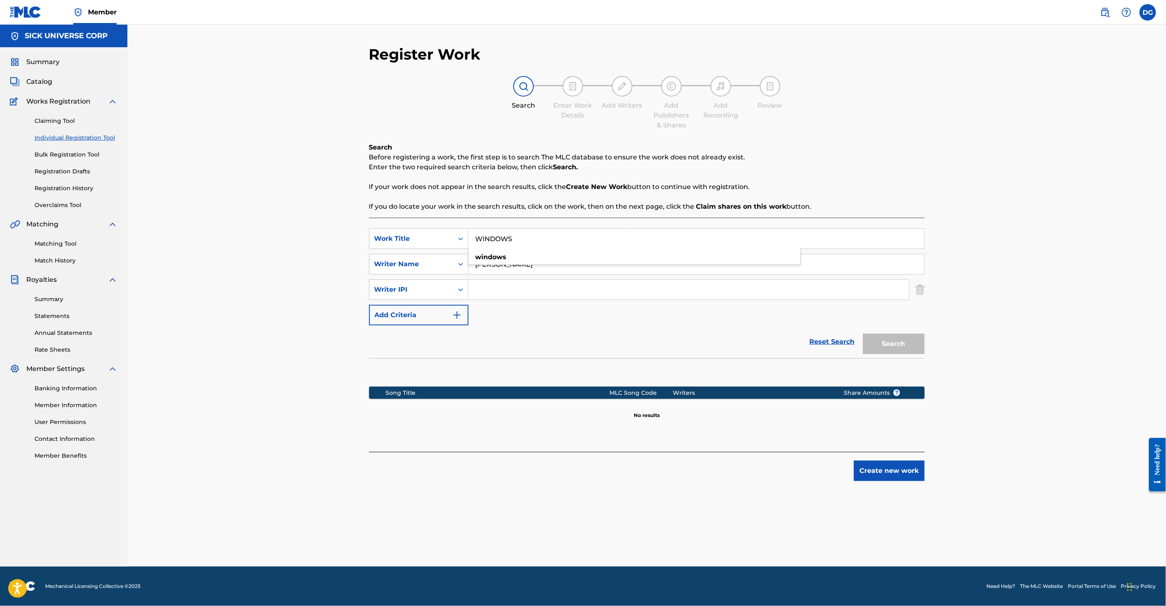
click at [494, 238] on input "WINDOWS" at bounding box center [696, 239] width 456 height 20
click at [489, 288] on input "Search Form" at bounding box center [688, 290] width 441 height 20
paste input "01073814658"
type input "01073814658"
click at [620, 316] on div "SearchWithCriteria1f223fc5-65a6-404a-ad15-d64f4de3a815 Work Title SearchWithCri…" at bounding box center [647, 276] width 556 height 97
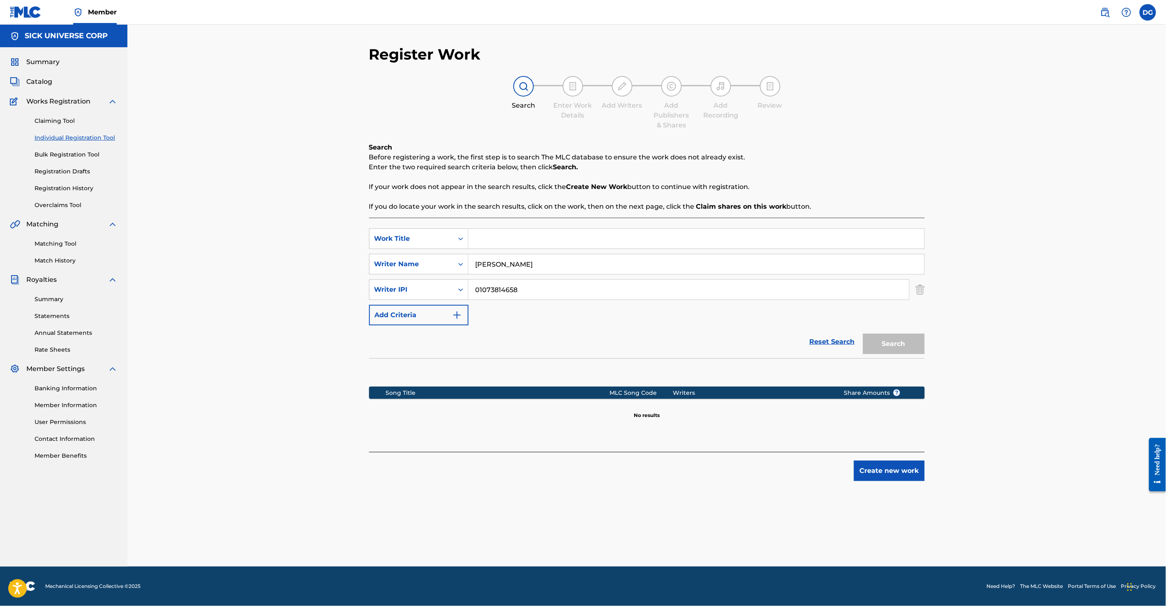
click at [498, 239] on input "Search Form" at bounding box center [696, 239] width 456 height 20
type input "Windows"
click at [300, 242] on div "Register Work Search Enter Work Details Add Writers Add Publishers & Shares Add…" at bounding box center [646, 296] width 1038 height 542
click at [907, 345] on button "Search" at bounding box center [894, 344] width 62 height 21
click at [521, 263] on input "Lomus Babber" at bounding box center [696, 264] width 456 height 20
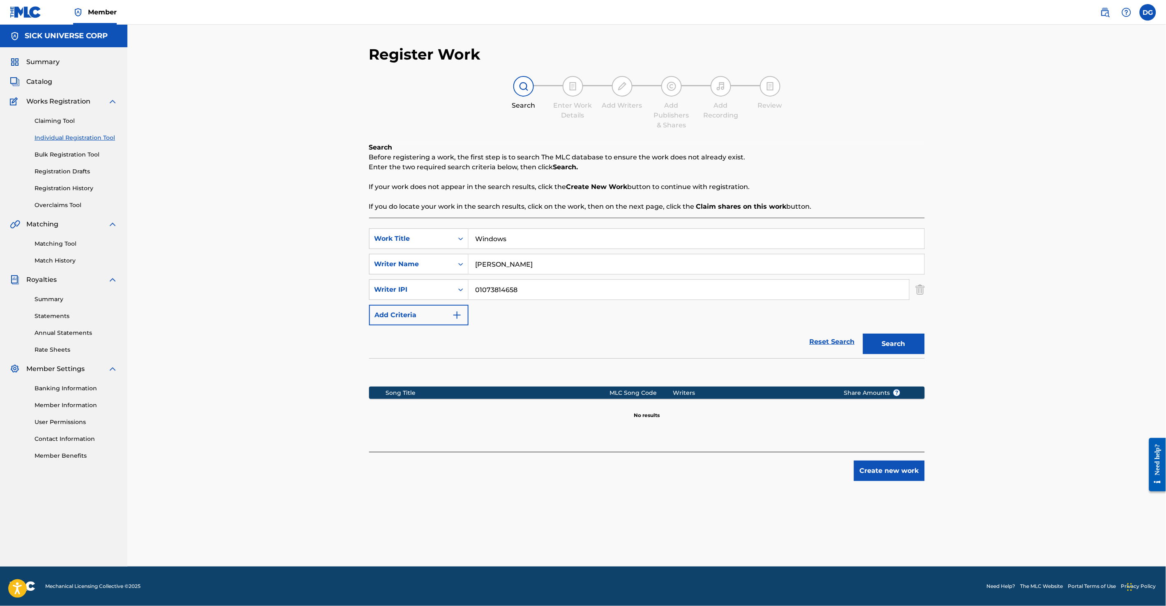
click at [521, 263] on input "Lomus Babber" at bounding box center [696, 264] width 456 height 20
type input "[PERSON_NAME]"
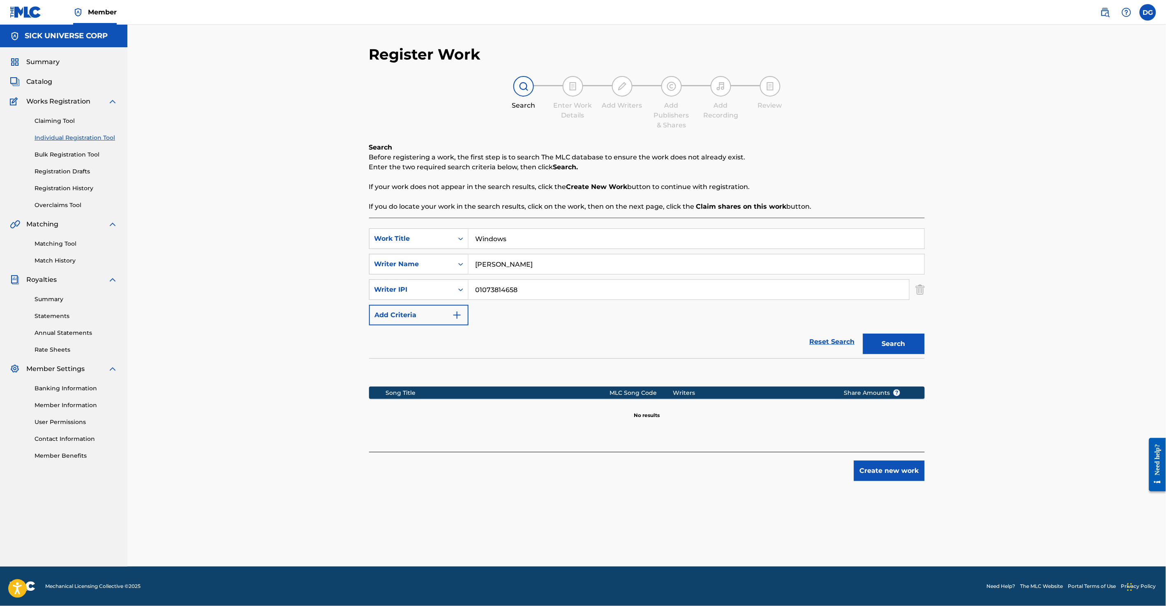
click at [863, 334] on button "Search" at bounding box center [894, 344] width 62 height 21
click at [504, 292] on input "01073814658" at bounding box center [688, 290] width 441 height 20
click at [923, 288] on img "Search Form" at bounding box center [920, 289] width 9 height 21
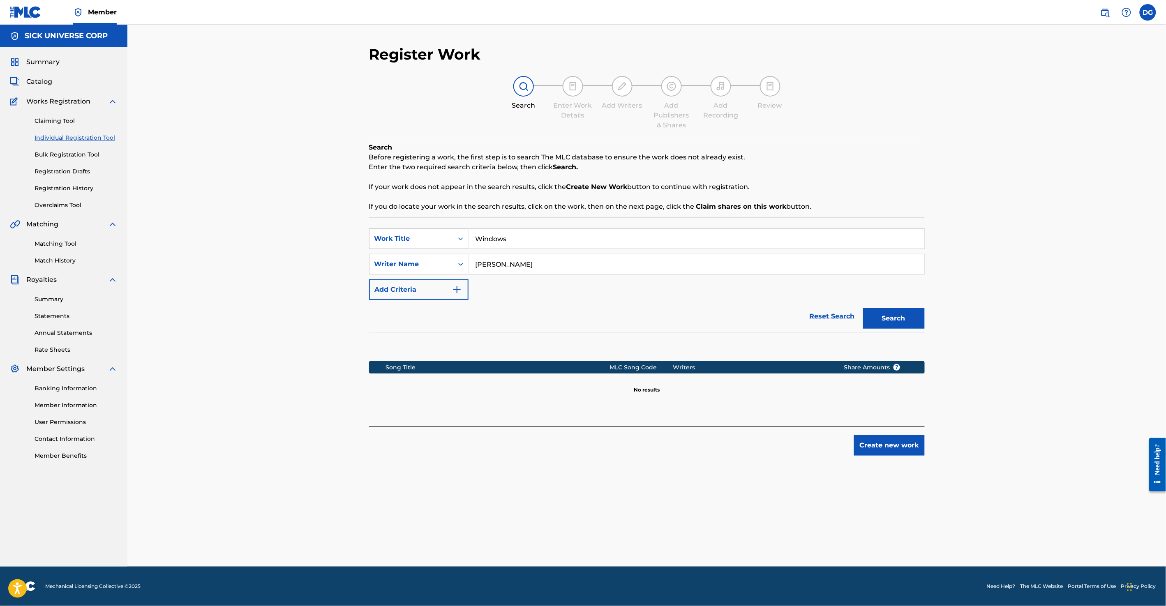
click at [908, 314] on button "Search" at bounding box center [894, 318] width 62 height 21
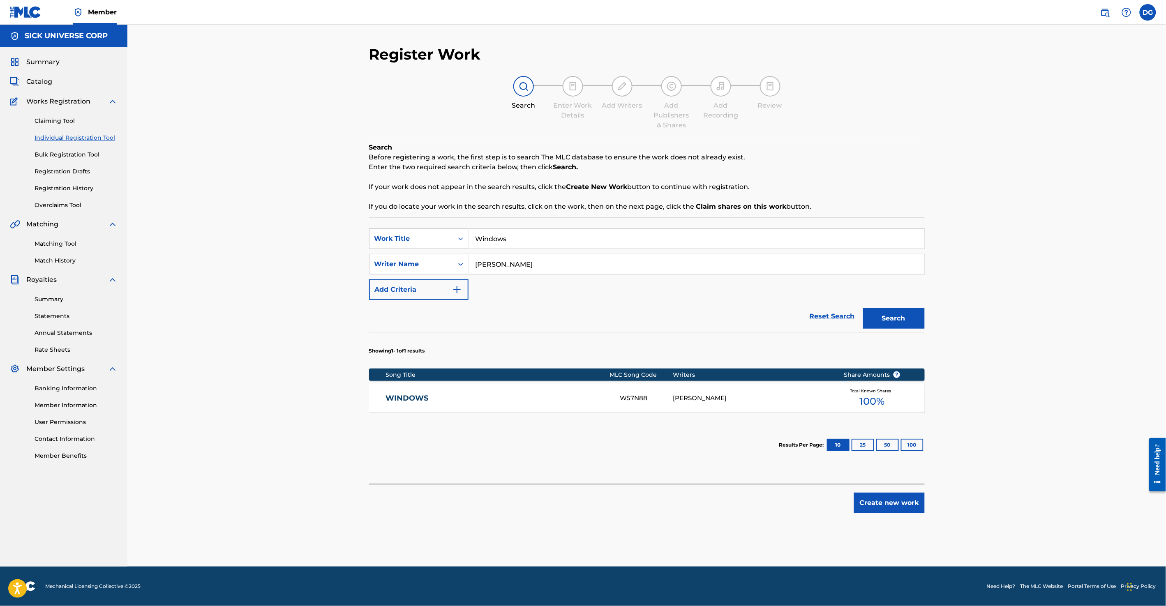
click at [532, 268] on input "[PERSON_NAME]" at bounding box center [696, 264] width 456 height 20
click at [611, 309] on div "Reset Search Search" at bounding box center [647, 316] width 556 height 33
click at [453, 295] on button "Add Criteria" at bounding box center [418, 289] width 99 height 21
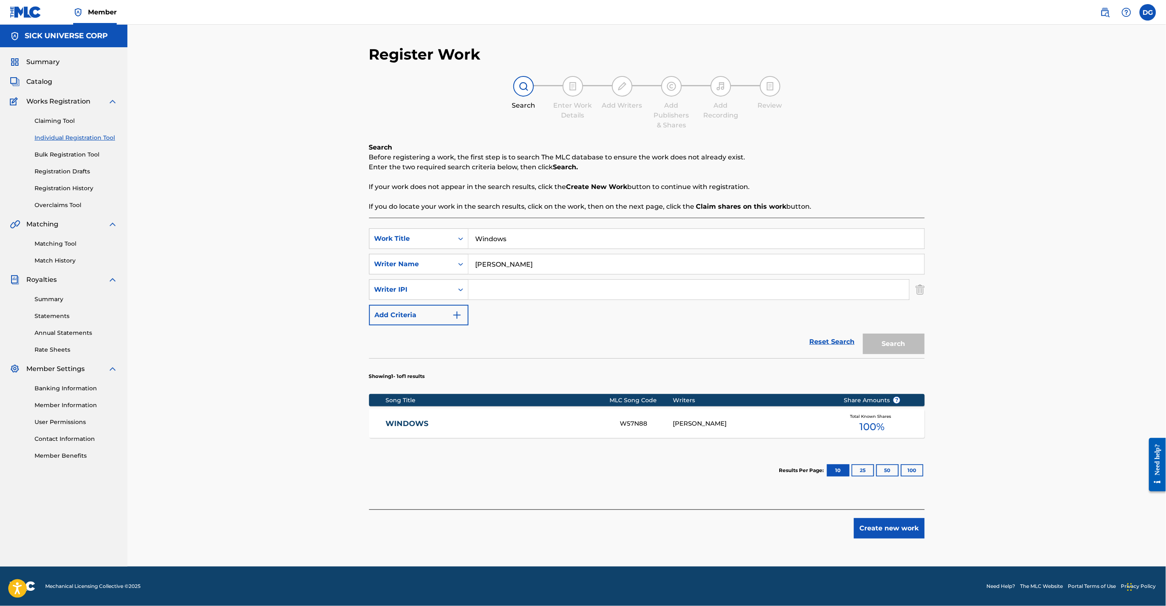
click at [839, 343] on link "Reset Search" at bounding box center [831, 342] width 53 height 18
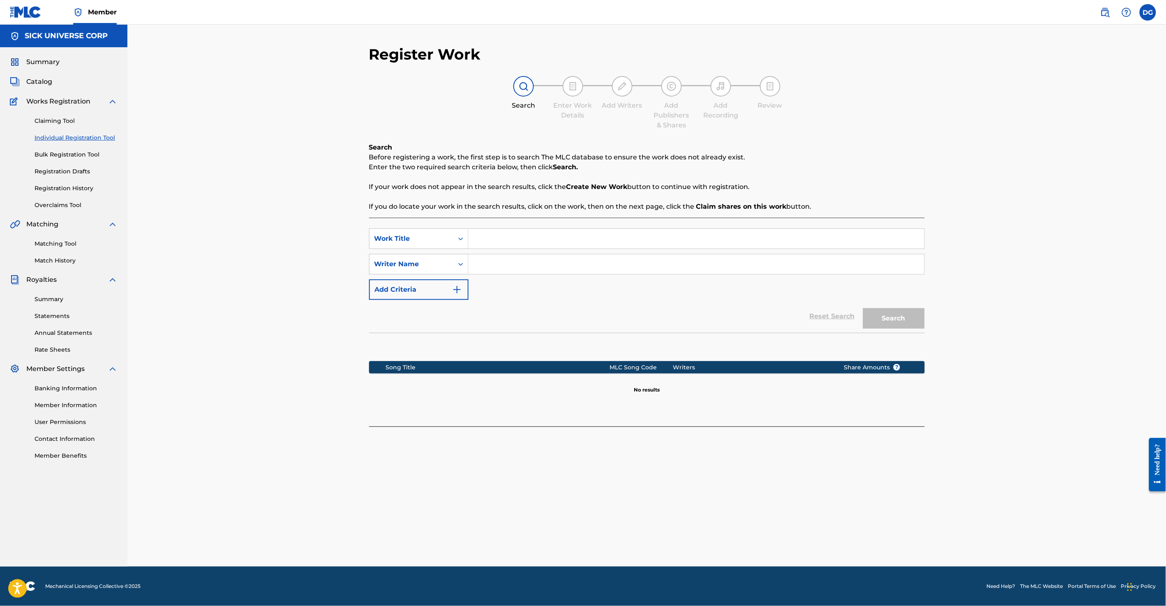
click at [441, 290] on button "Add Criteria" at bounding box center [418, 289] width 99 height 21
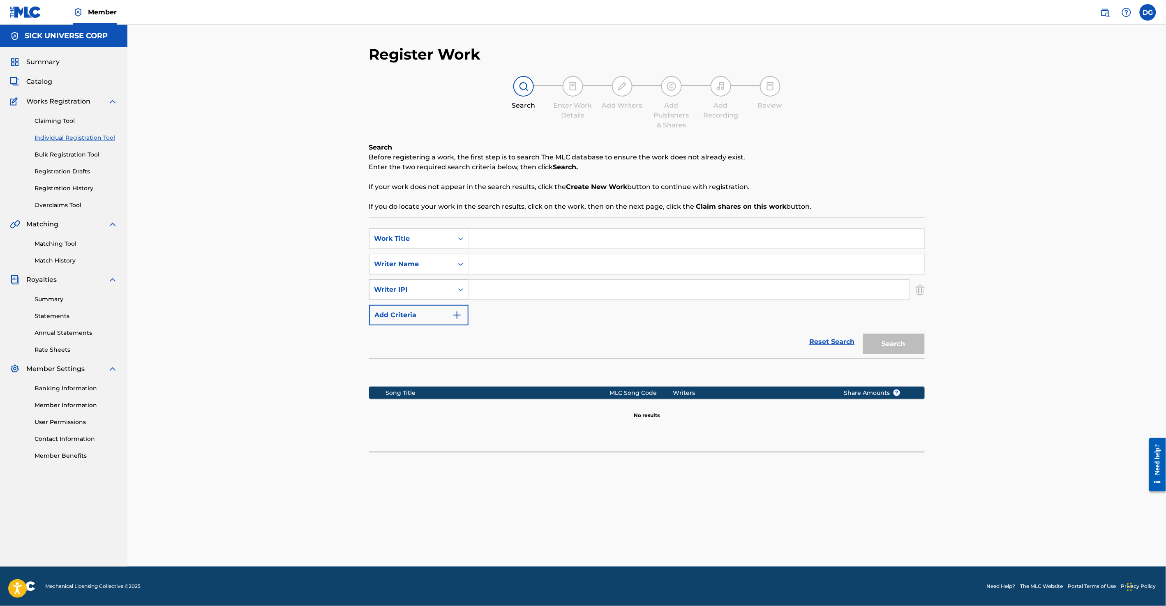
click at [461, 285] on div "Search Form" at bounding box center [460, 289] width 15 height 15
click at [677, 310] on div "SearchWithCriteria1f223fc5-65a6-404a-ad15-d64f4de3a815 Work Title SearchWithCri…" at bounding box center [647, 276] width 556 height 97
click at [922, 289] on img "Search Form" at bounding box center [920, 289] width 9 height 21
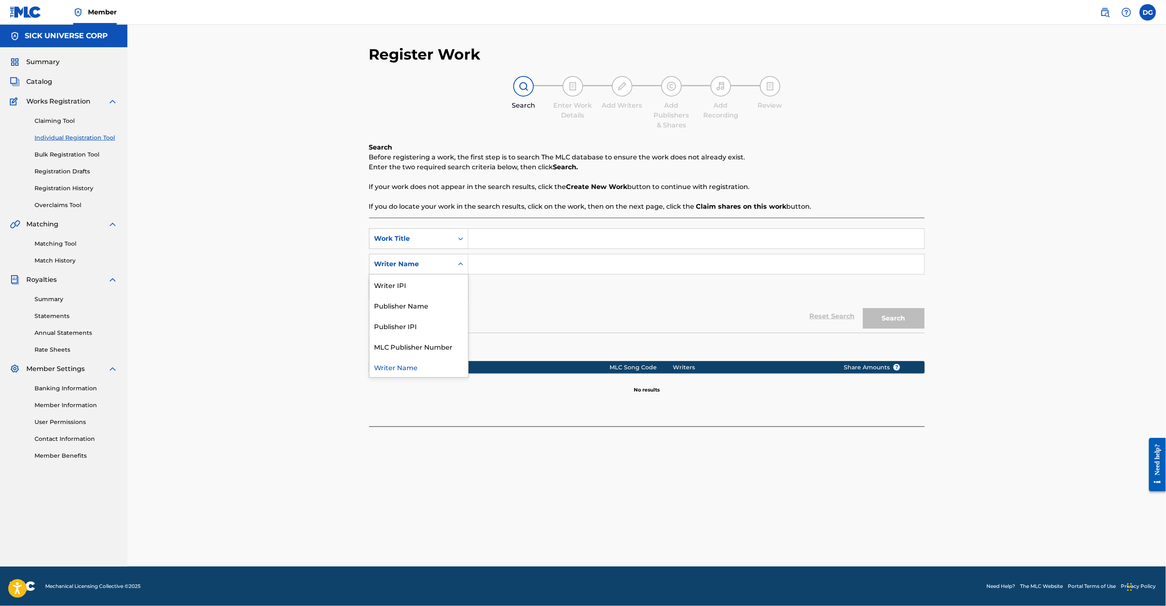
click at [467, 260] on div "Search Form" at bounding box center [460, 264] width 15 height 15
click at [429, 287] on div "Writer IPI" at bounding box center [418, 284] width 99 height 21
click at [514, 261] on input "Search Form" at bounding box center [696, 264] width 456 height 20
click at [500, 266] on input "Search Form" at bounding box center [696, 264] width 456 height 20
paste input "01073814658"
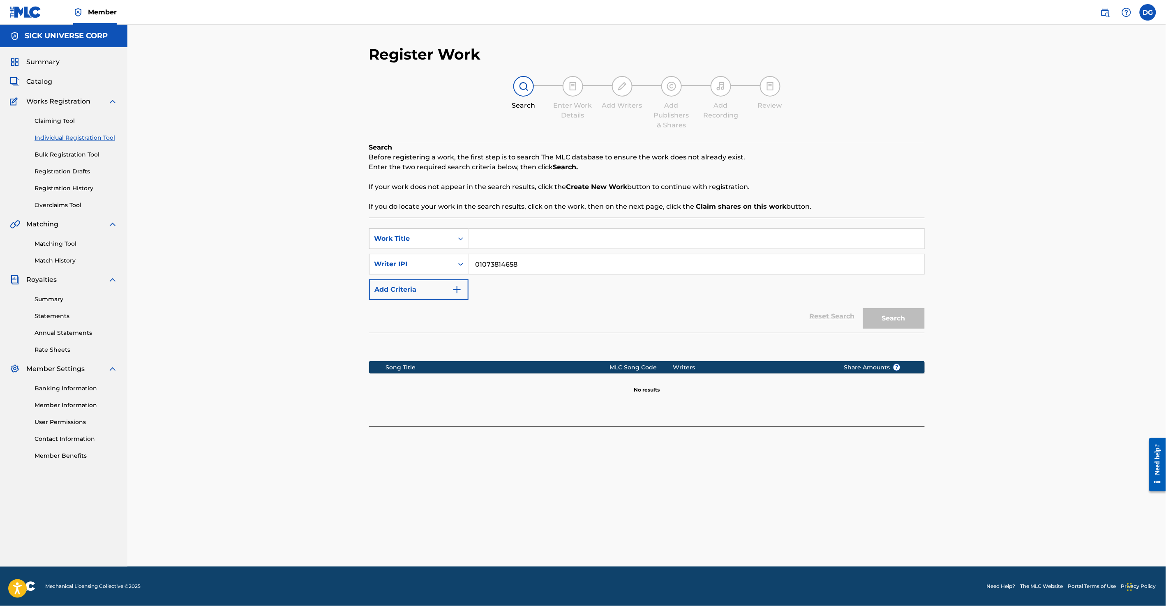
type input "01073814658"
click at [494, 235] on input "Search Form" at bounding box center [696, 239] width 456 height 20
click at [927, 186] on div "Register Work Search Enter Work Details Add Writers Add Publishers & Shares Add…" at bounding box center [646, 305] width 575 height 521
click at [888, 322] on button "Search" at bounding box center [894, 318] width 62 height 21
click at [566, 235] on input "Windows" at bounding box center [696, 239] width 456 height 20
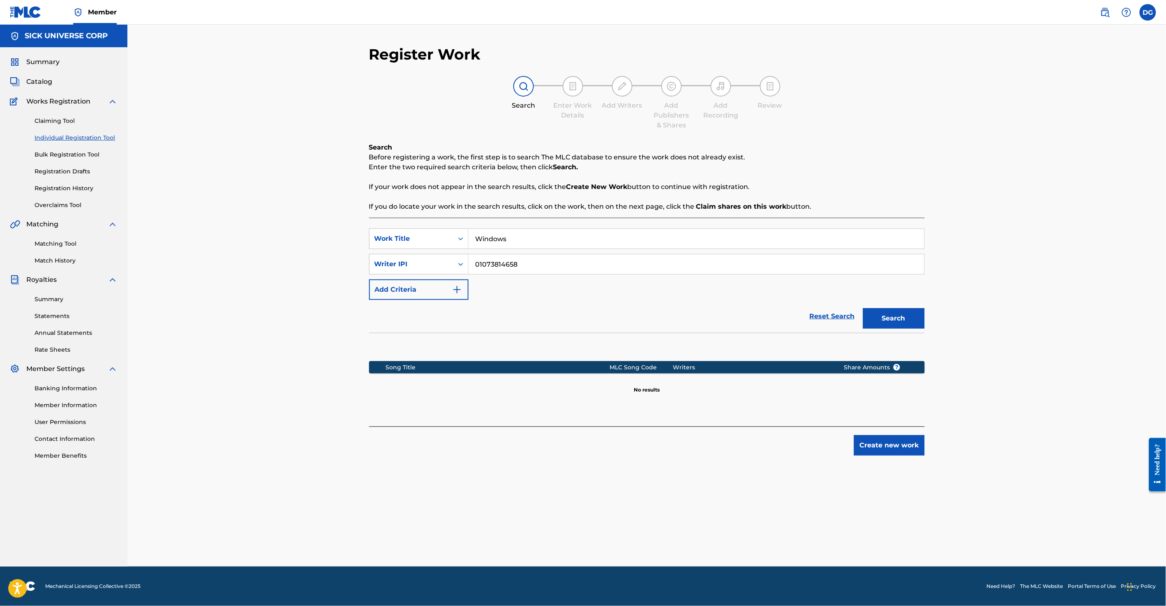
click at [566, 235] on input "Windows" at bounding box center [696, 239] width 456 height 20
type input "WINDOWS"
click at [1021, 224] on div "Register Work Search Enter Work Details Add Writers Add Publishers & Shares Add…" at bounding box center [646, 296] width 1038 height 542
click at [904, 315] on button "Search" at bounding box center [894, 318] width 62 height 21
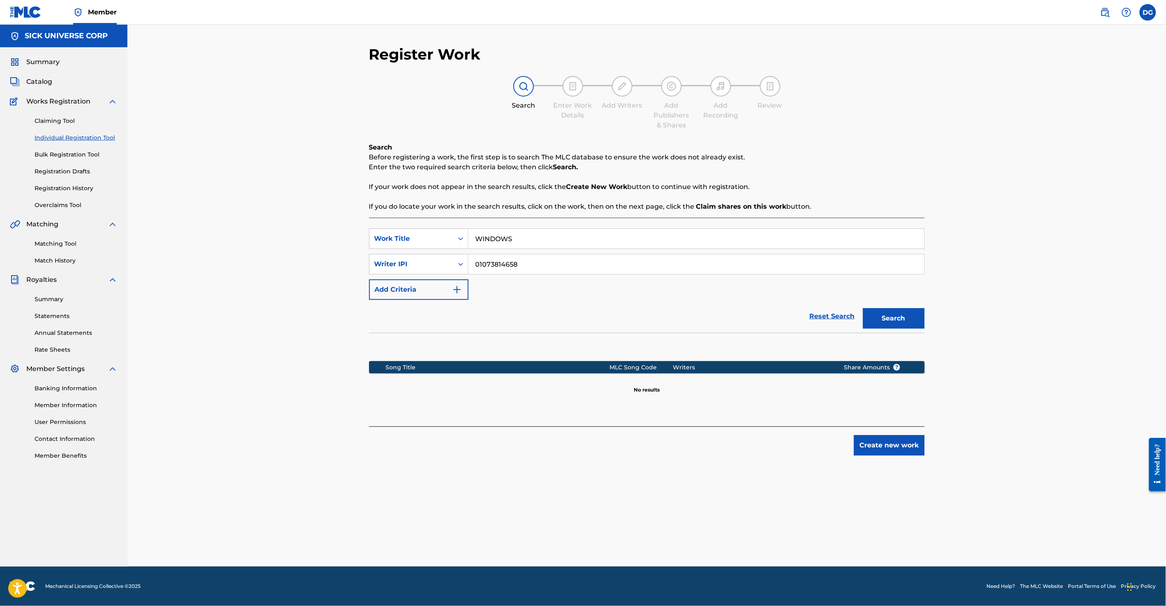
click at [530, 256] on input "01073814658" at bounding box center [696, 264] width 456 height 20
click at [87, 188] on link "Registration History" at bounding box center [76, 188] width 83 height 9
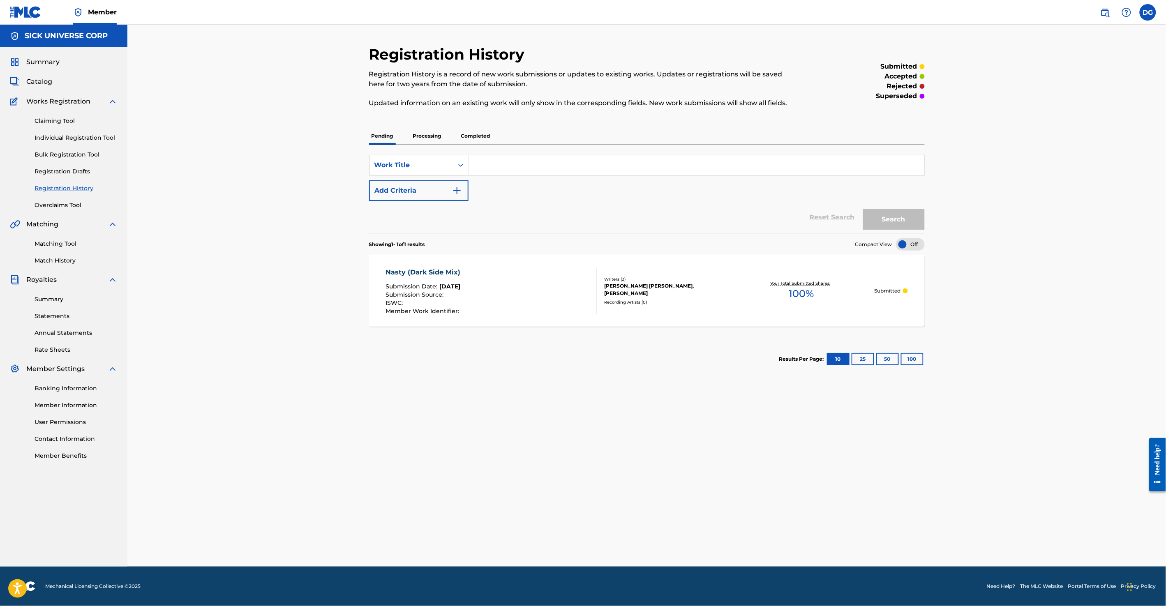
click at [464, 273] on div "Nasty (Dark Side Mix)" at bounding box center [424, 273] width 79 height 10
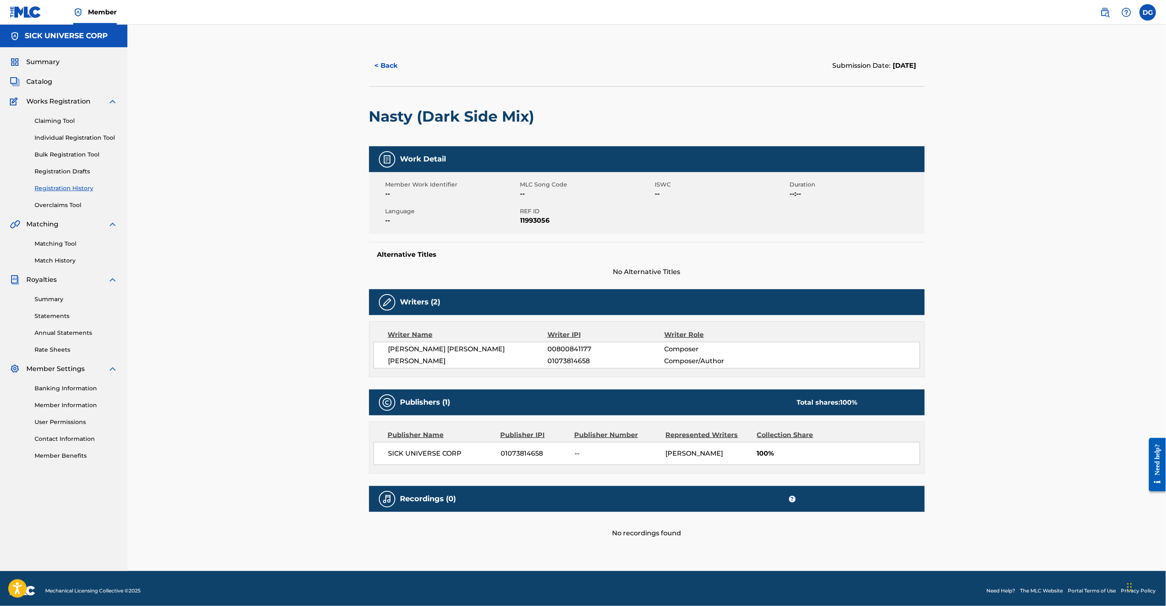
scroll to position [5, 0]
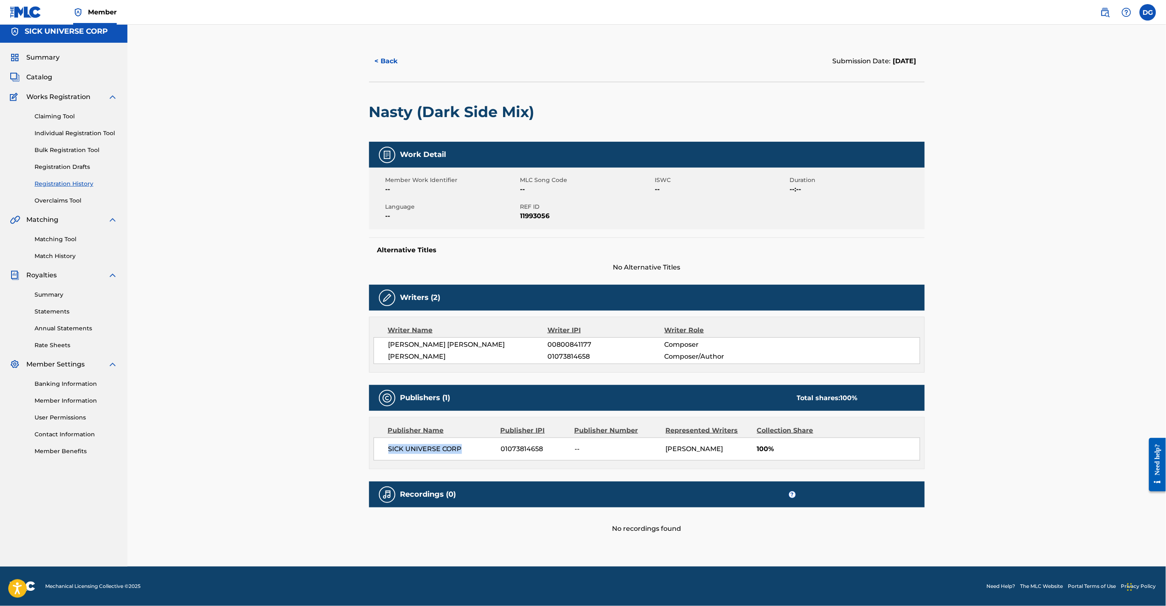
drag, startPoint x: 474, startPoint y: 448, endPoint x: 389, endPoint y: 450, distance: 84.7
click at [389, 450] on span "SICK UNIVERSE CORP" at bounding box center [441, 449] width 106 height 10
copy span "SICK UNIVERSE CORP"
click at [82, 151] on link "Bulk Registration Tool" at bounding box center [76, 150] width 83 height 9
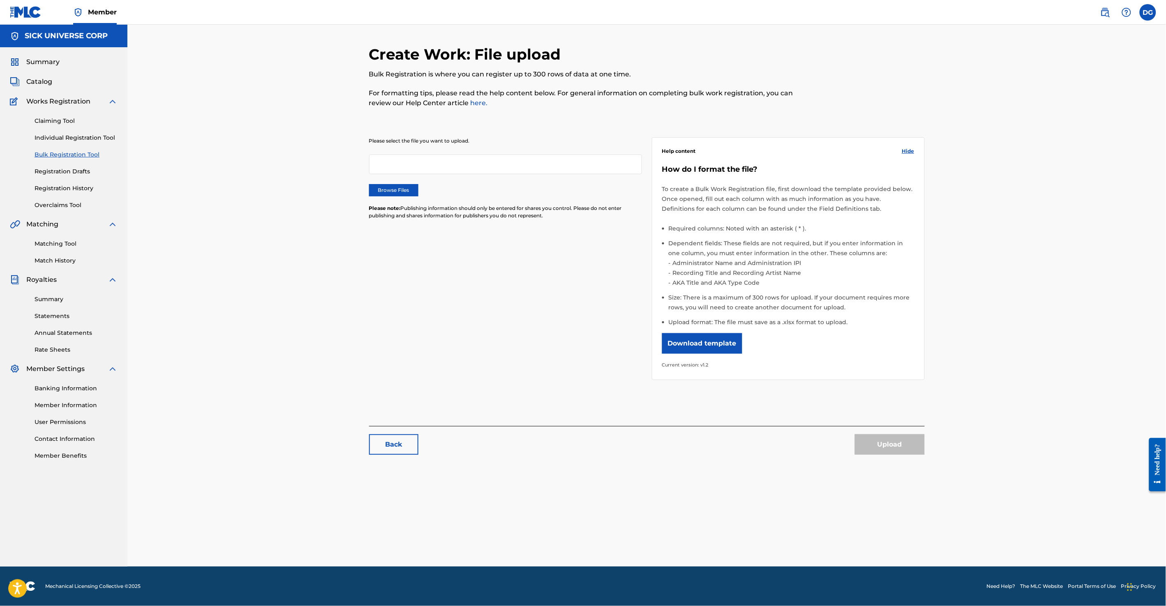
click at [404, 188] on label "Browse Files" at bounding box center [393, 190] width 49 height 12
click at [0, 0] on input "Browse Files" at bounding box center [0, 0] width 0 height 0
click at [909, 447] on button "Upload" at bounding box center [890, 444] width 70 height 21
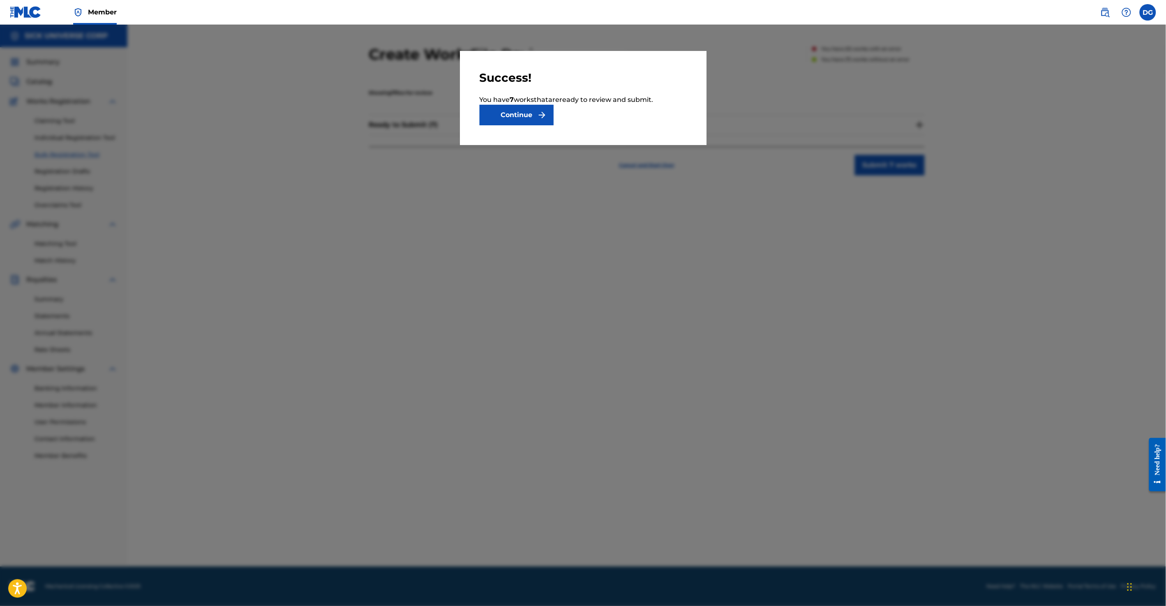
click at [535, 116] on button "Continue" at bounding box center [517, 115] width 74 height 21
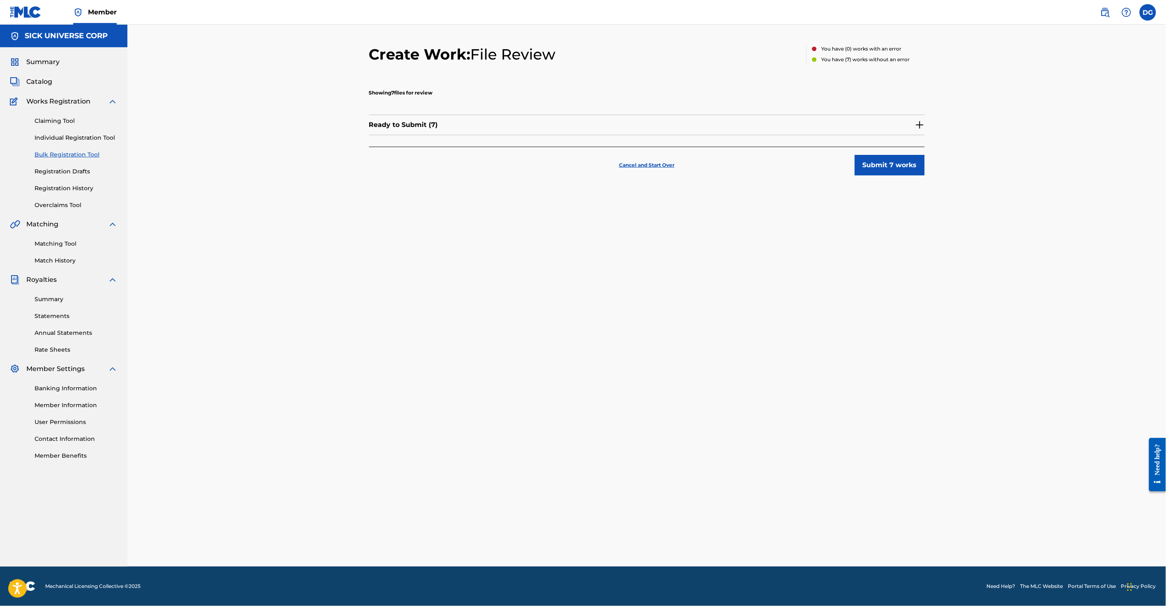
click at [918, 124] on img at bounding box center [920, 125] width 10 height 10
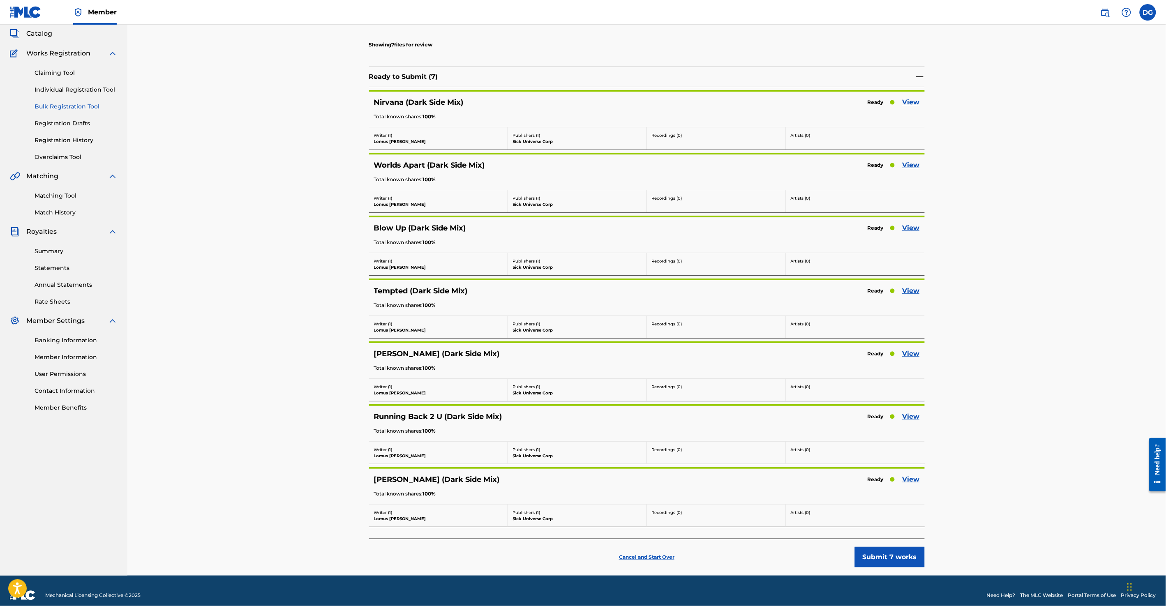
scroll to position [55, 0]
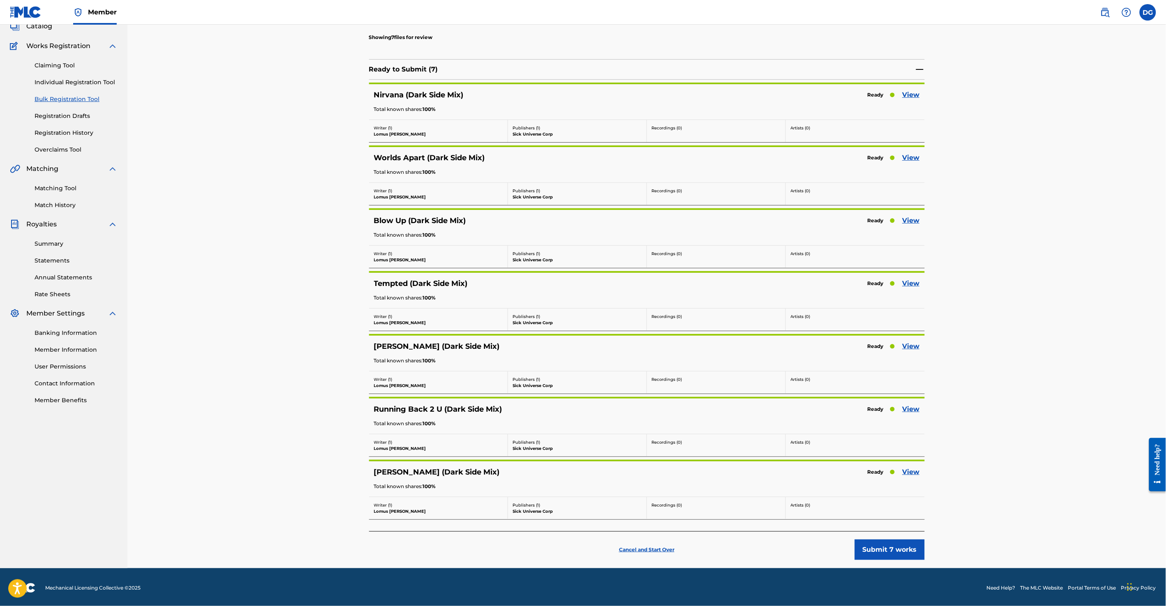
click at [1017, 250] on div "Create Work: File Review You have ( 0 ) works with an error You have ( 7 ) work…" at bounding box center [646, 268] width 1038 height 599
click at [897, 546] on button "Submit 7 works" at bounding box center [890, 550] width 70 height 21
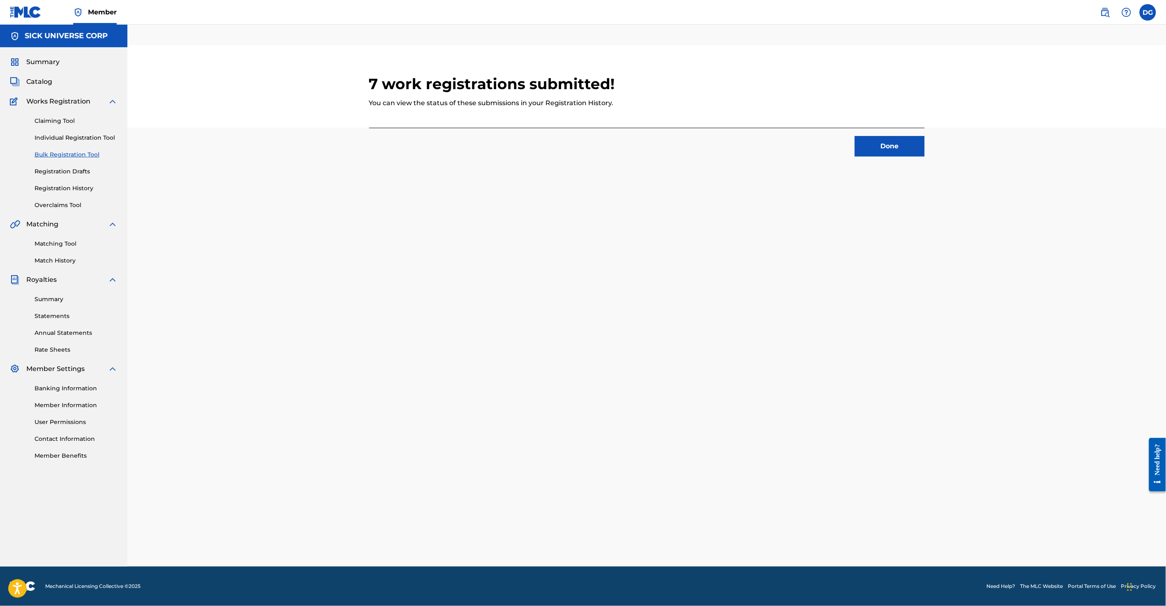
click at [893, 142] on button "Done" at bounding box center [890, 146] width 70 height 21
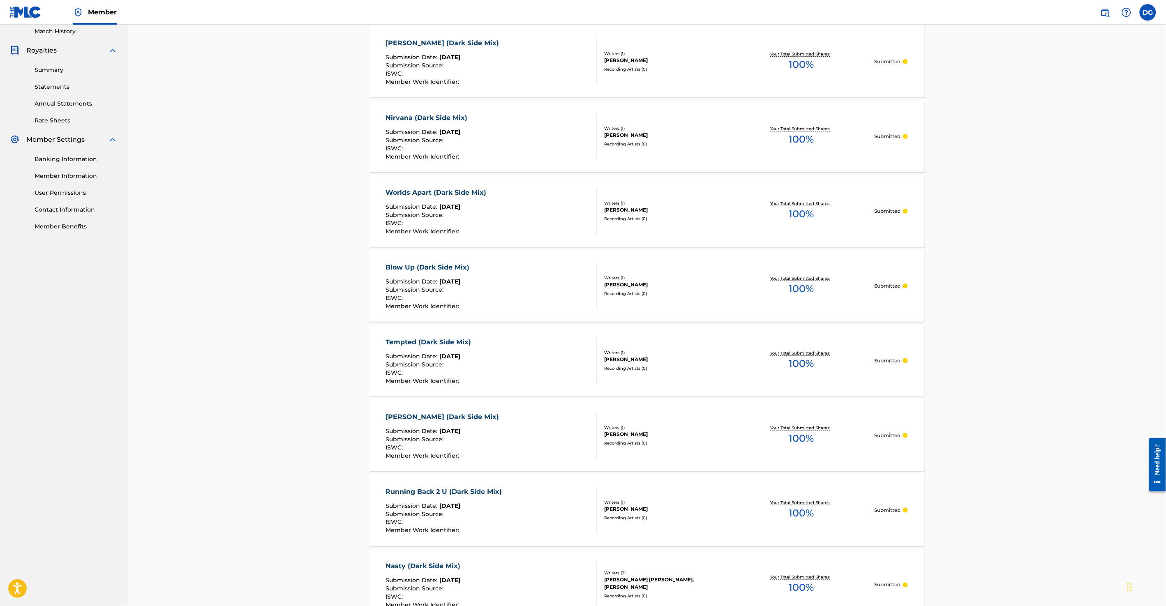
scroll to position [236, 0]
